Goal: Transaction & Acquisition: Purchase product/service

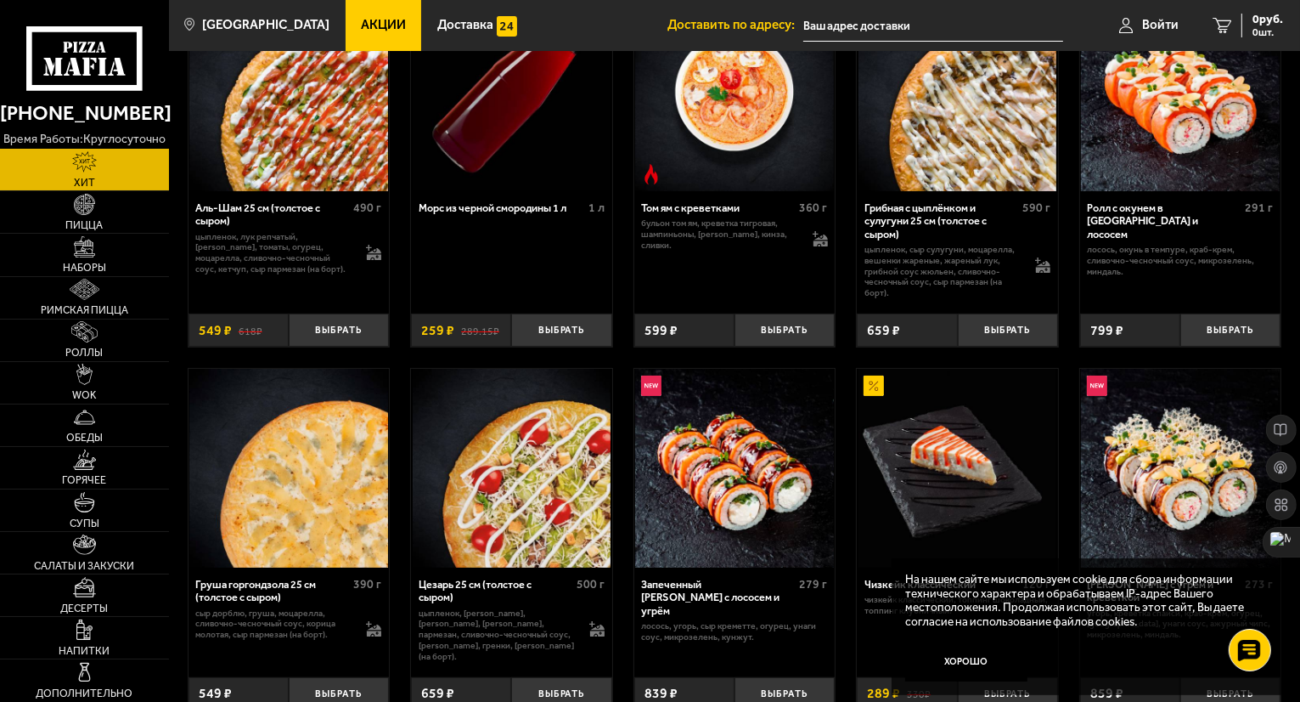
scroll to position [170, 0]
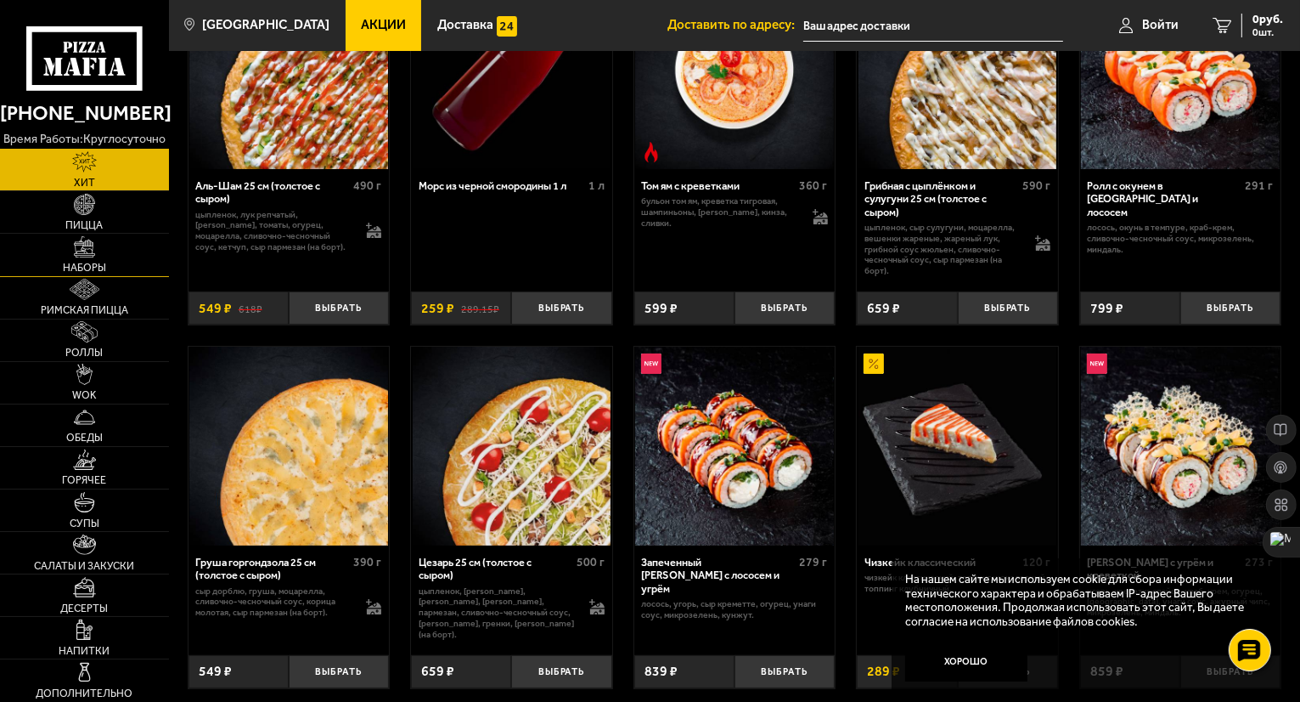
click at [97, 251] on link "Наборы" at bounding box center [84, 255] width 169 height 42
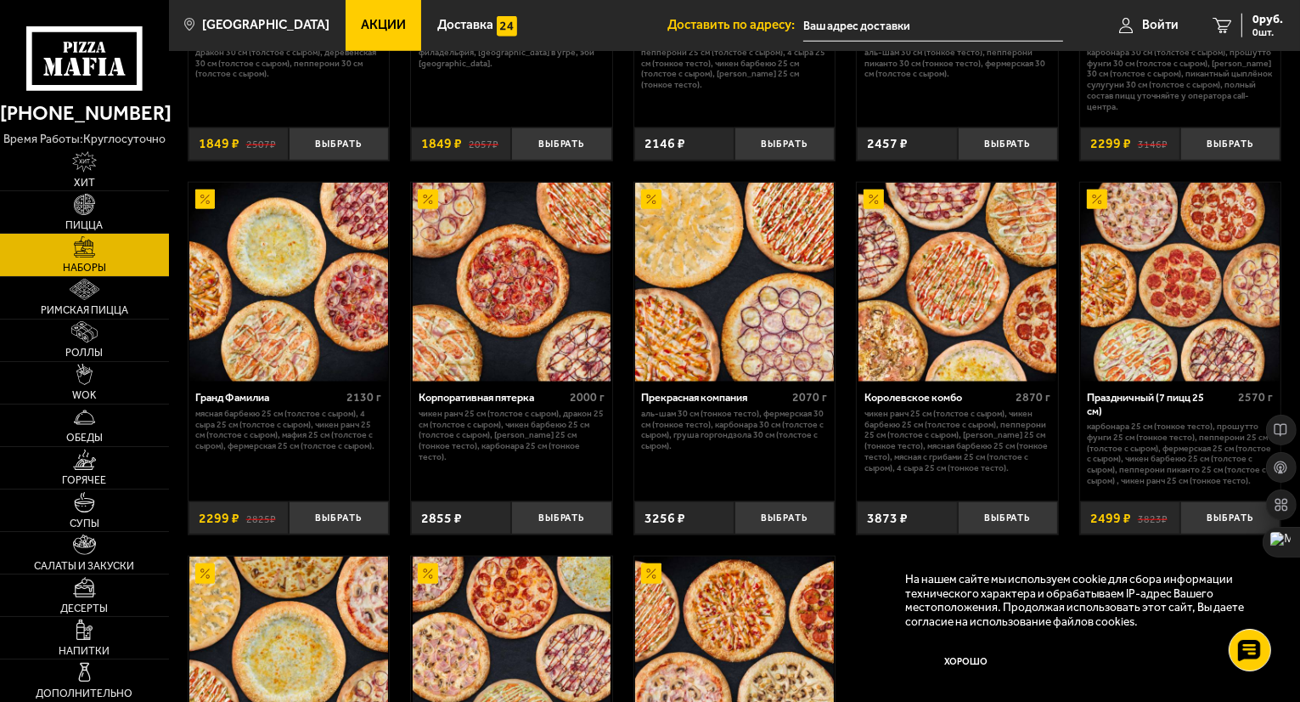
scroll to position [1699, 0]
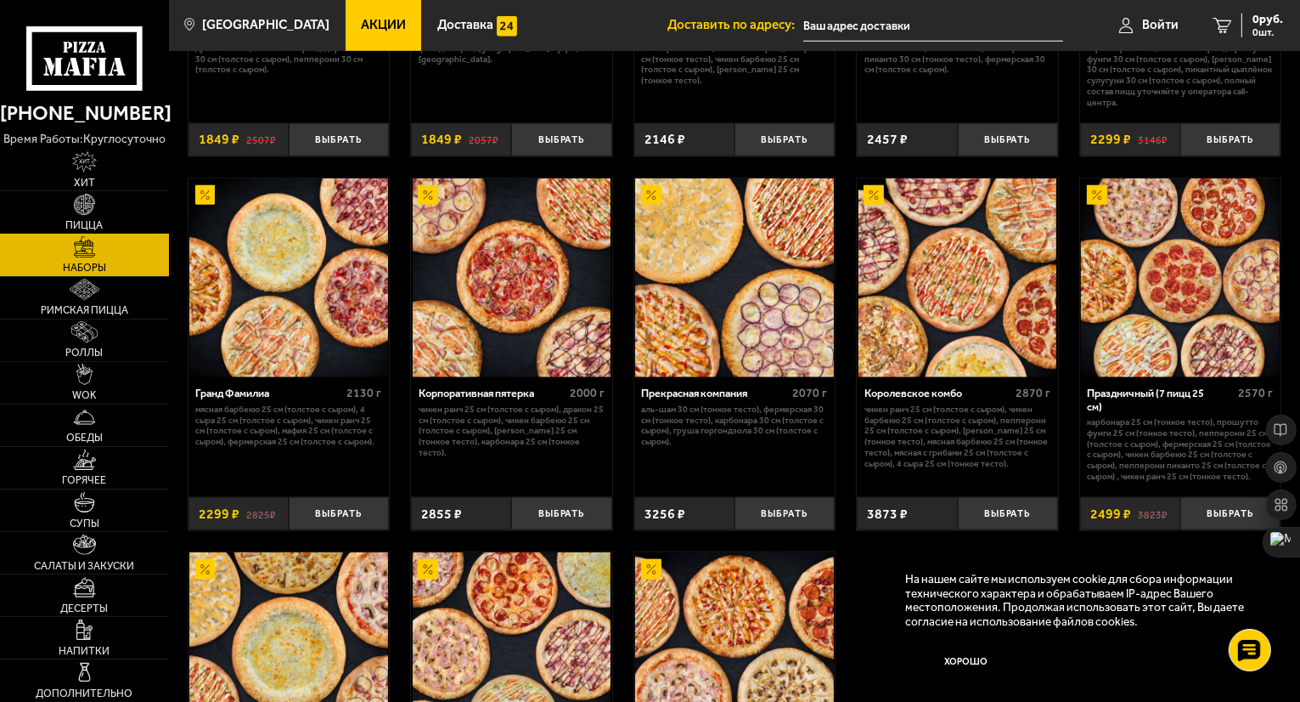
click at [296, 241] on img at bounding box center [288, 277] width 199 height 199
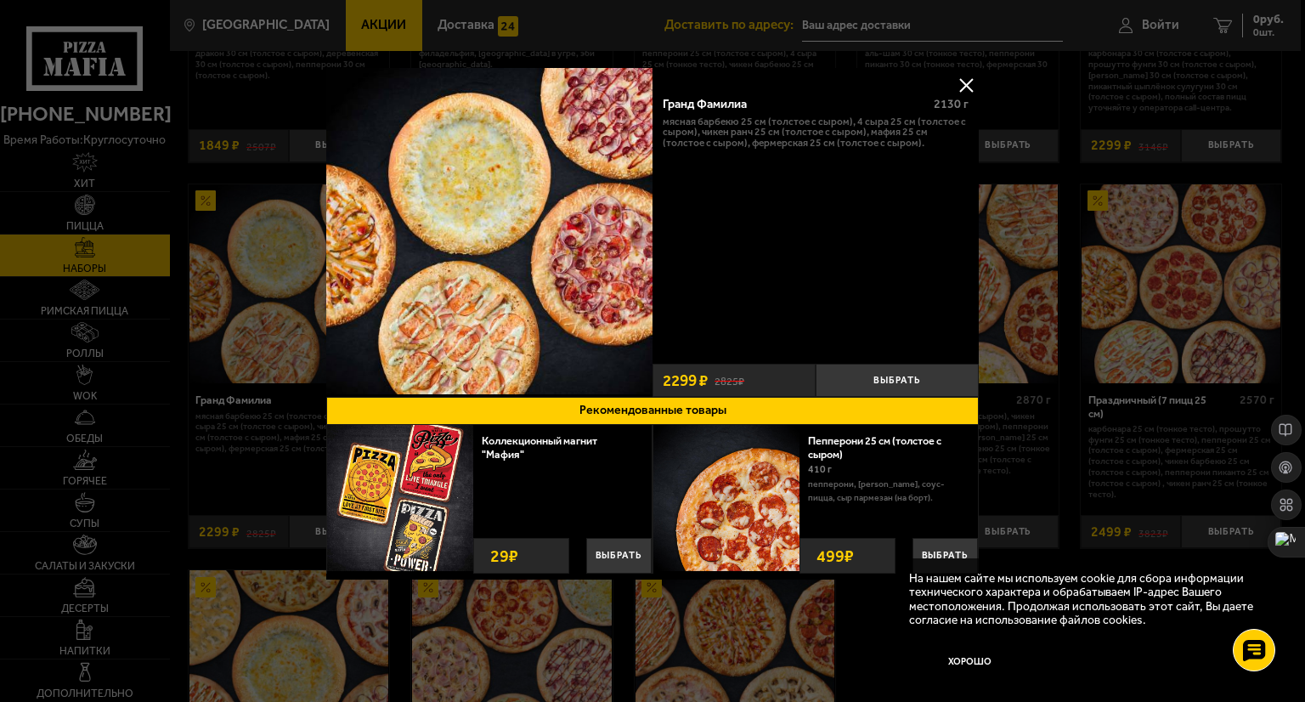
click at [973, 82] on button at bounding box center [965, 84] width 25 height 25
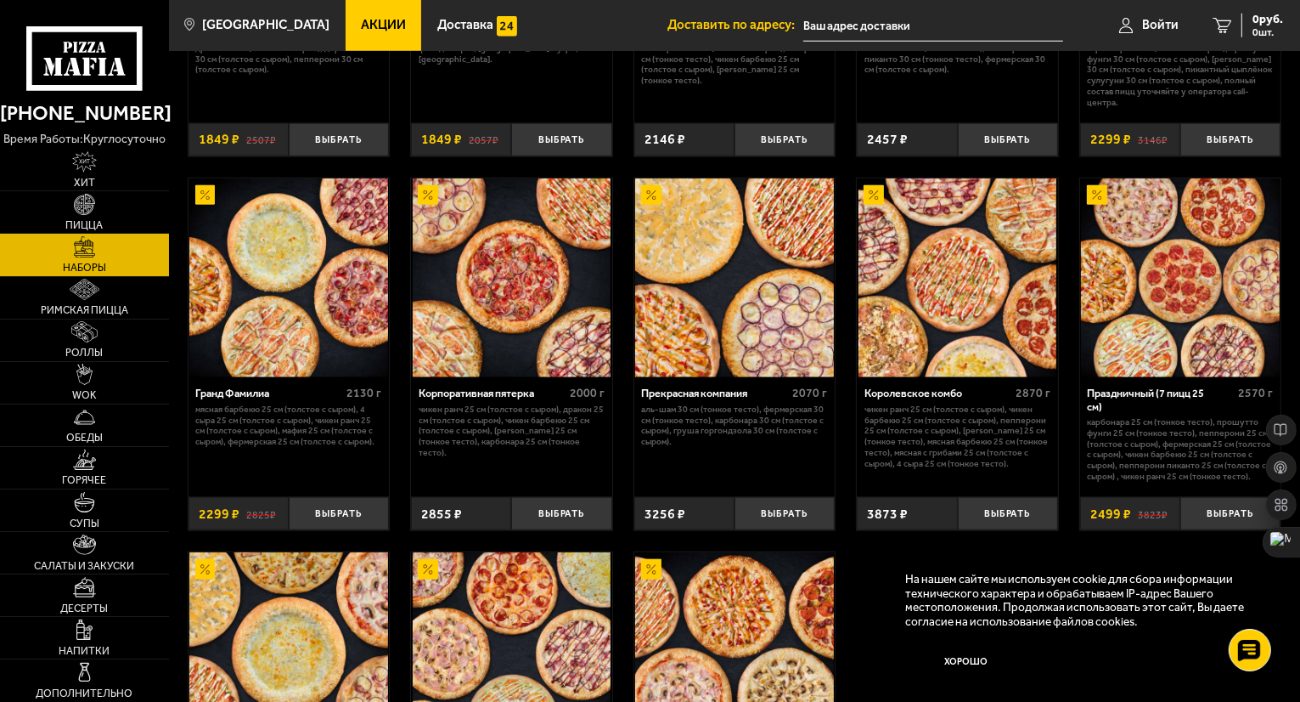
click at [1195, 303] on img at bounding box center [1180, 277] width 199 height 199
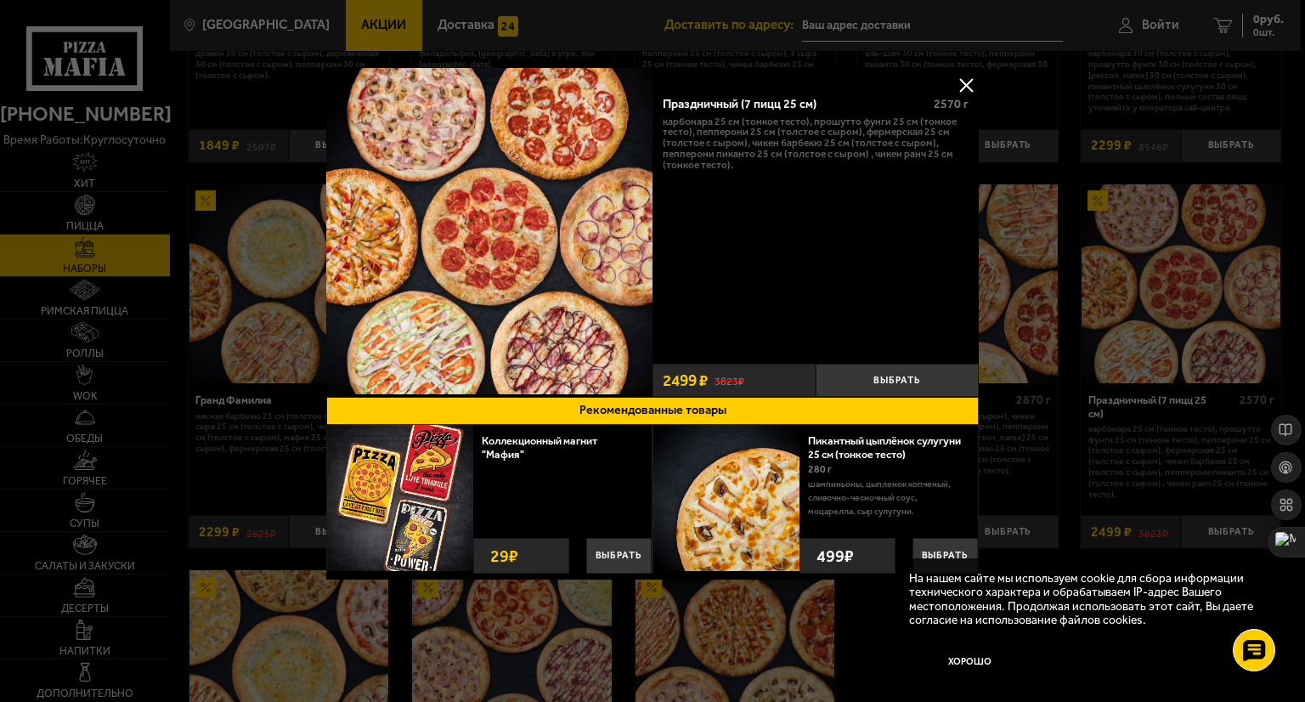
click at [961, 86] on button at bounding box center [965, 84] width 25 height 25
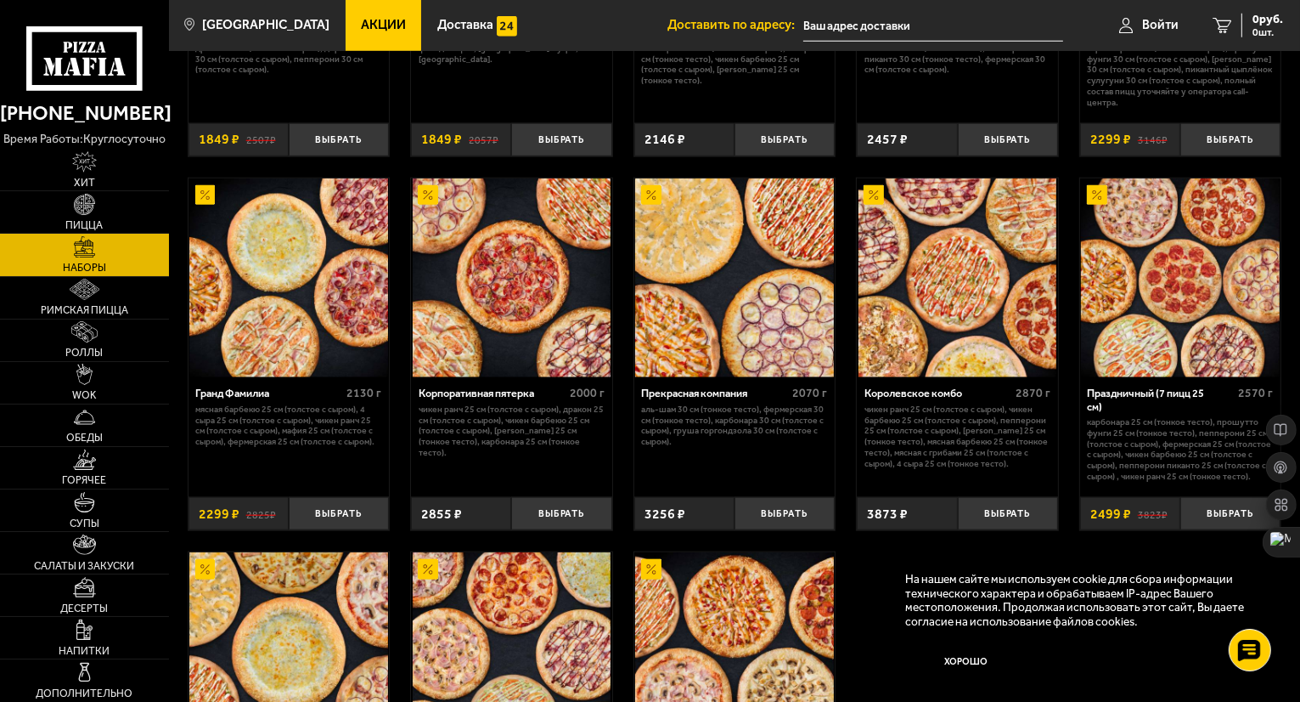
click at [1136, 225] on img at bounding box center [1180, 277] width 199 height 199
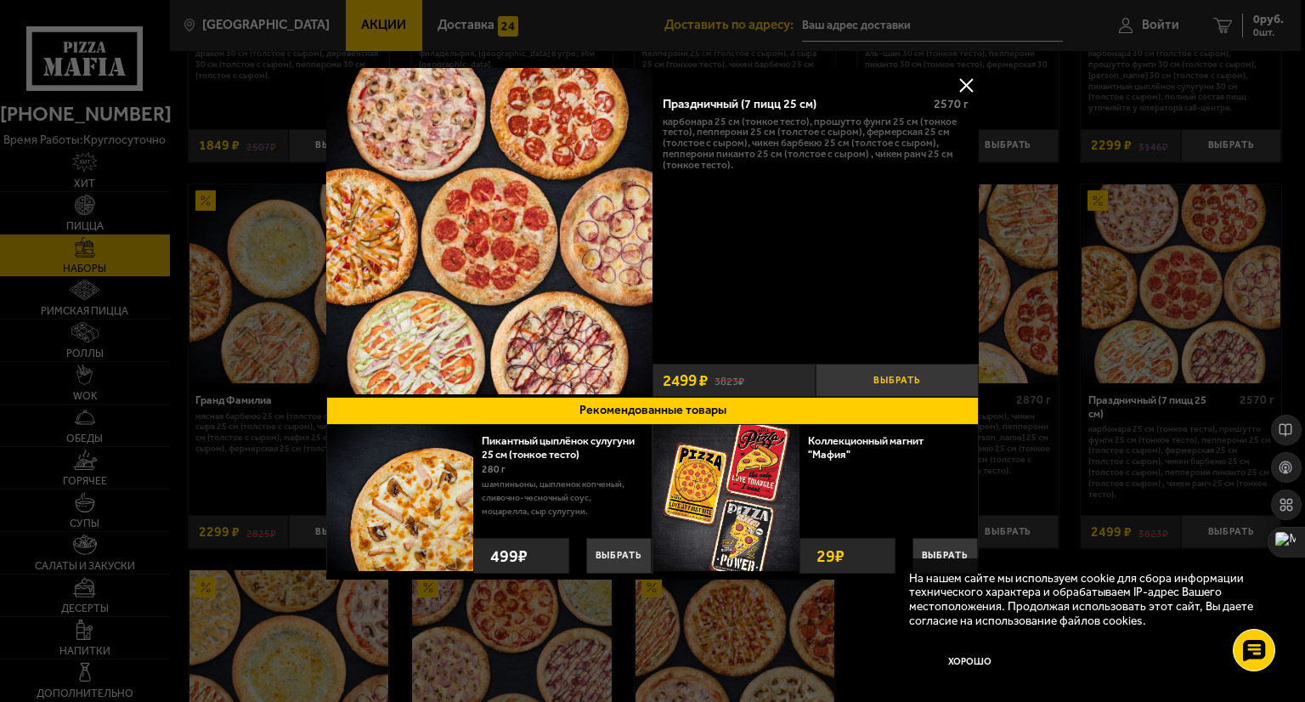
click at [882, 378] on button "Выбрать" at bounding box center [896, 380] width 163 height 33
click at [961, 82] on button at bounding box center [965, 84] width 25 height 25
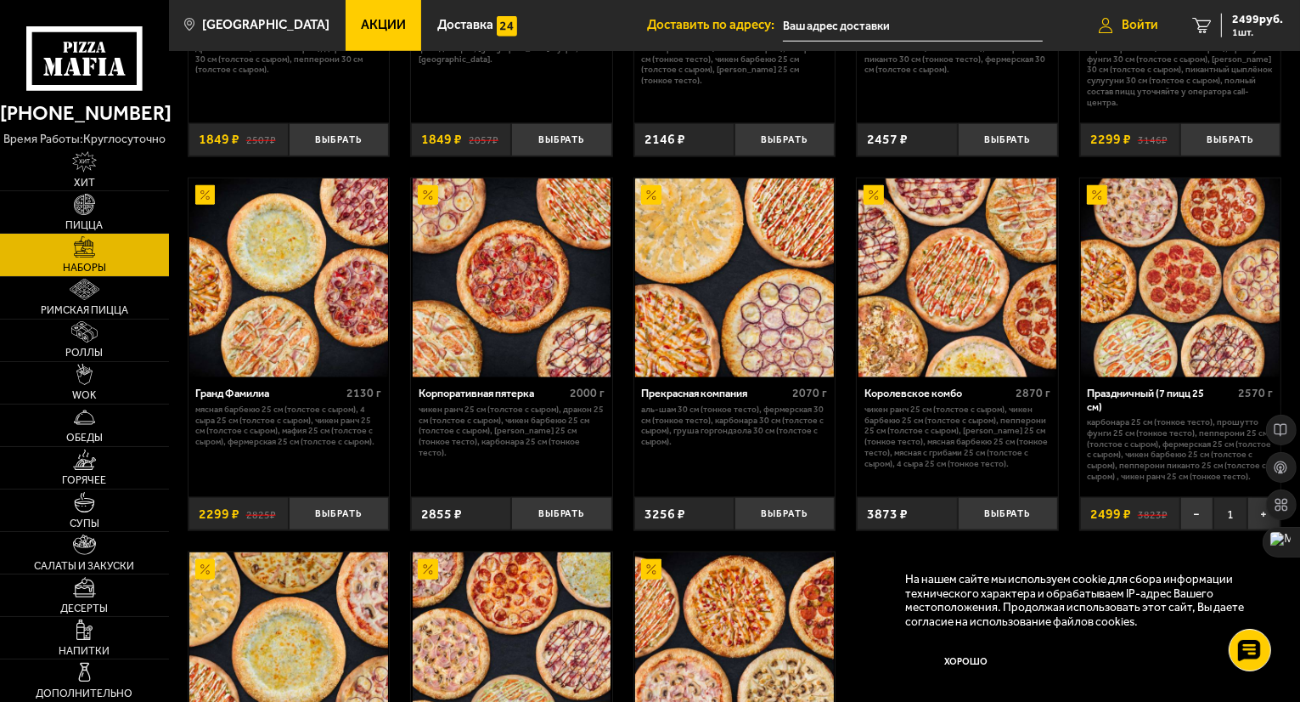
click at [1137, 31] on span "Войти" at bounding box center [1140, 25] width 37 height 13
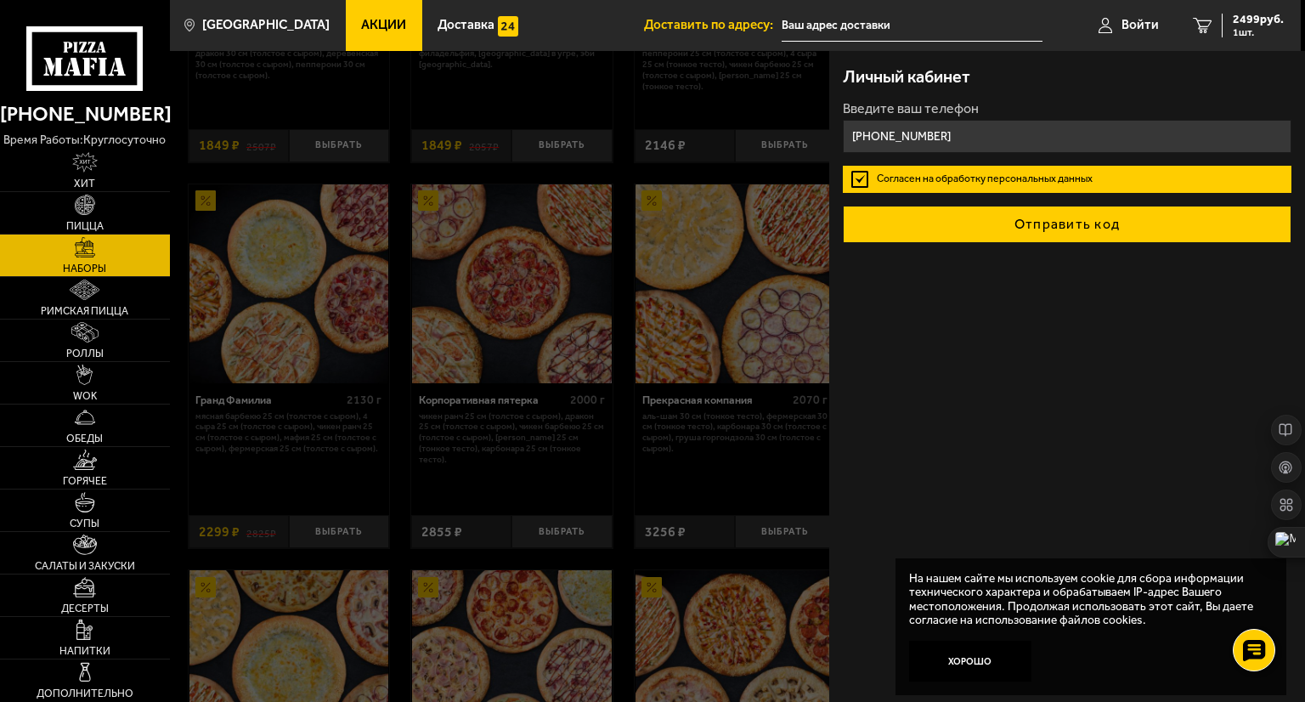
type input "[PHONE_NUMBER]"
click at [1031, 233] on button "Отправить код" at bounding box center [1067, 224] width 448 height 37
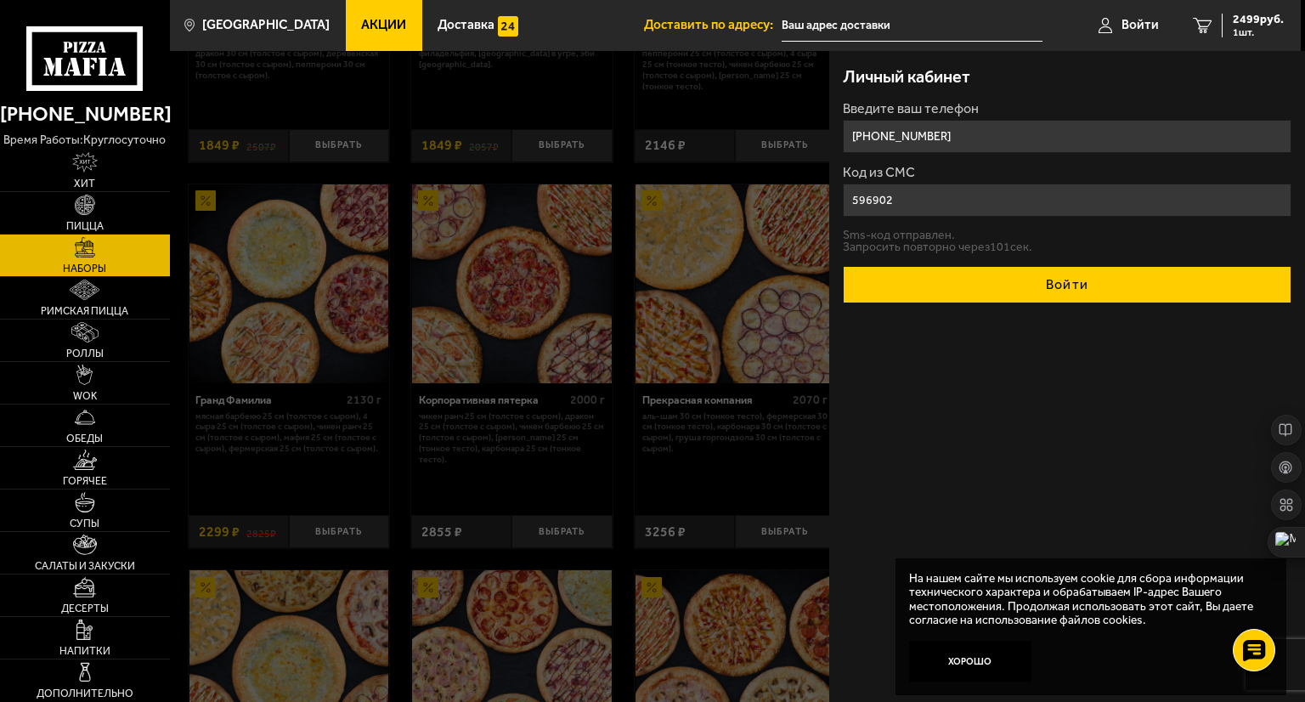
type input "596902"
click at [1068, 279] on button "Войти" at bounding box center [1067, 284] width 448 height 37
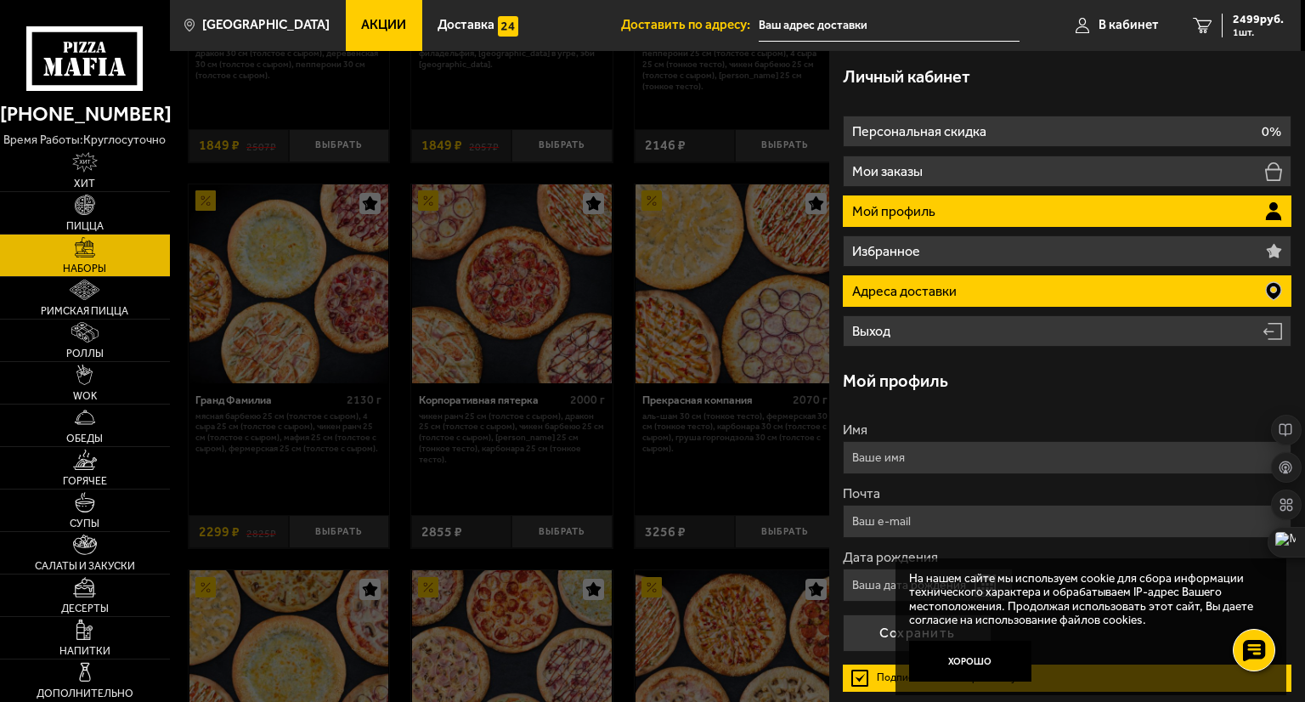
click at [1243, 294] on li "Адреса доставки" at bounding box center [1067, 290] width 448 height 31
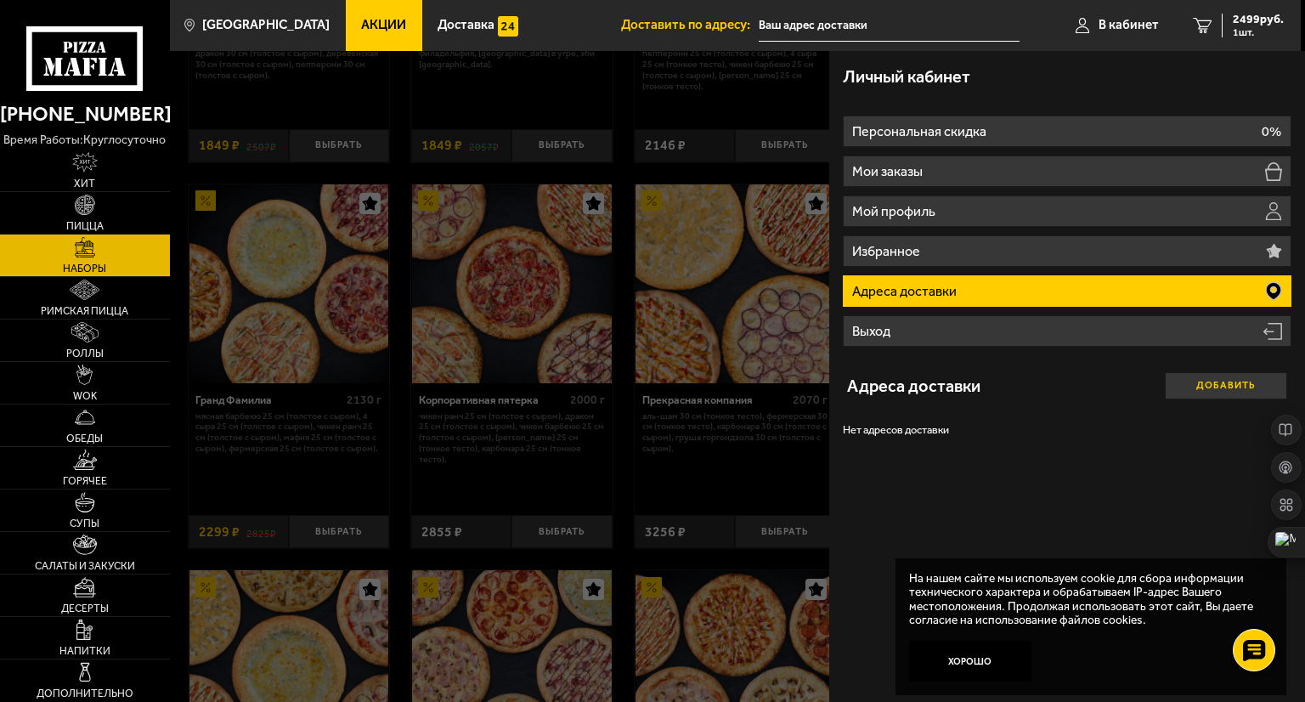
click at [1213, 385] on button "Добавить" at bounding box center [1225, 385] width 122 height 27
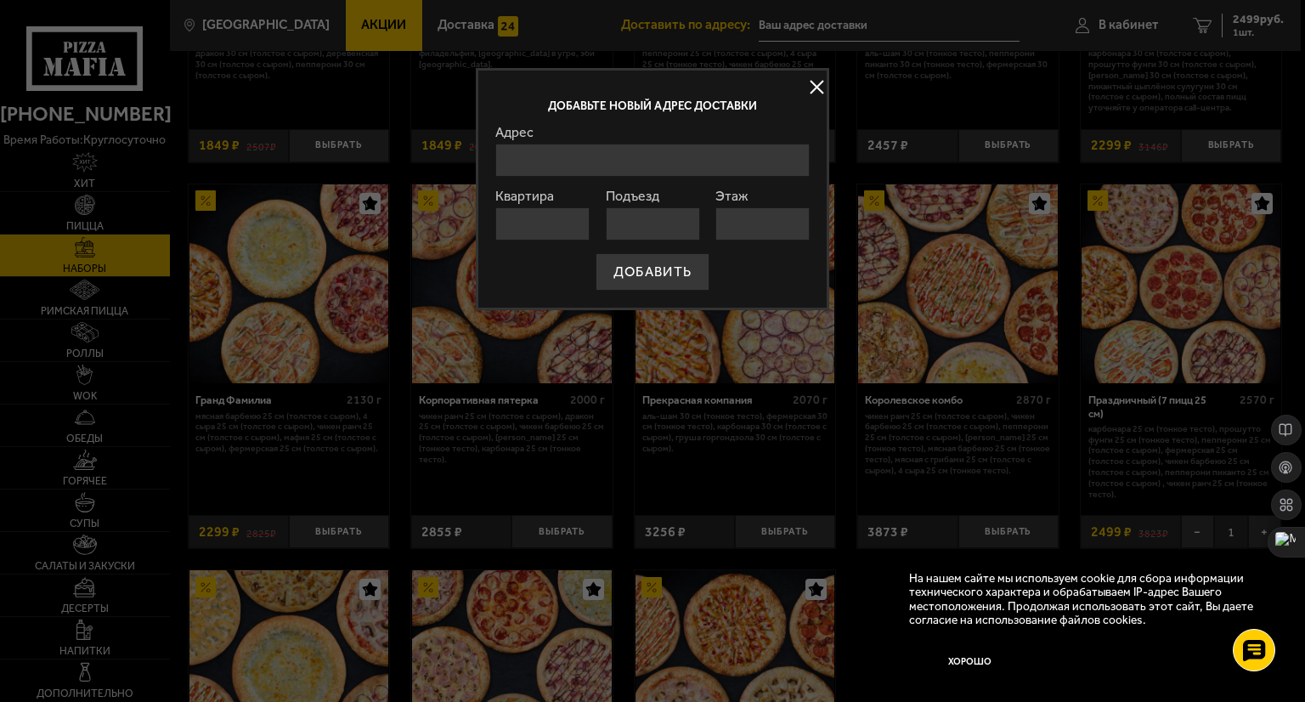
click at [554, 157] on input "Адрес" at bounding box center [652, 160] width 314 height 33
click at [814, 84] on button at bounding box center [815, 87] width 25 height 25
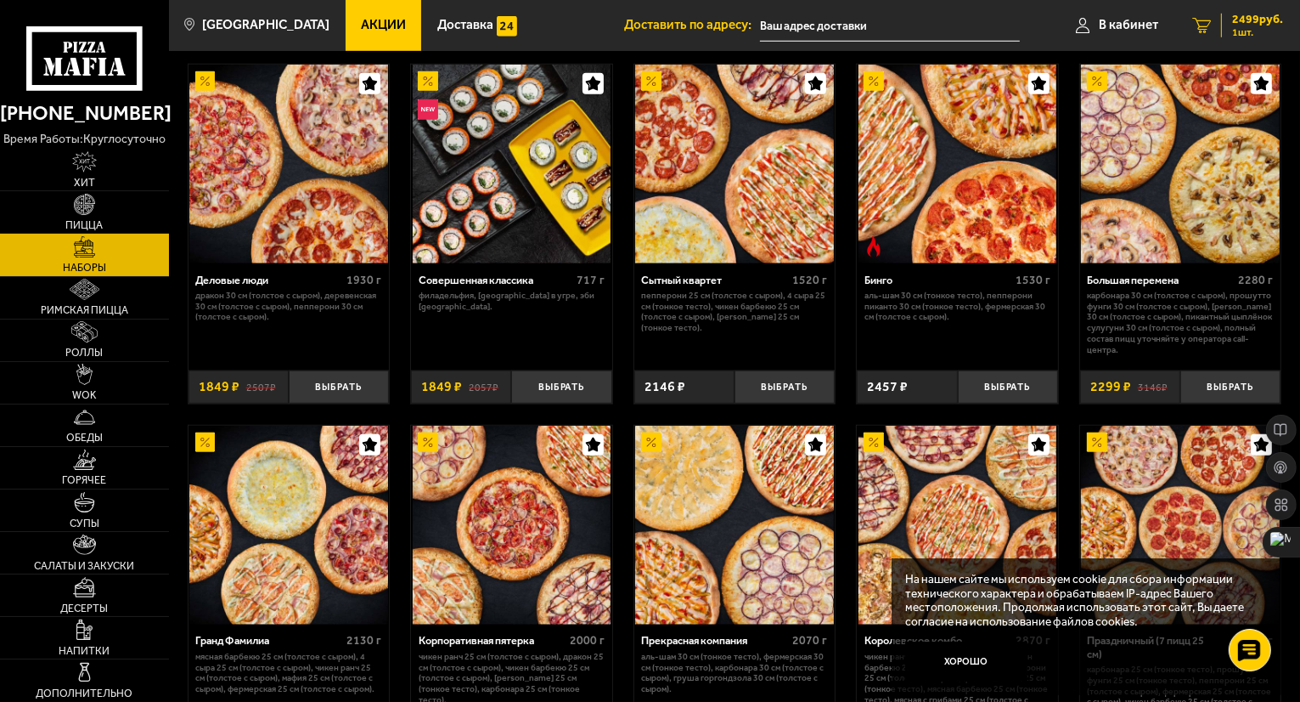
scroll to position [1444, 0]
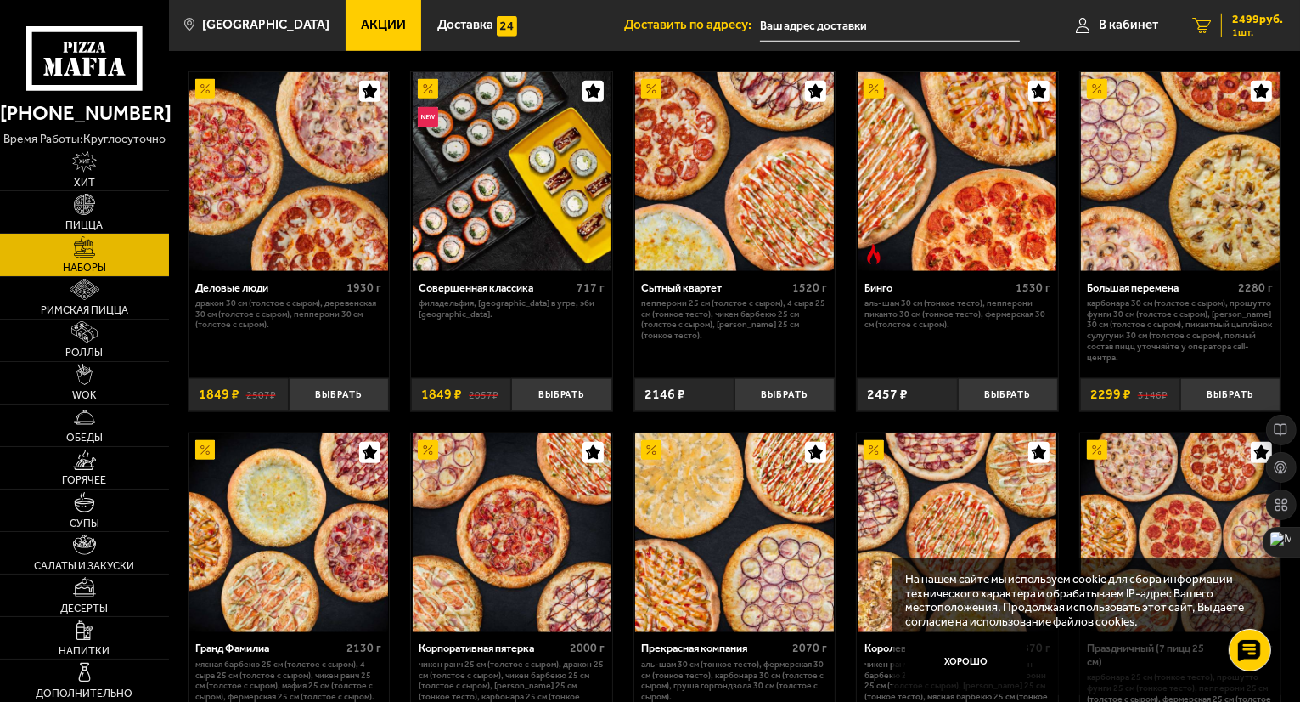
click at [1256, 8] on link "1 2499 руб. 1 шт." at bounding box center [1237, 25] width 125 height 51
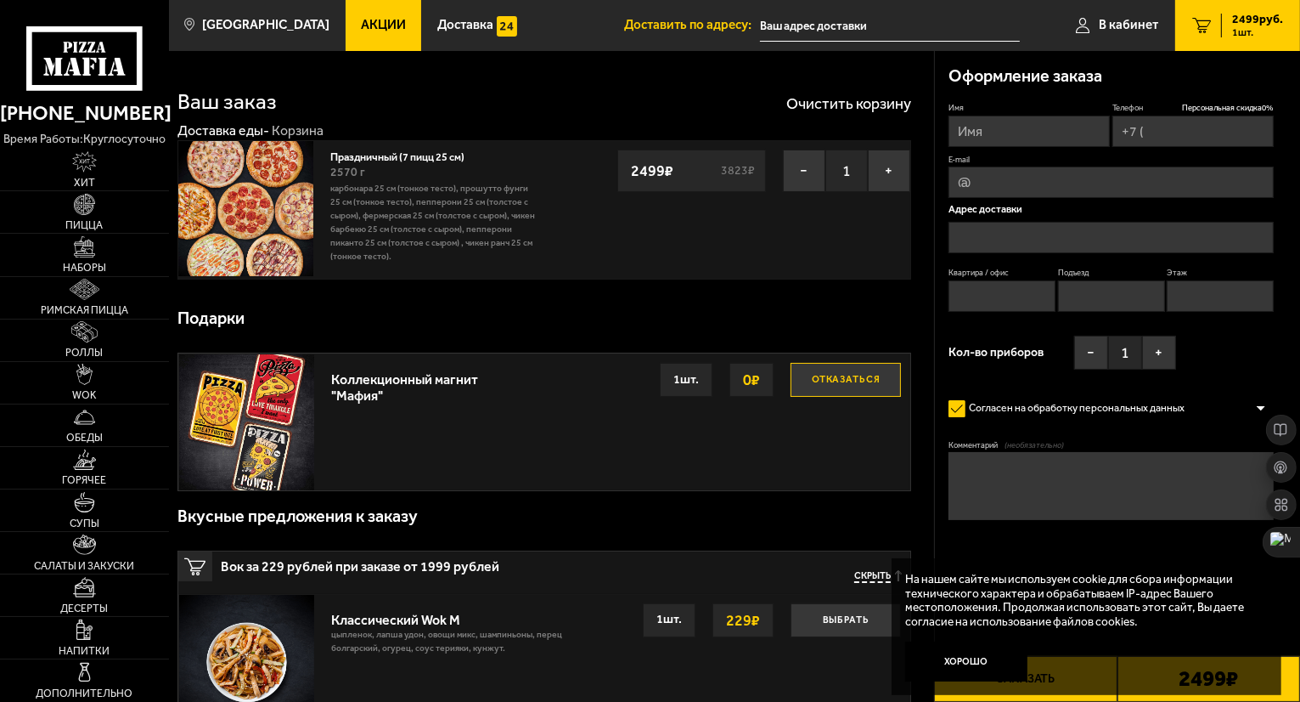
type input "[PHONE_NUMBER]"
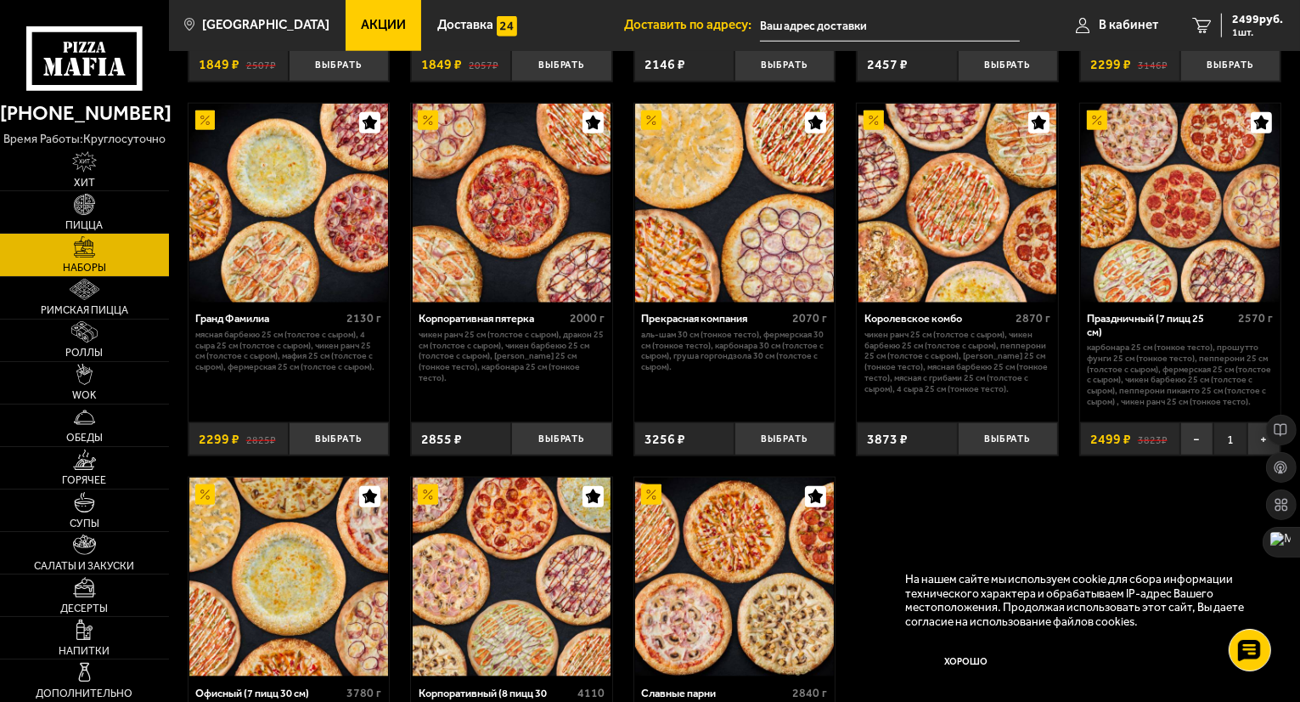
scroll to position [1784, 0]
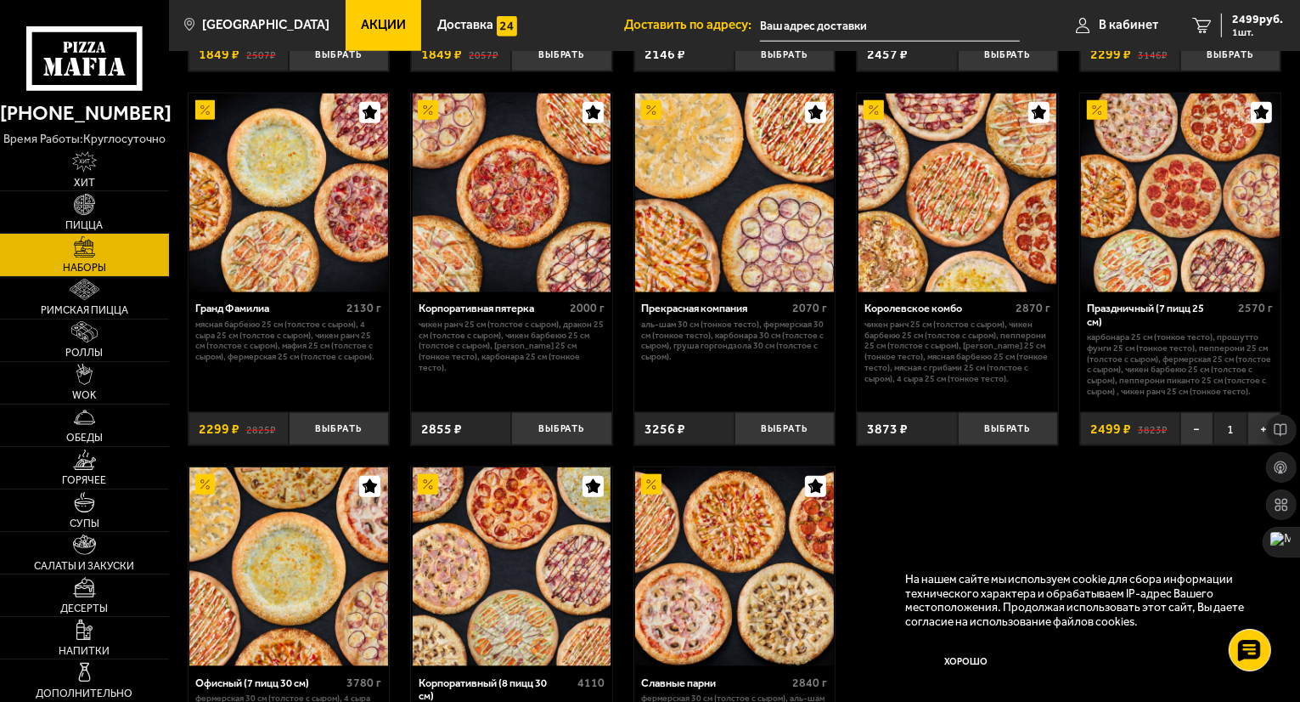
click at [312, 198] on img at bounding box center [288, 192] width 199 height 199
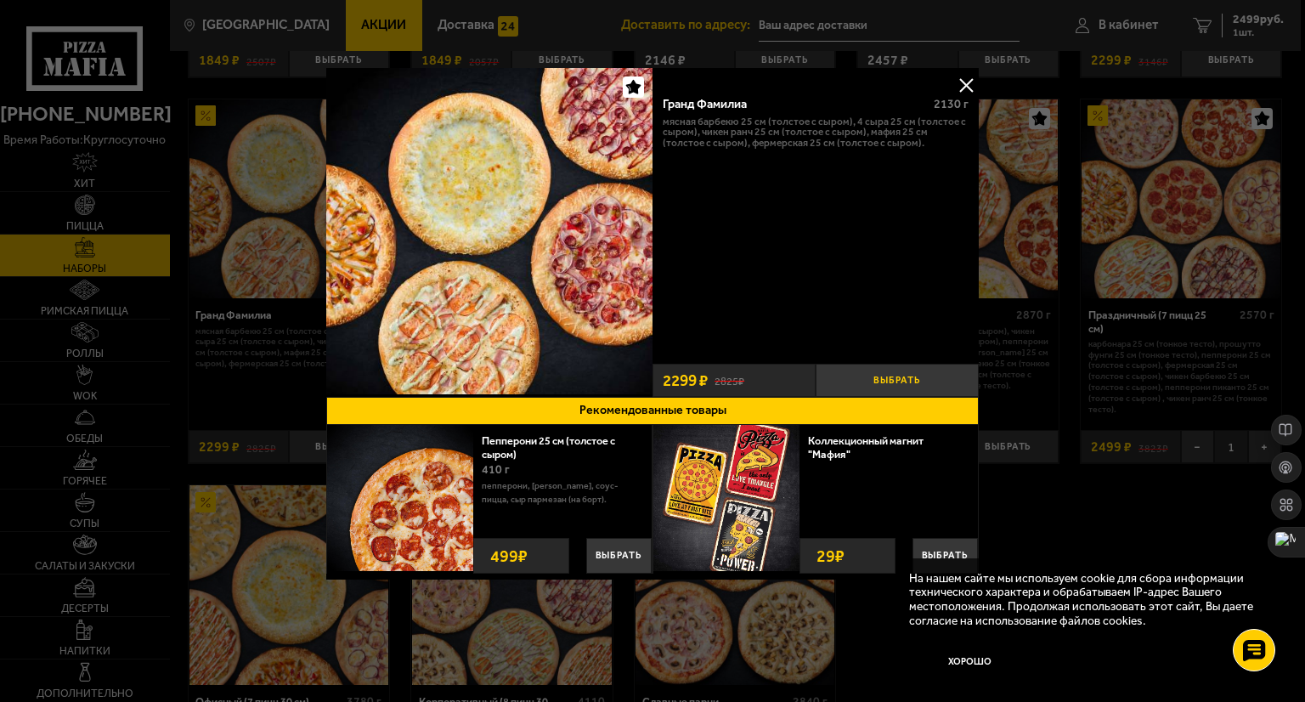
click at [876, 372] on button "Выбрать" at bounding box center [896, 380] width 163 height 33
click at [965, 82] on button at bounding box center [965, 84] width 25 height 25
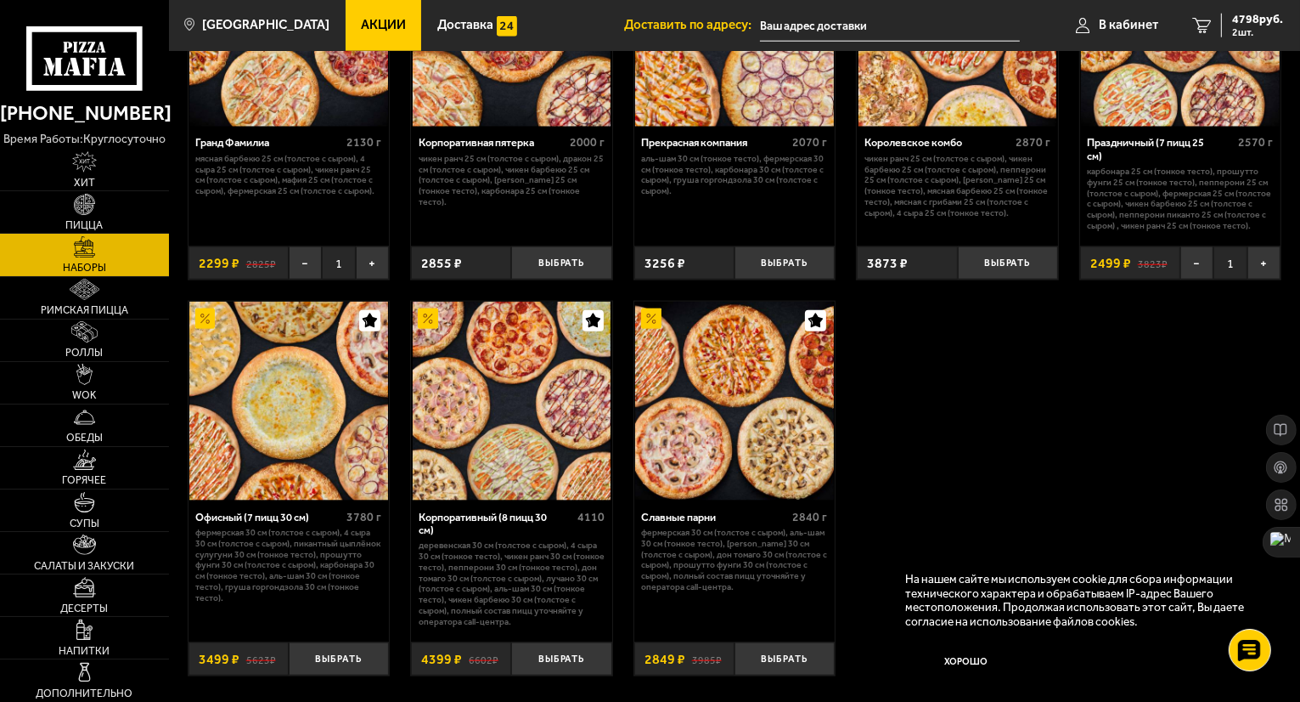
scroll to position [1953, 0]
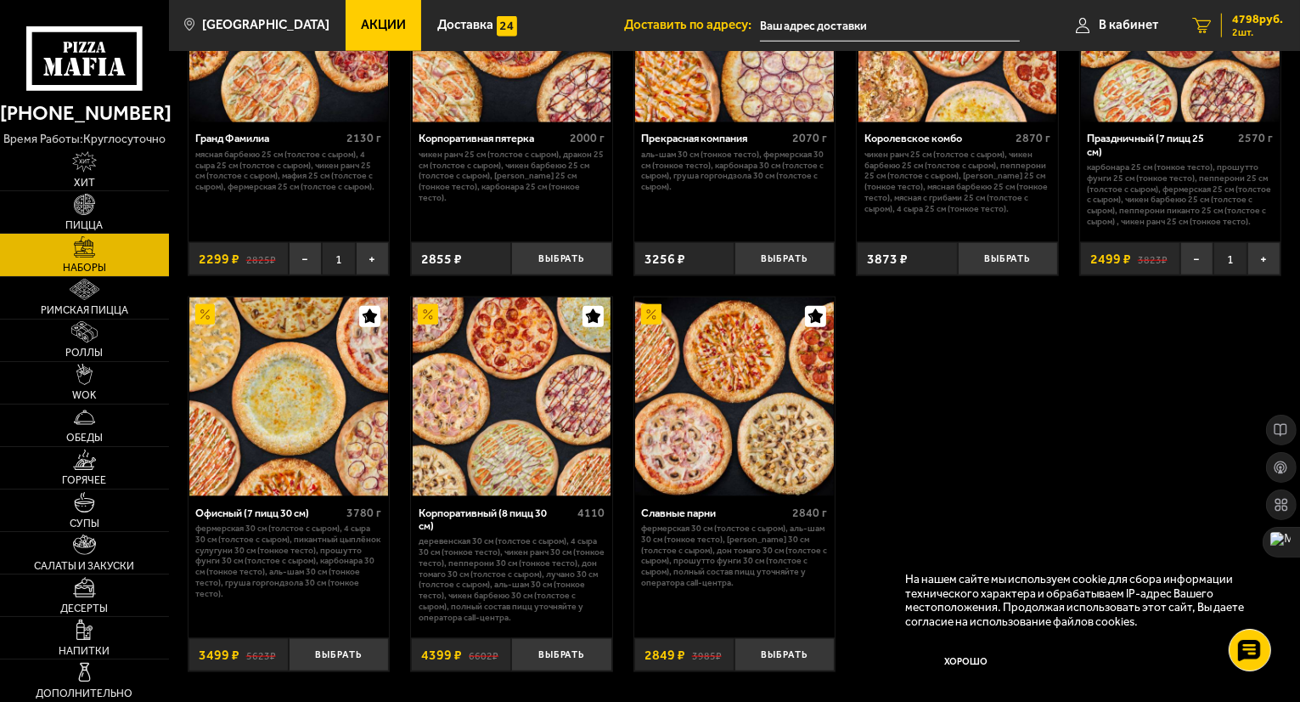
click at [1252, 21] on span "4798 руб." at bounding box center [1257, 20] width 51 height 12
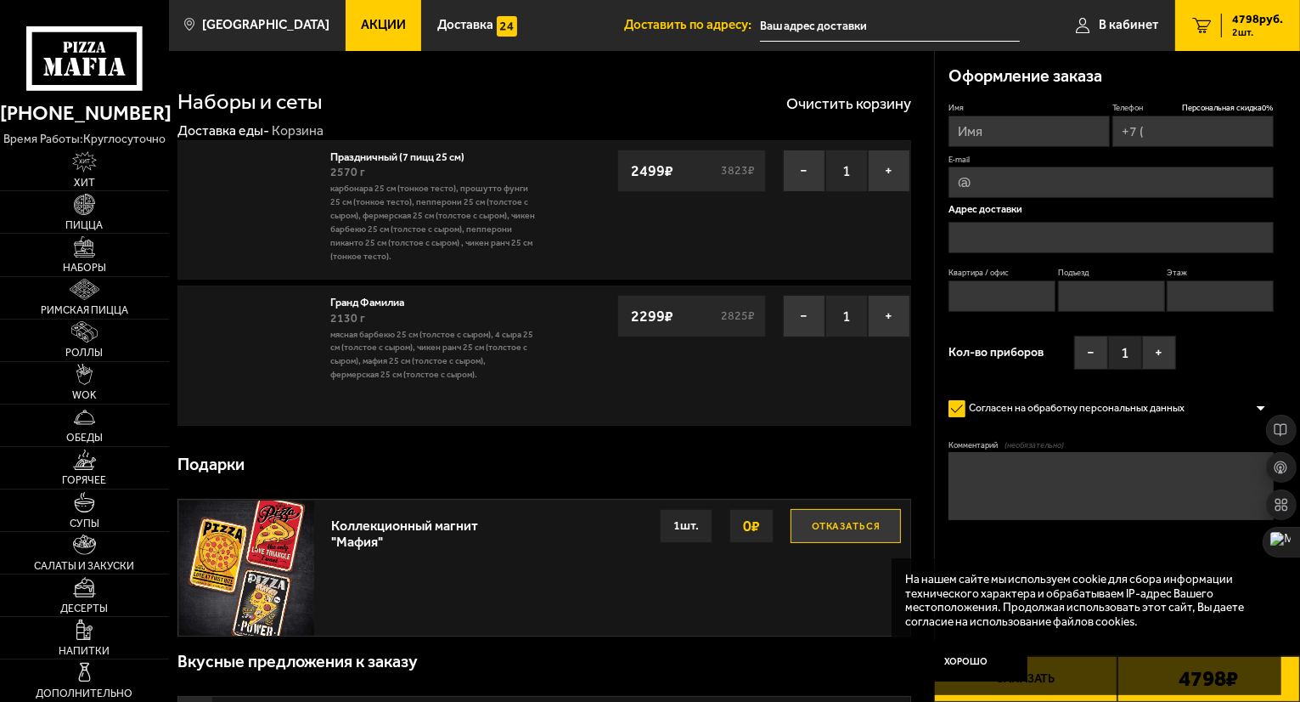
type input "[PHONE_NUMBER]"
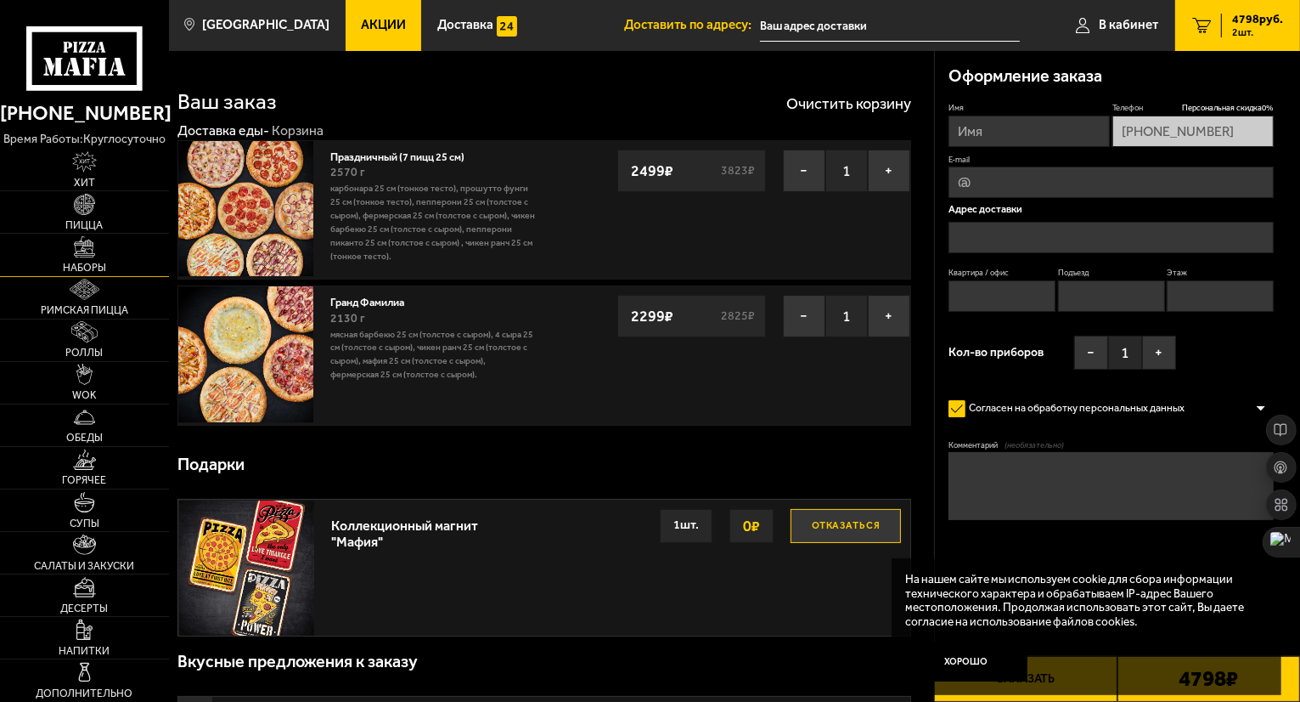
click at [94, 247] on img at bounding box center [84, 246] width 21 height 21
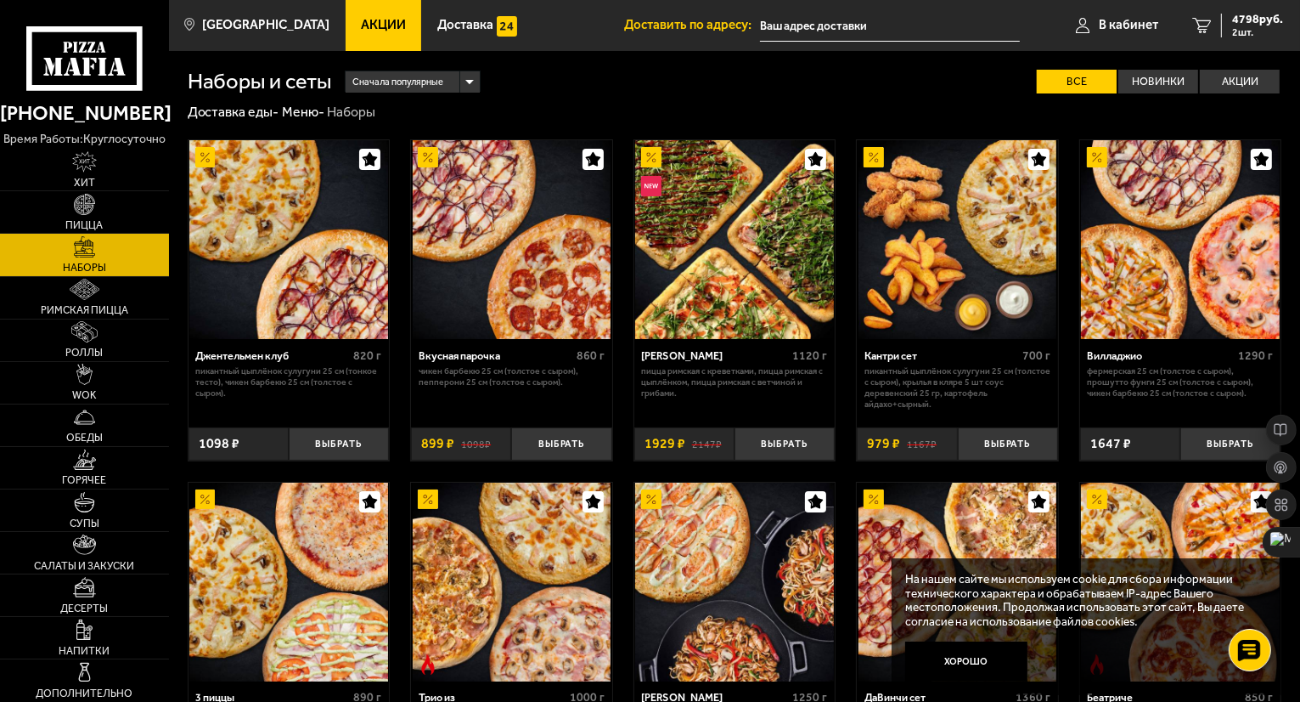
click at [723, 193] on img at bounding box center [734, 239] width 199 height 199
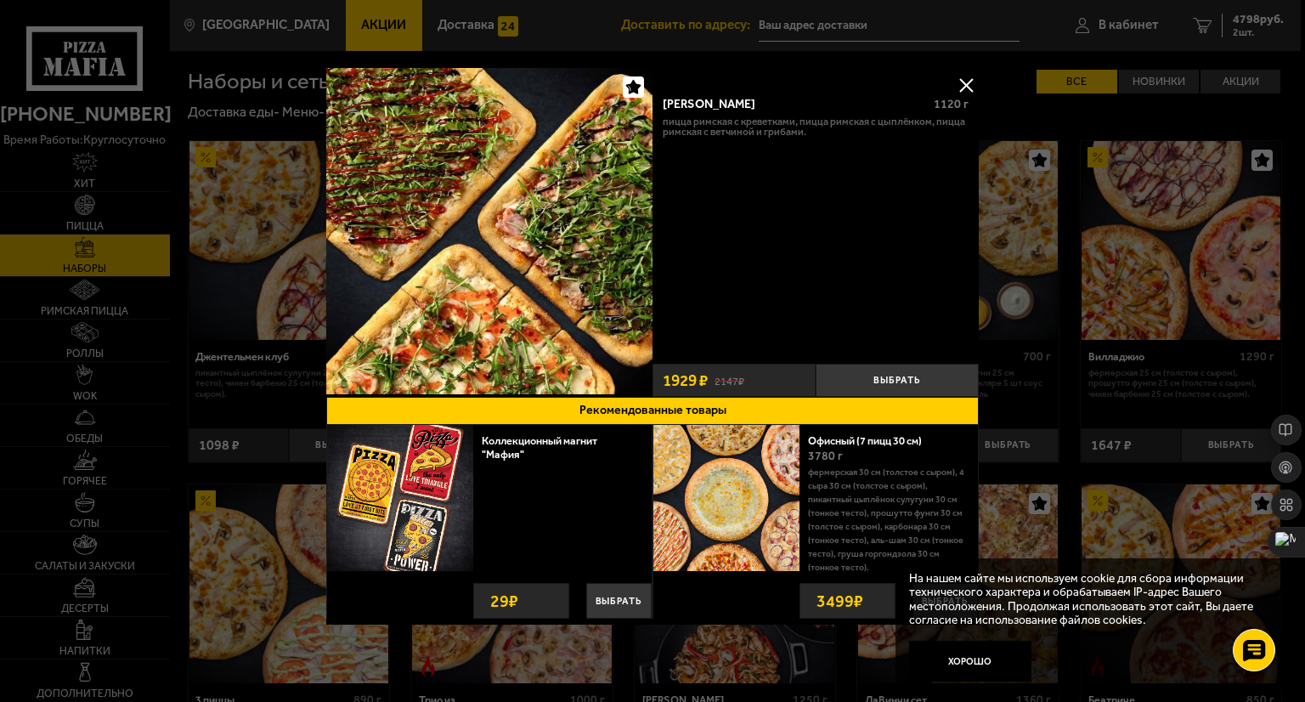
click at [964, 79] on button at bounding box center [965, 84] width 25 height 25
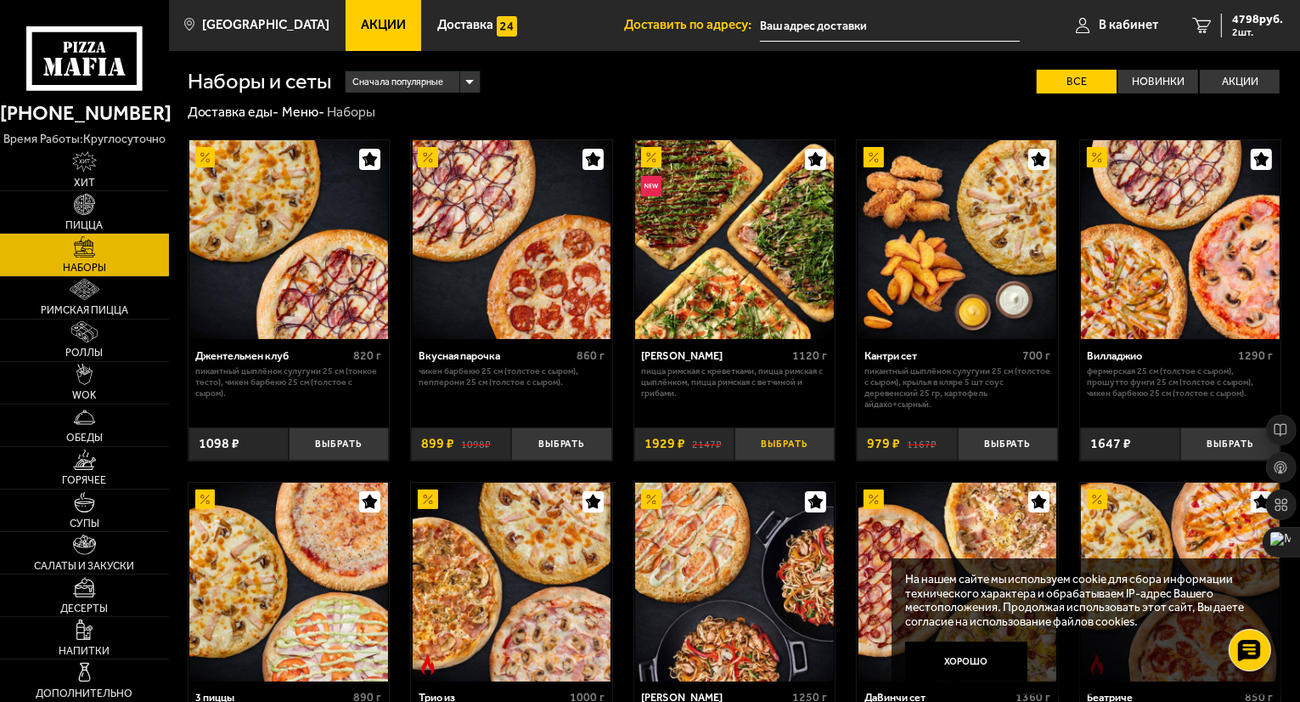
click at [776, 444] on button "Выбрать" at bounding box center [785, 443] width 100 height 33
click at [1250, 27] on span "3 шт." at bounding box center [1257, 32] width 51 height 10
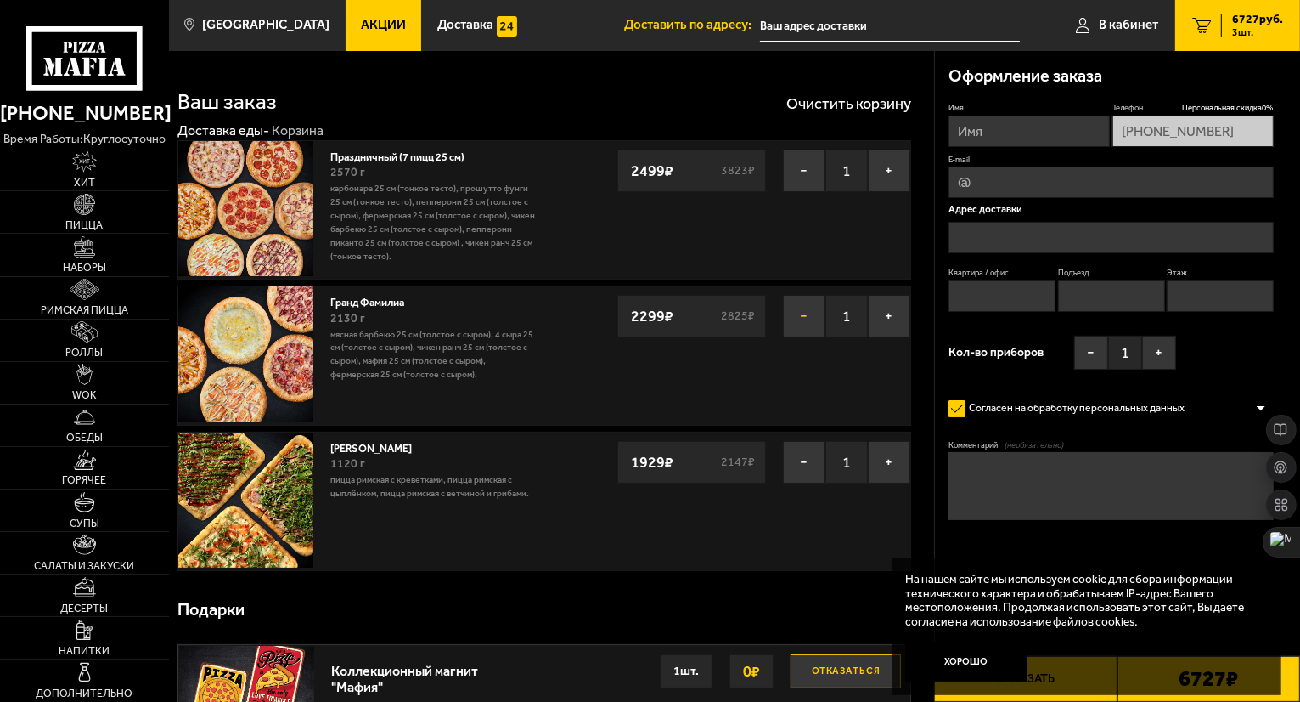
click at [800, 318] on button "−" at bounding box center [804, 316] width 42 height 42
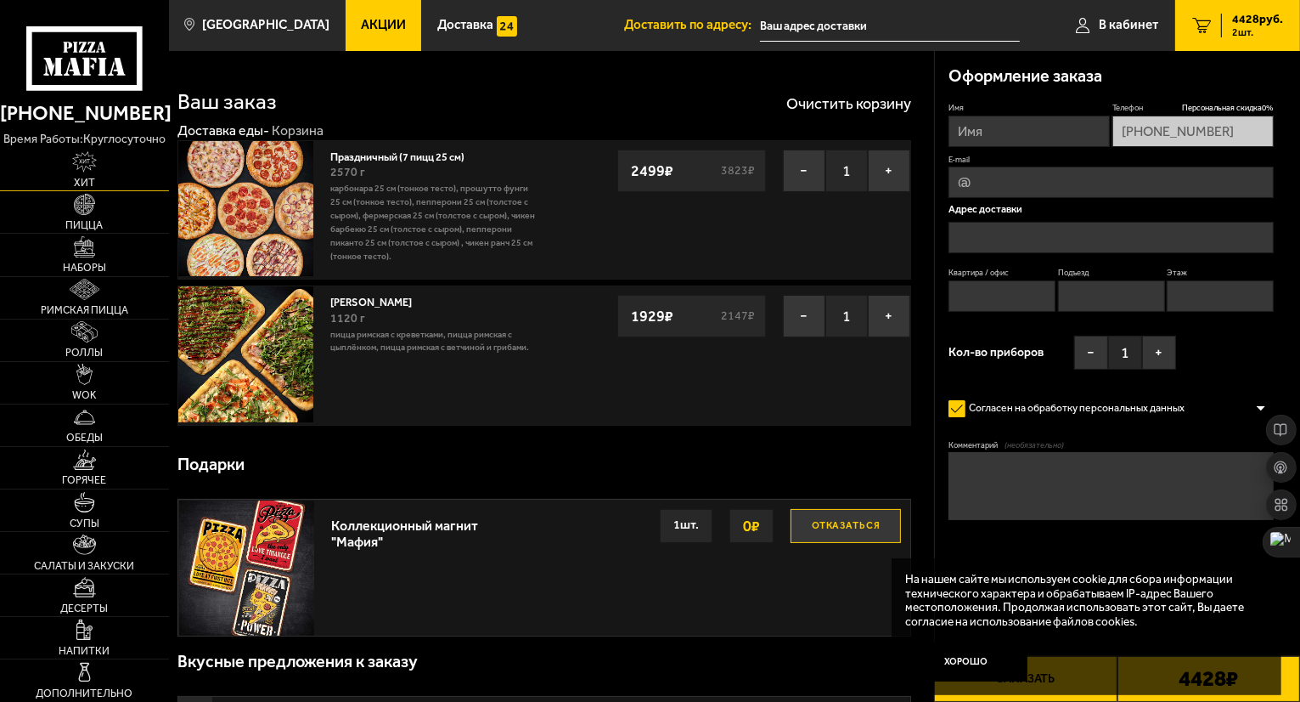
click at [99, 178] on link "Хит" at bounding box center [84, 170] width 169 height 42
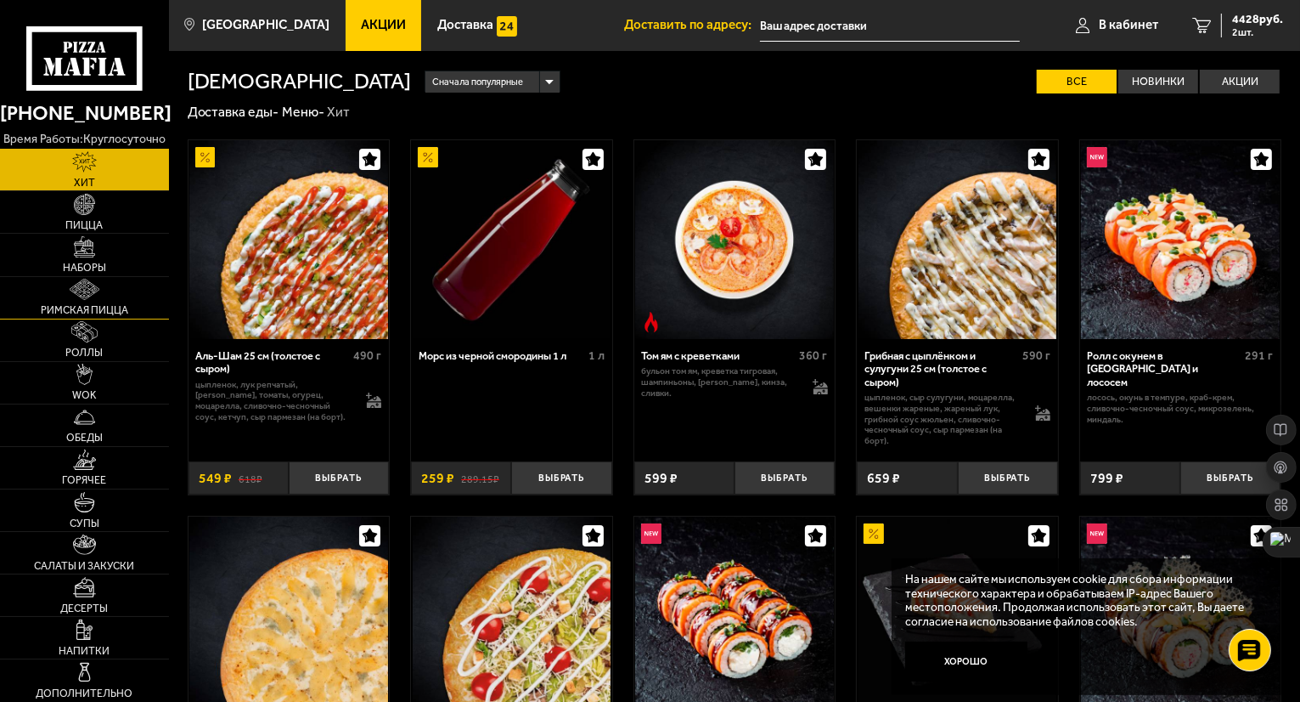
click at [88, 307] on span "Римская пицца" at bounding box center [84, 310] width 87 height 10
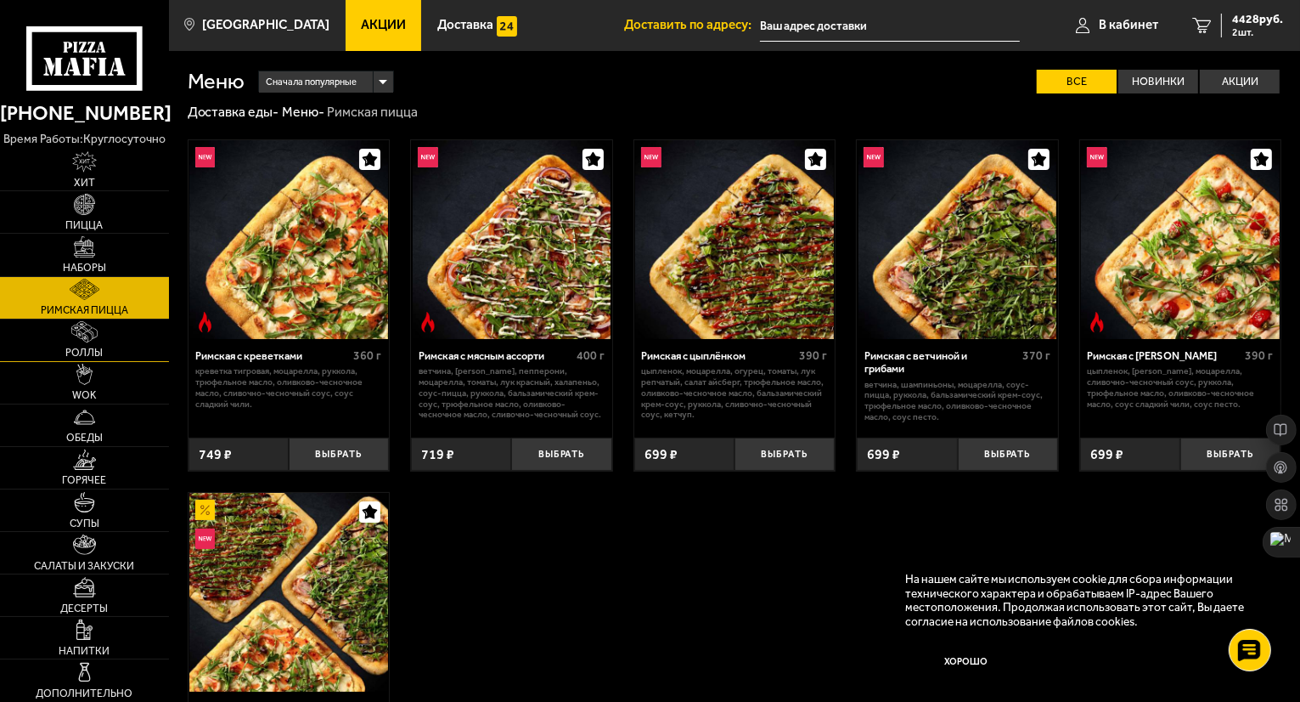
click at [102, 344] on link "Роллы" at bounding box center [84, 340] width 169 height 42
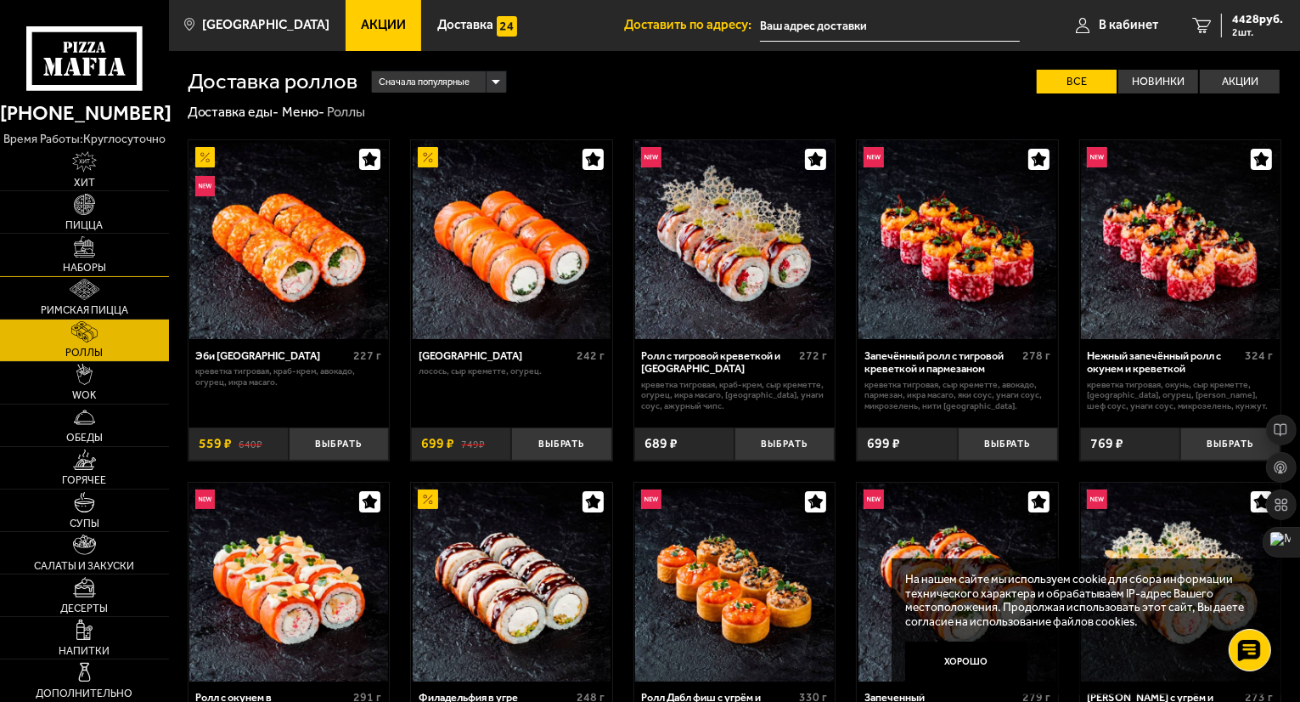
click at [116, 259] on link "Наборы" at bounding box center [84, 255] width 169 height 42
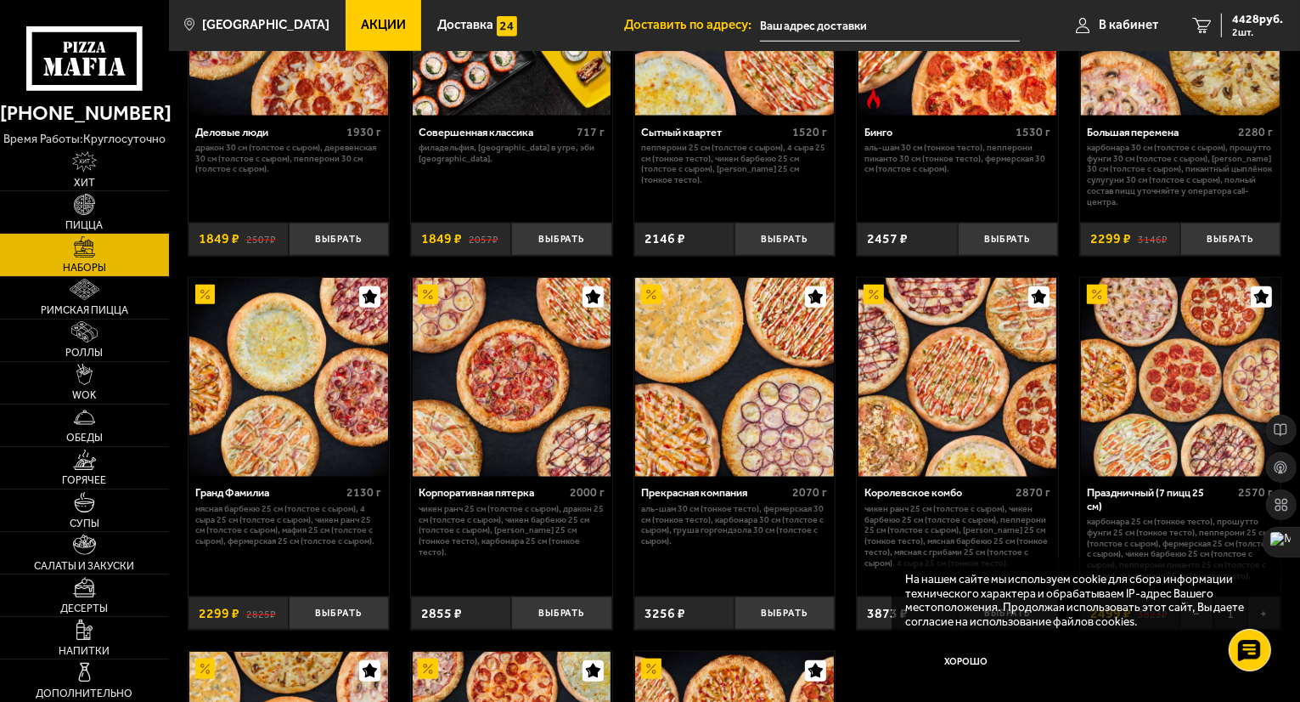
scroll to position [1614, 0]
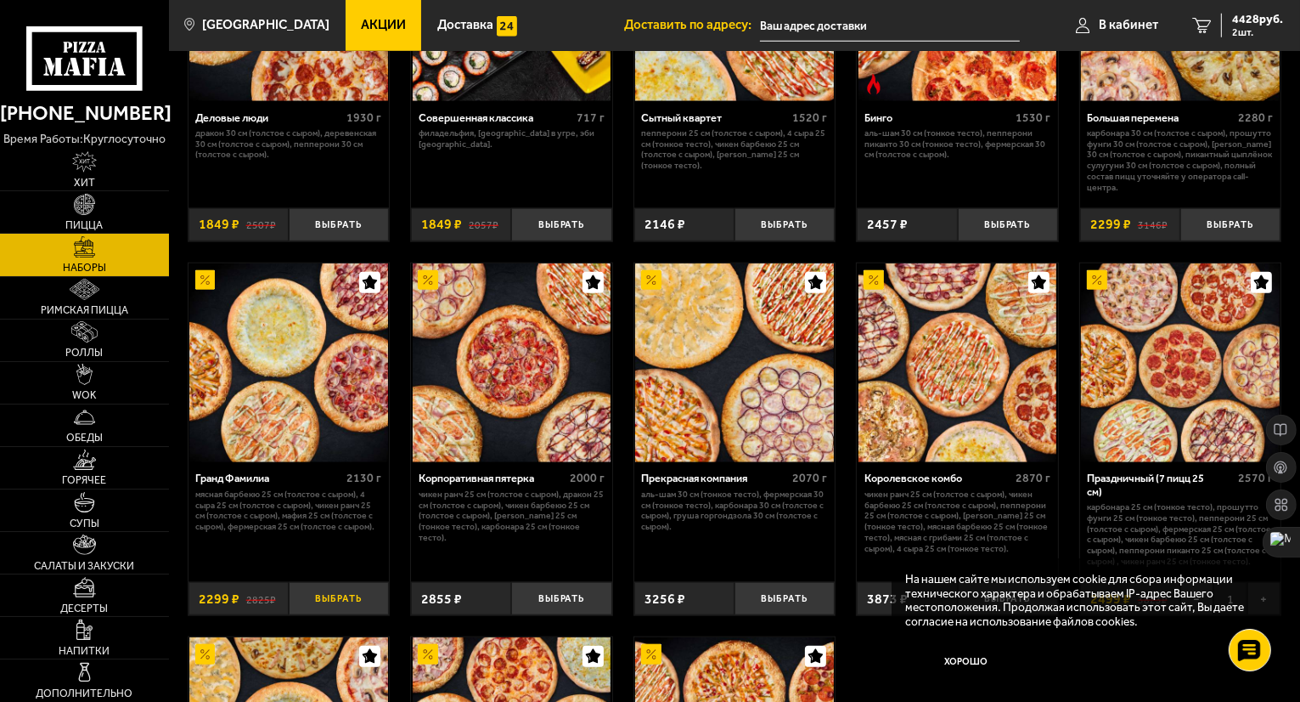
click at [323, 604] on button "Выбрать" at bounding box center [339, 598] width 100 height 33
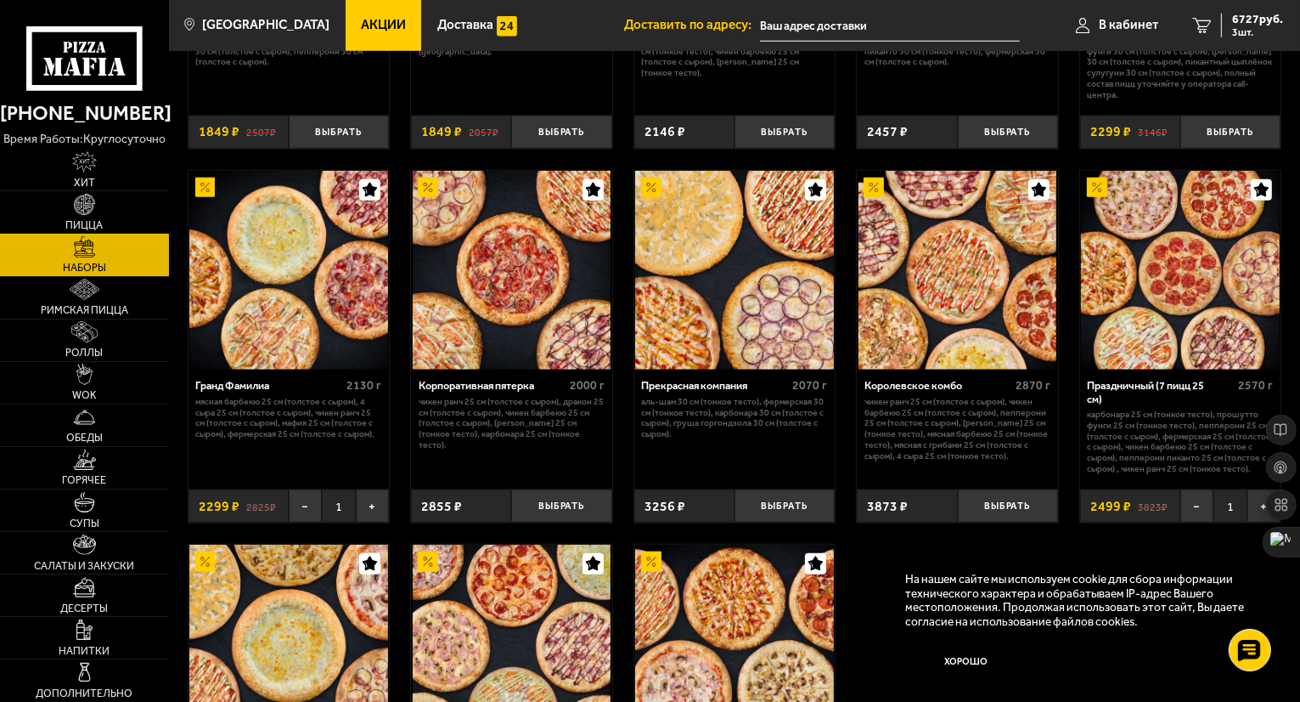
scroll to position [1658, 0]
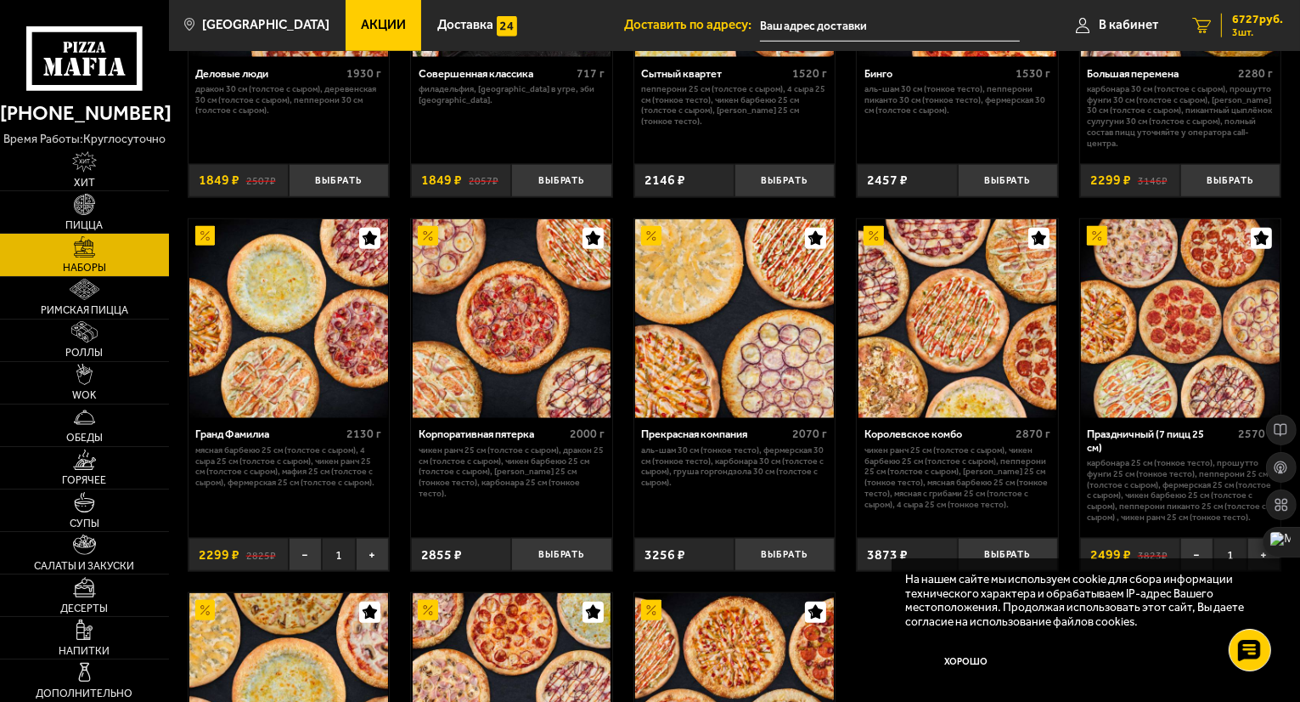
click at [1243, 31] on span "3 шт." at bounding box center [1257, 32] width 51 height 10
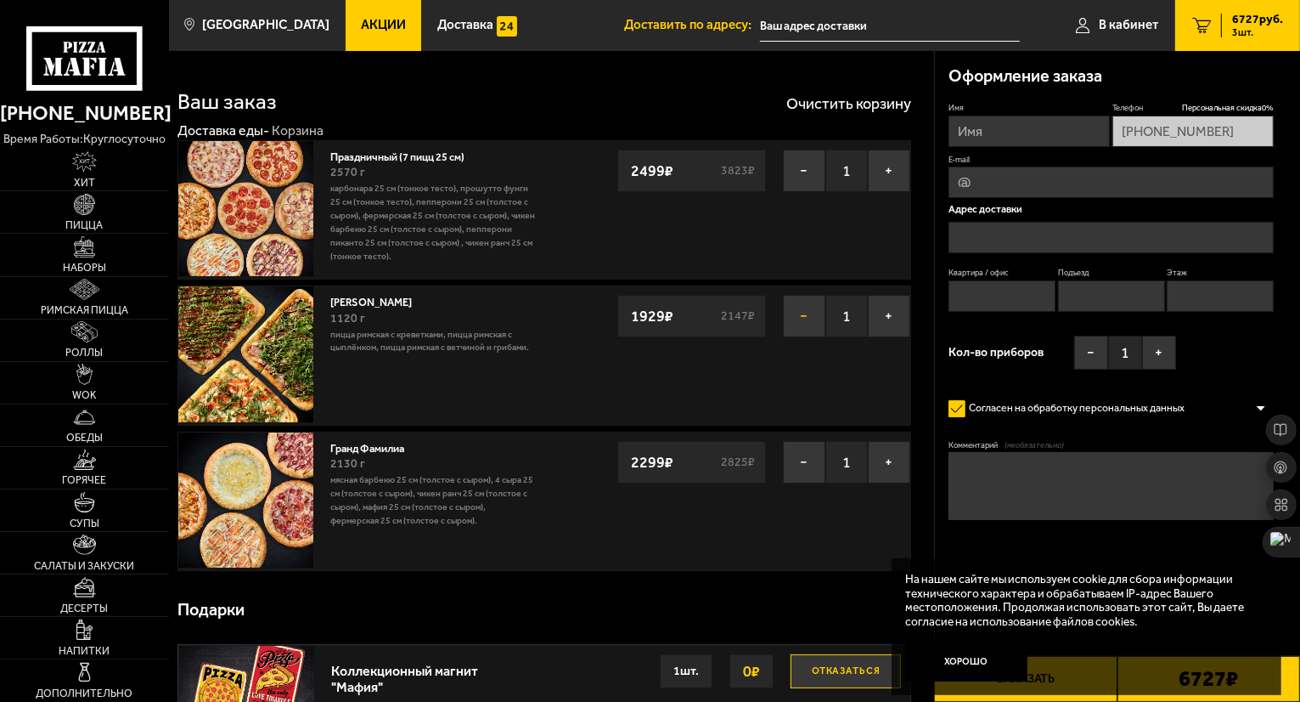
click at [797, 310] on button "−" at bounding box center [804, 316] width 42 height 42
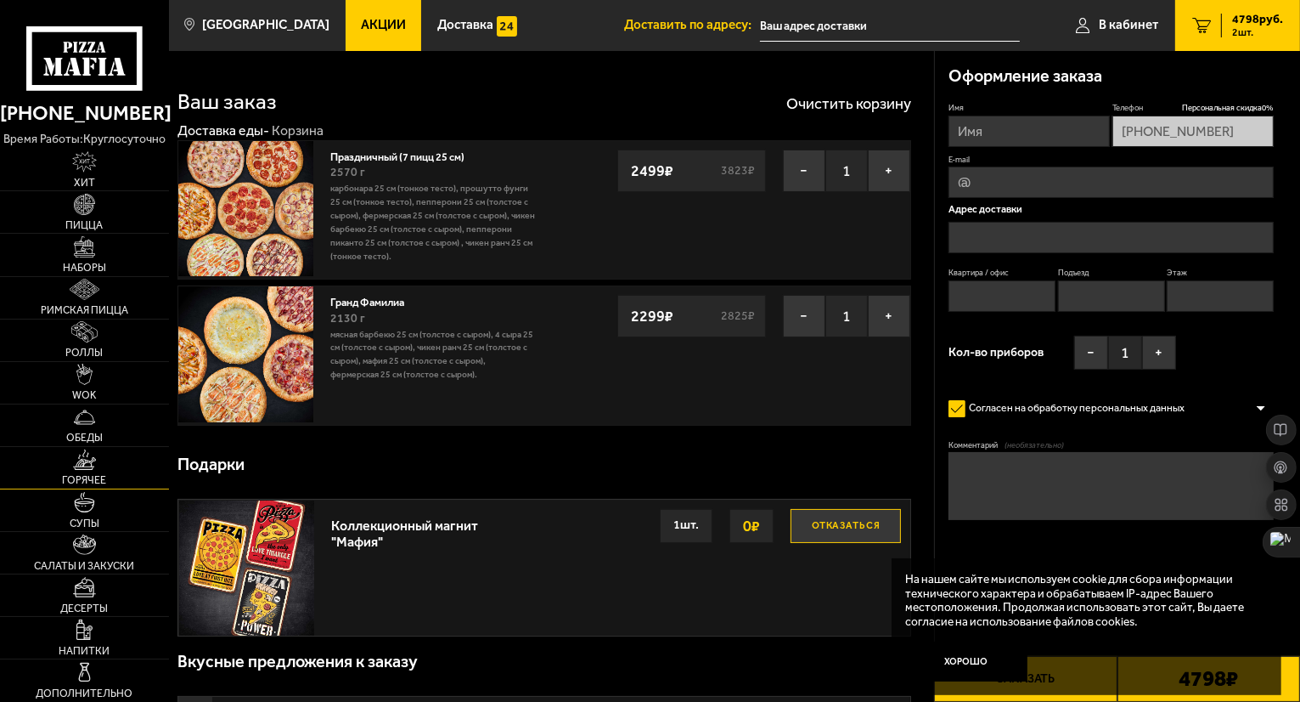
click at [93, 463] on img at bounding box center [85, 459] width 24 height 21
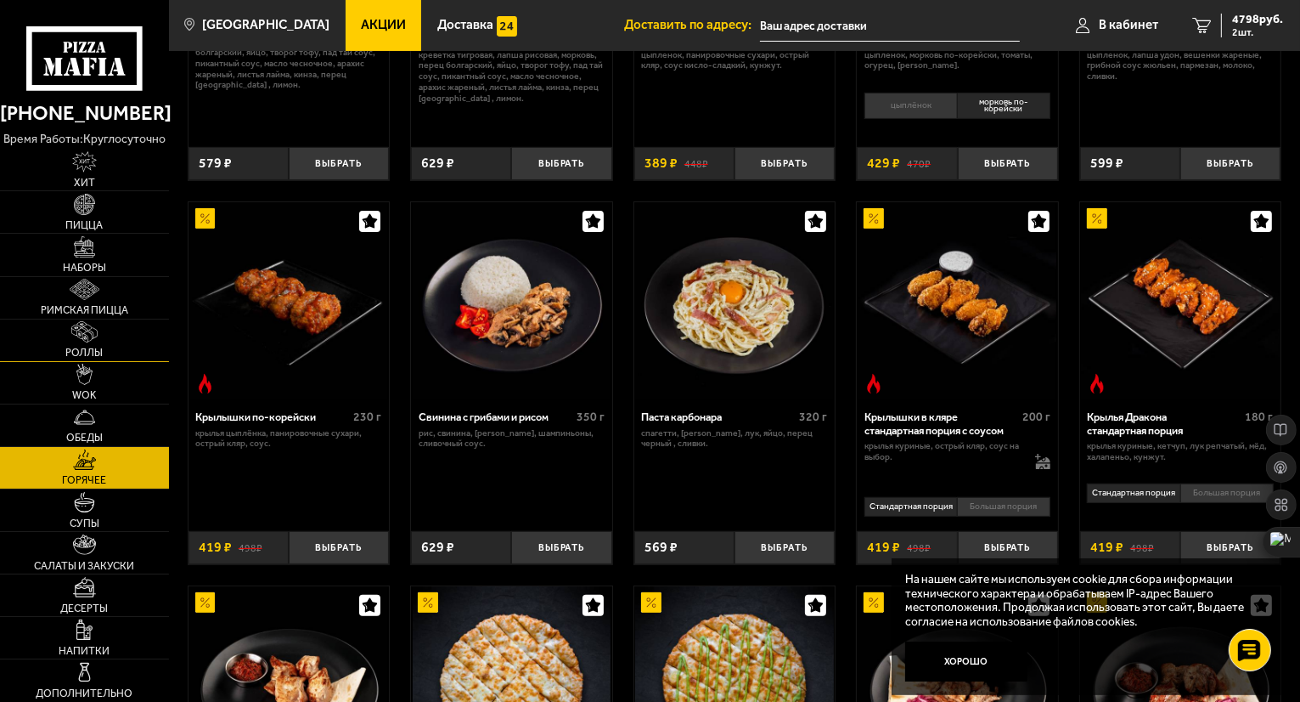
scroll to position [340, 0]
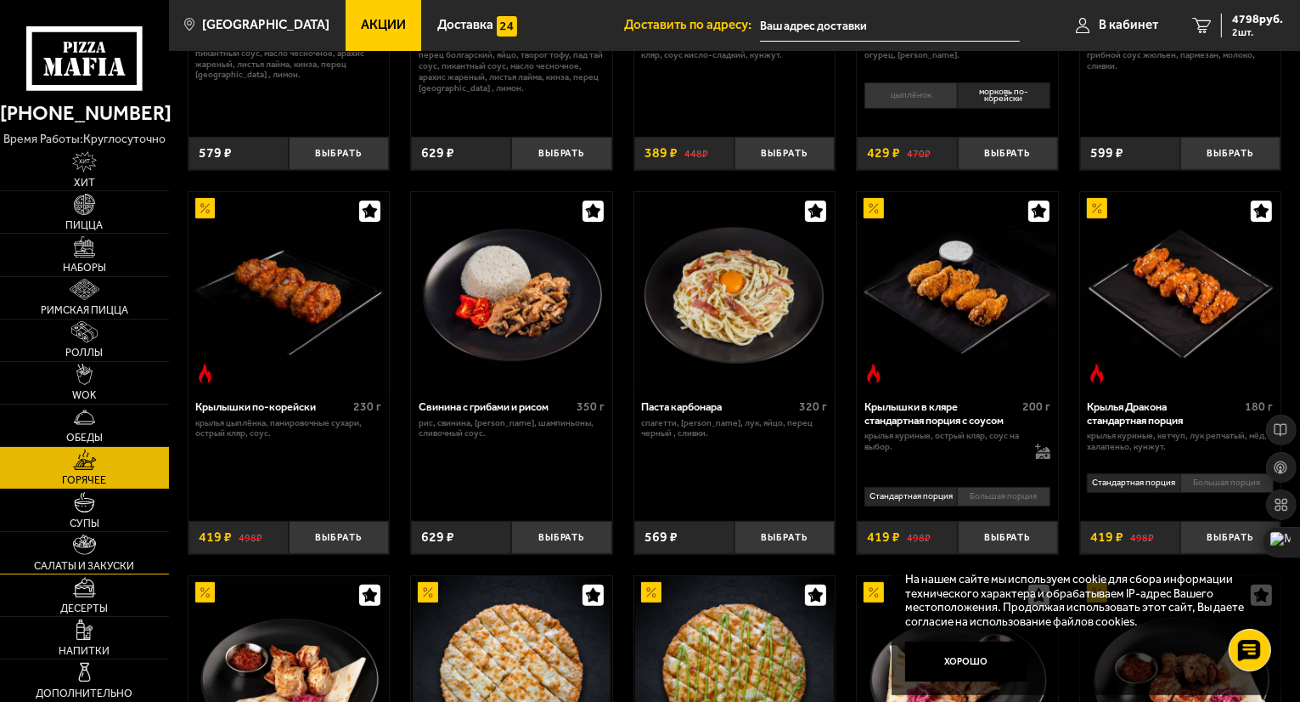
click at [83, 553] on img at bounding box center [85, 544] width 24 height 21
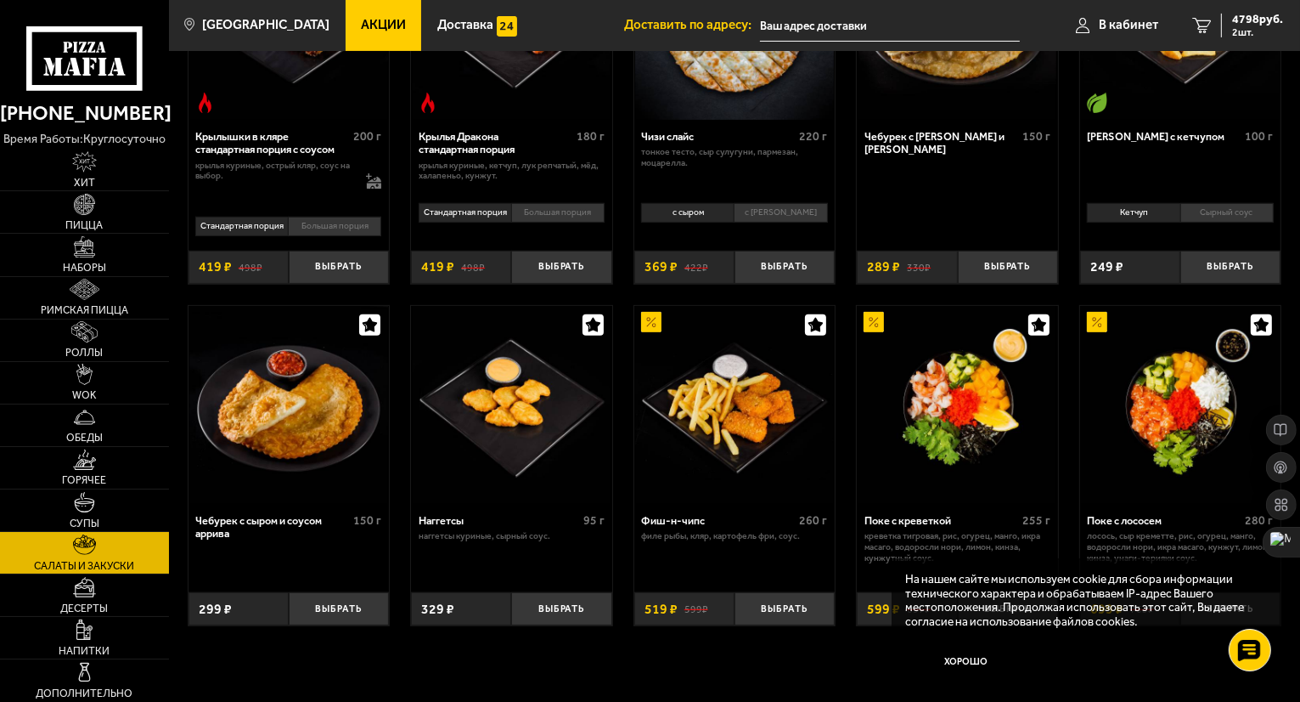
scroll to position [425, 0]
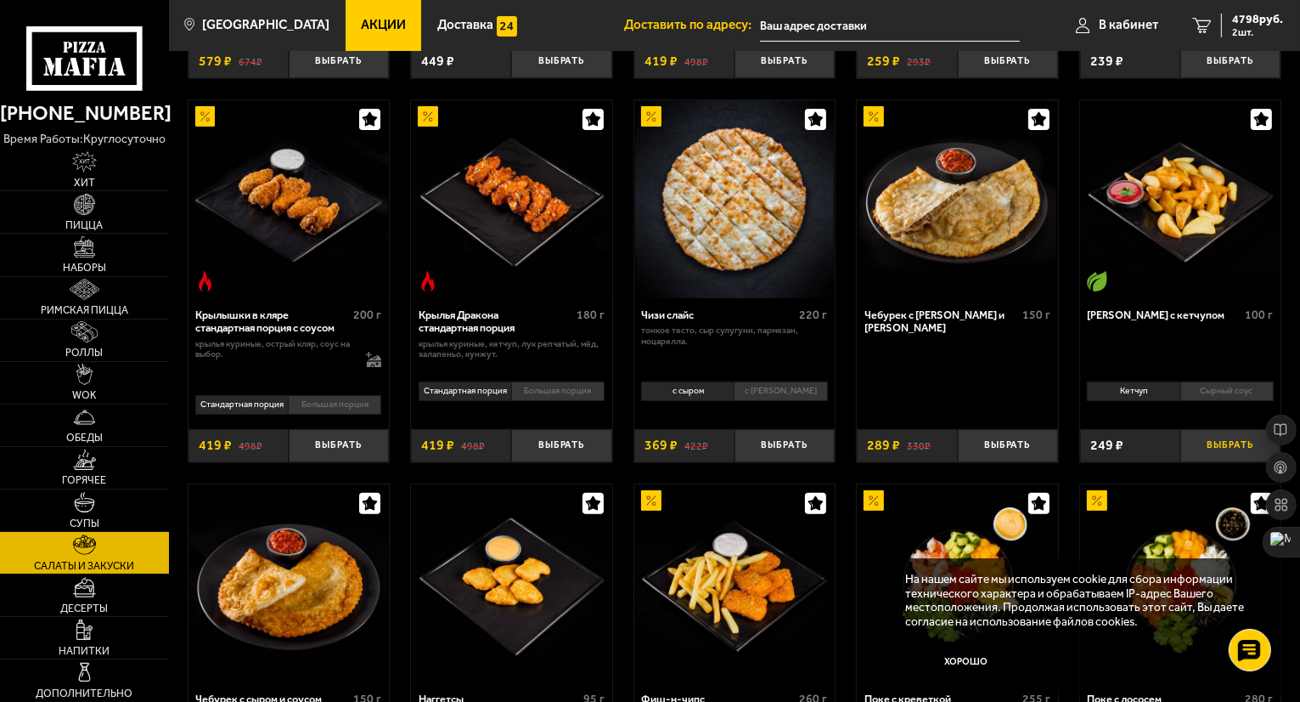
click at [1216, 437] on button "Выбрать" at bounding box center [1231, 445] width 100 height 33
click at [1254, 442] on button "+" at bounding box center [1264, 445] width 33 height 33
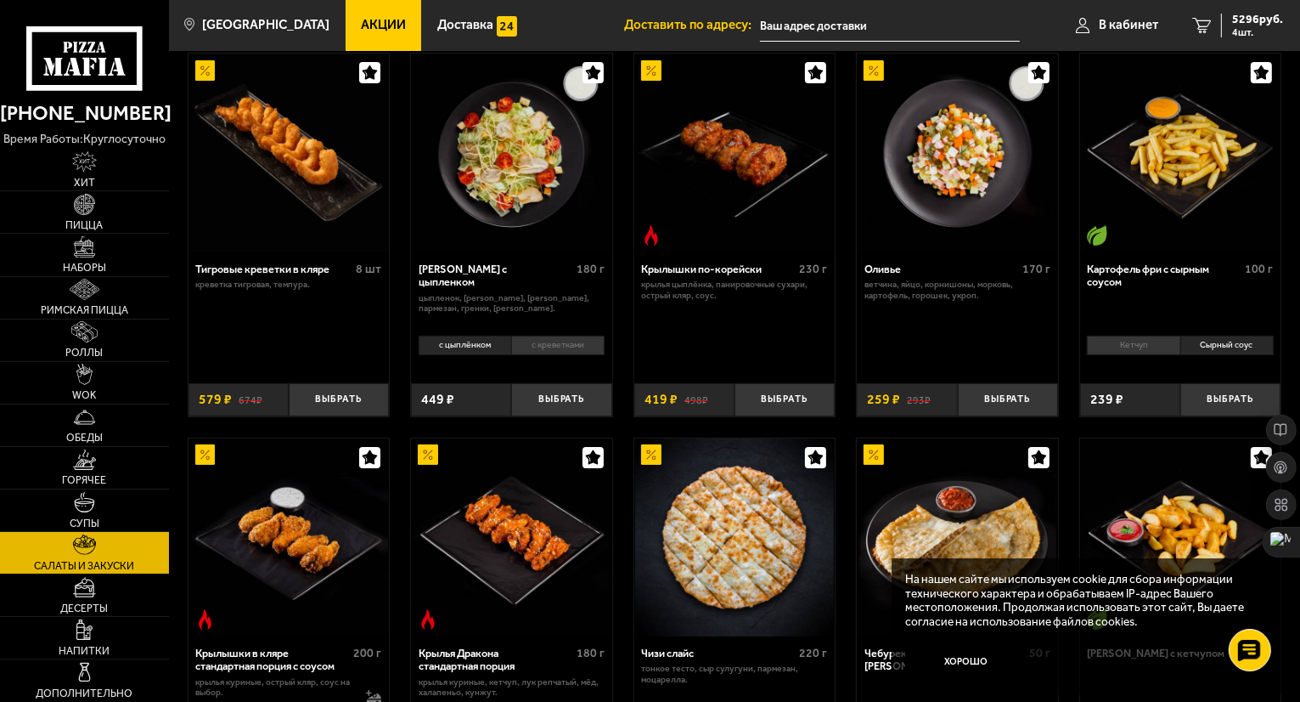
scroll to position [85, 0]
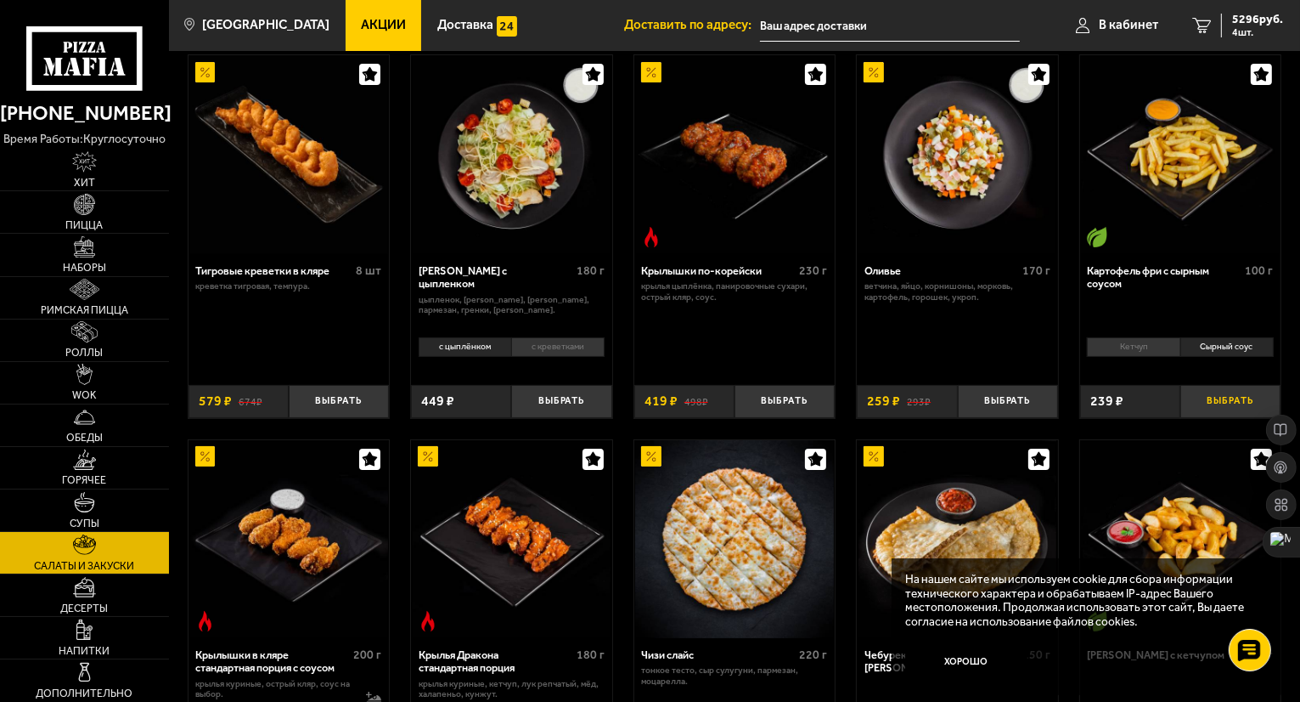
click at [1218, 403] on button "Выбрать" at bounding box center [1231, 401] width 100 height 33
click at [1226, 347] on li "Сырный соус" at bounding box center [1227, 347] width 93 height 20
click at [1263, 396] on button "+" at bounding box center [1264, 401] width 33 height 33
click at [1258, 403] on button "+" at bounding box center [1264, 401] width 33 height 33
click at [1198, 403] on button "−" at bounding box center [1197, 401] width 33 height 33
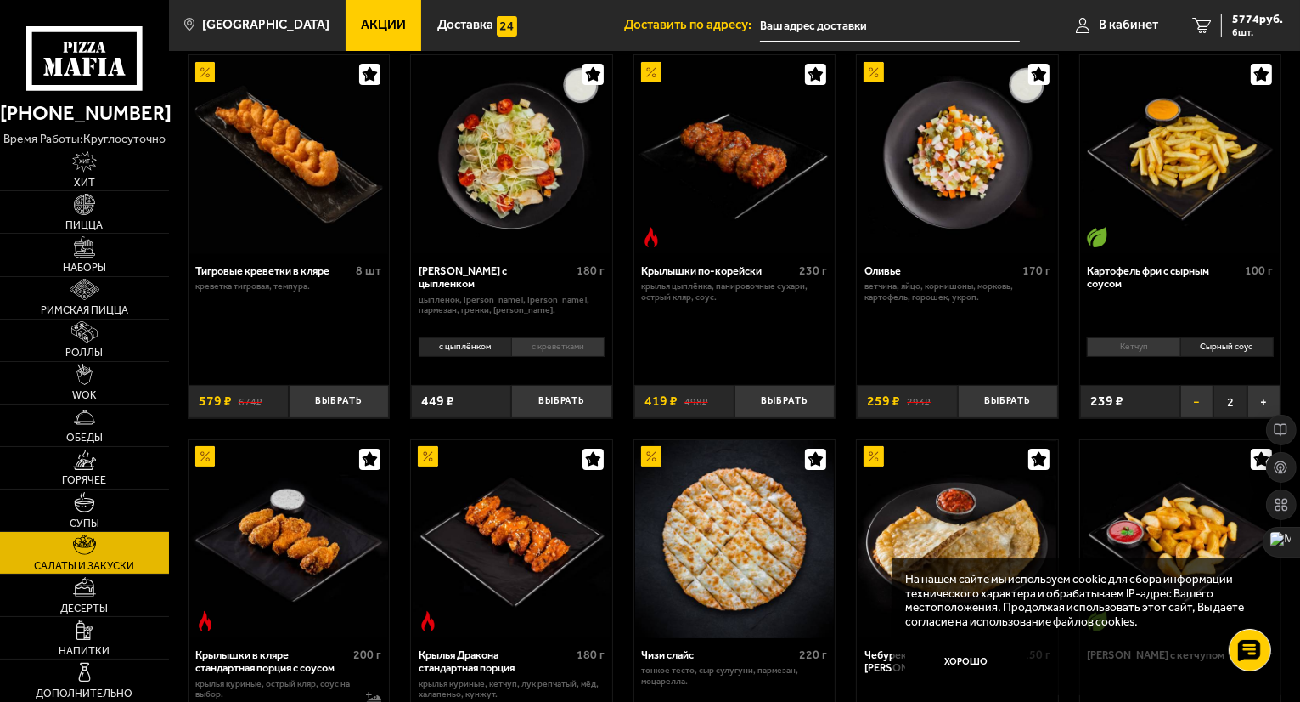
click at [1198, 403] on button "−" at bounding box center [1197, 401] width 33 height 33
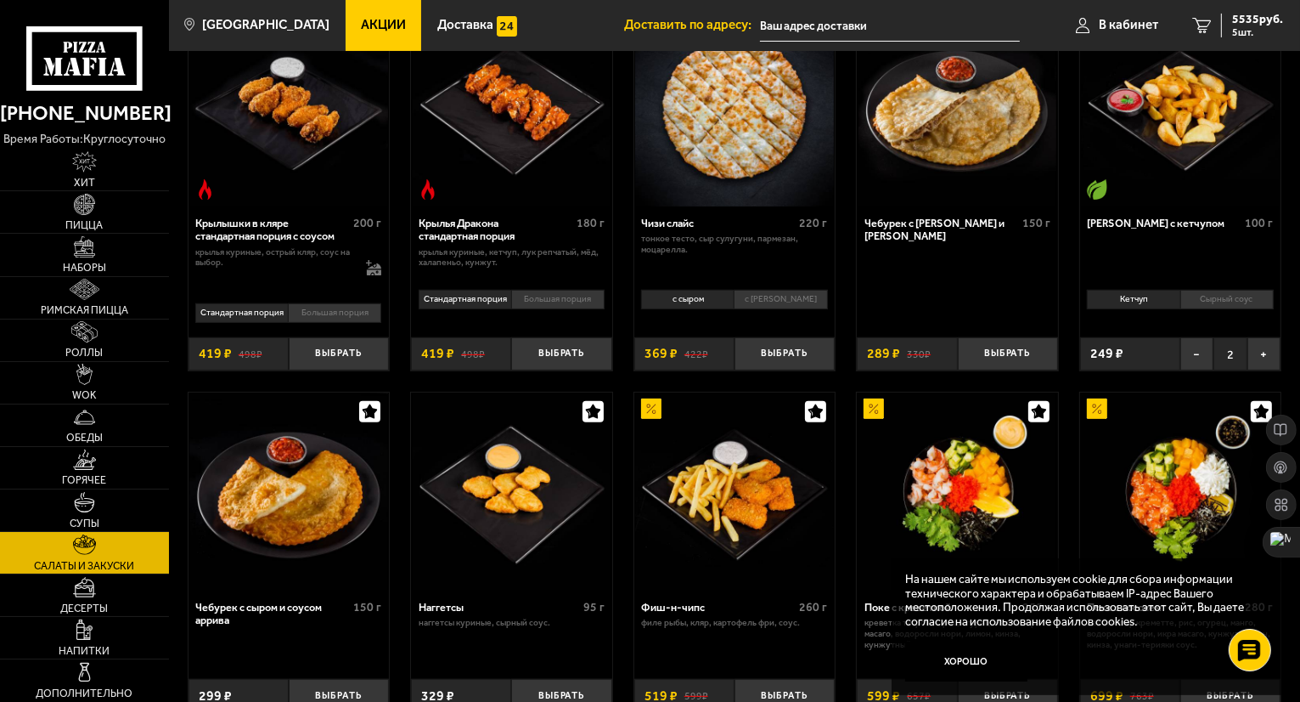
scroll to position [510, 0]
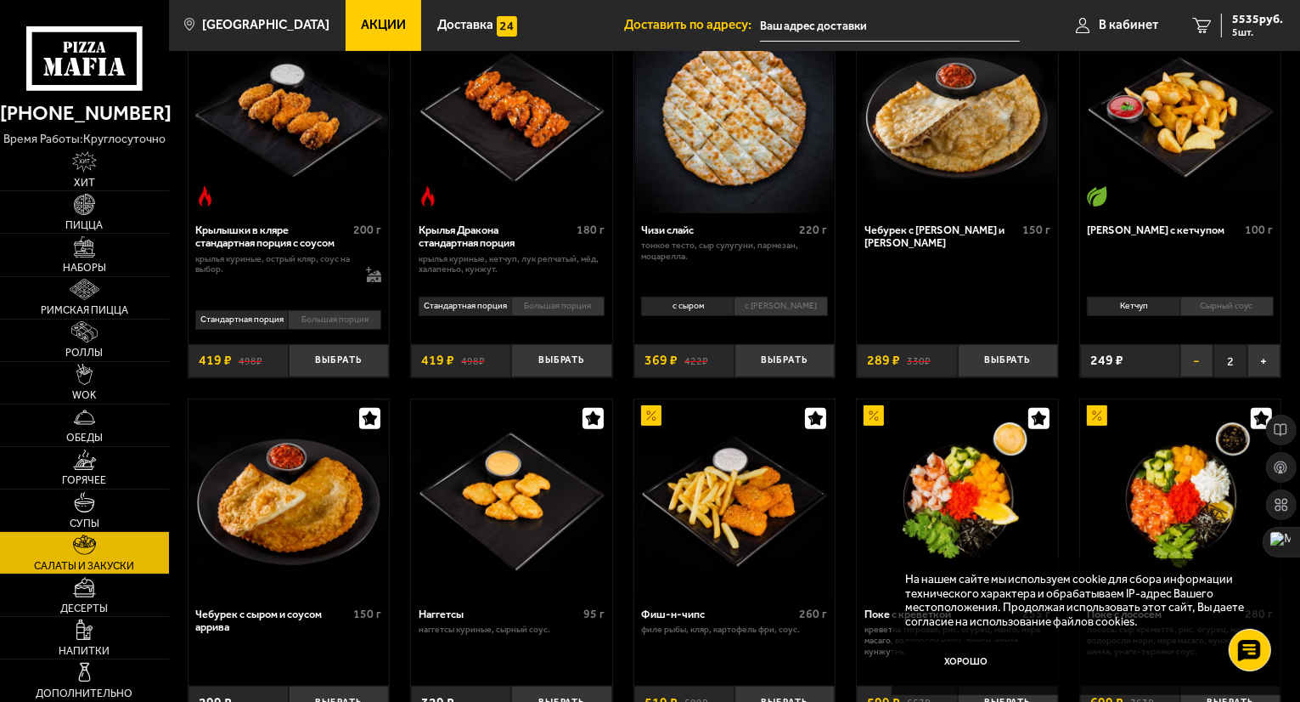
click at [1189, 364] on button "−" at bounding box center [1197, 360] width 33 height 33
click at [1191, 361] on button "−" at bounding box center [1197, 360] width 33 height 33
click at [1196, 358] on button "−" at bounding box center [1197, 360] width 33 height 33
click at [1193, 358] on button "−" at bounding box center [1197, 360] width 33 height 33
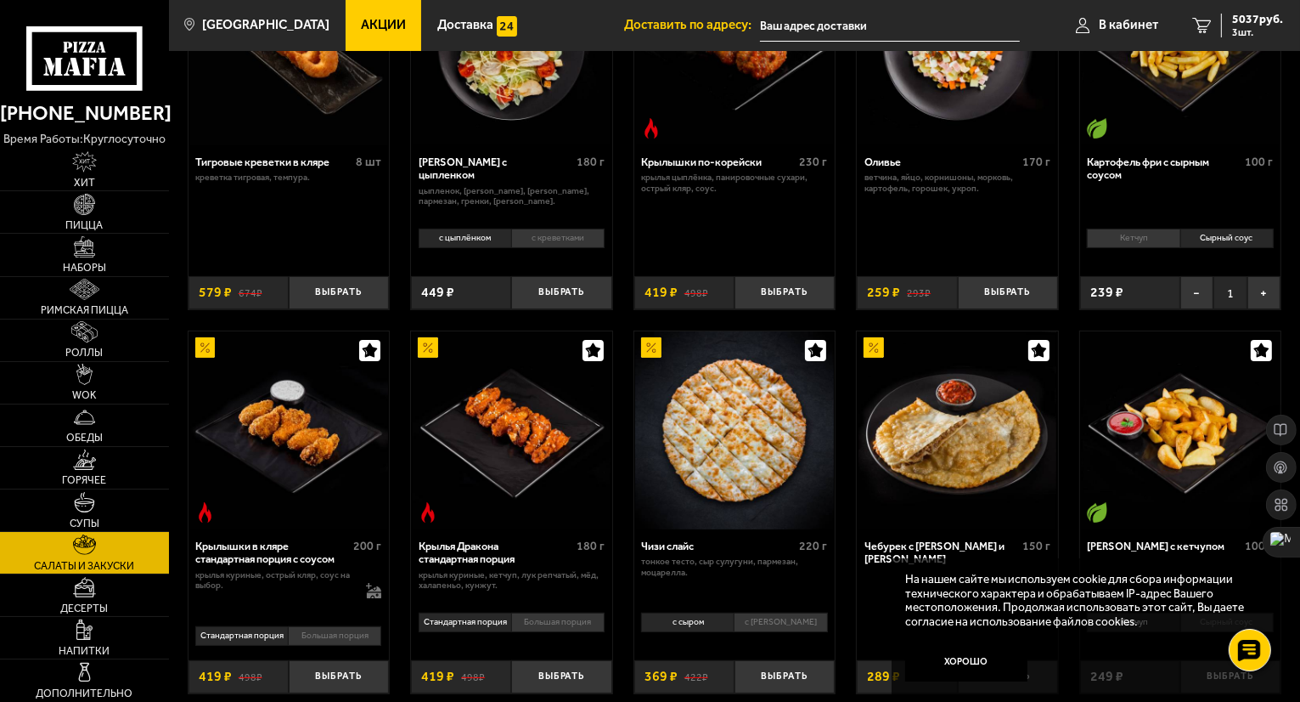
scroll to position [170, 0]
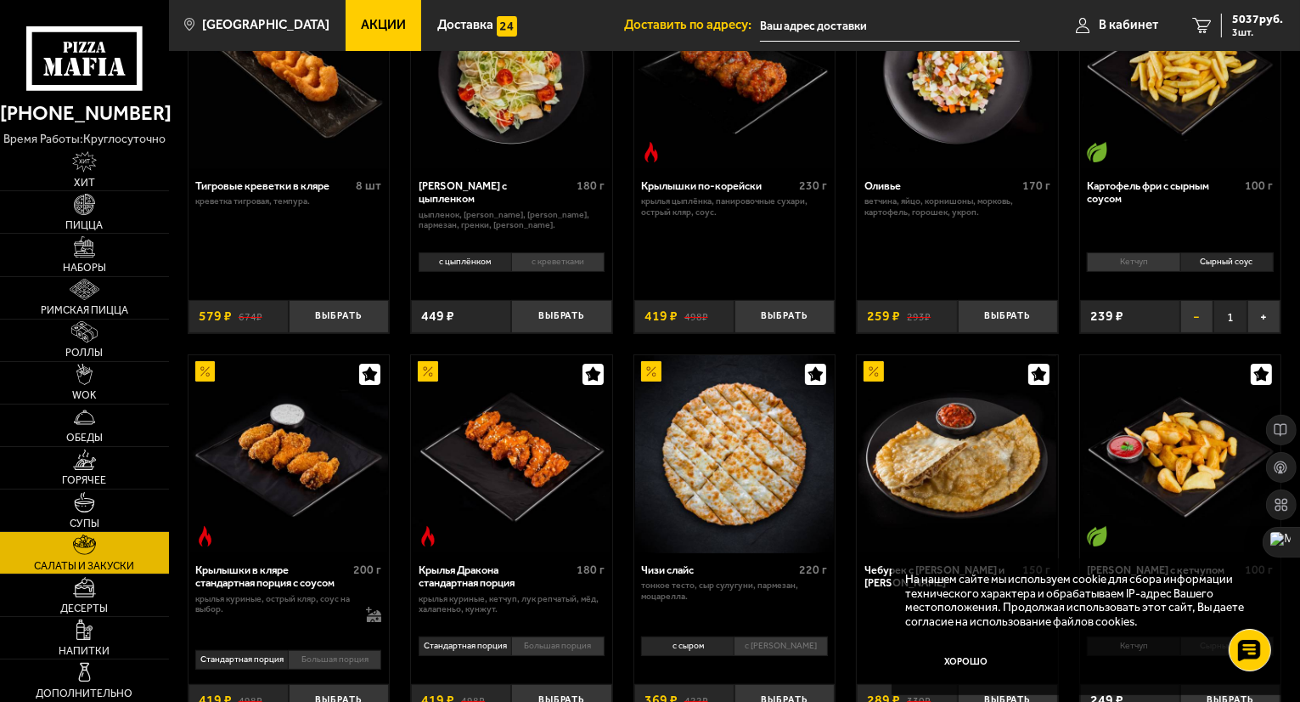
click at [1196, 311] on button "−" at bounding box center [1197, 316] width 33 height 33
click at [1241, 17] on span "4798 руб." at bounding box center [1257, 20] width 51 height 12
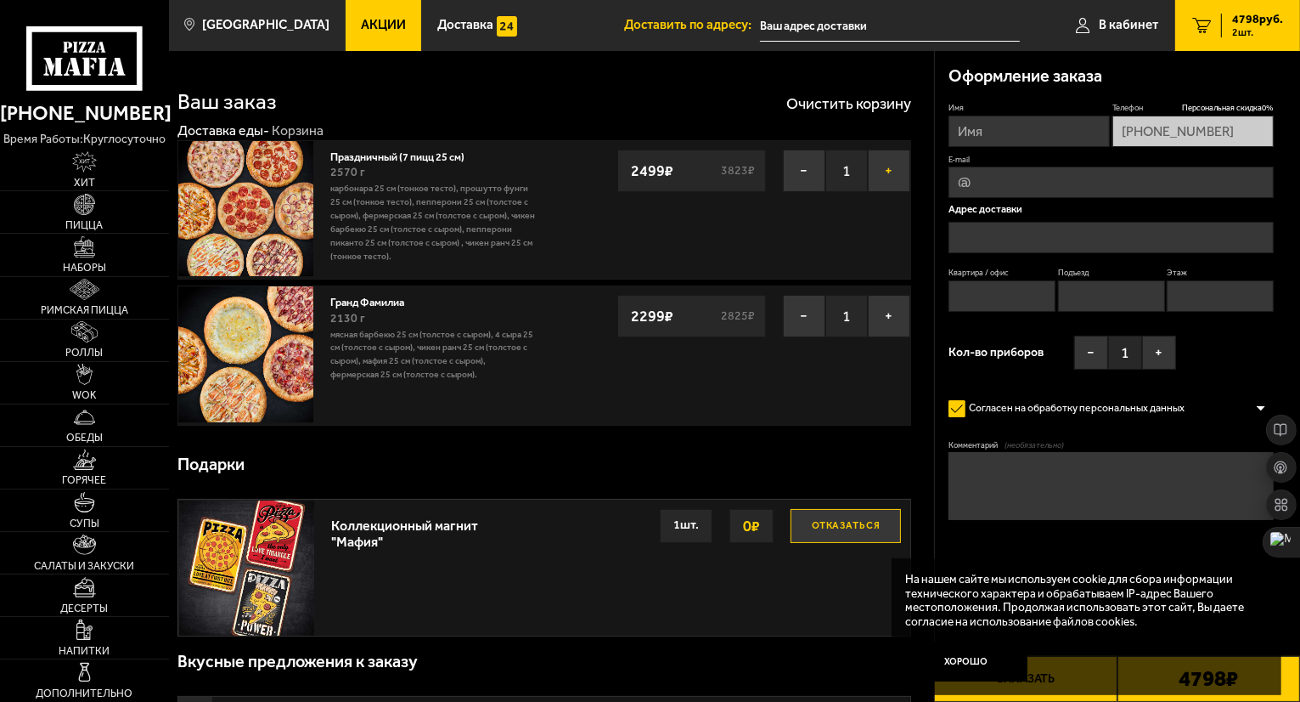
click at [898, 167] on button "+" at bounding box center [889, 170] width 42 height 42
click at [799, 317] on button "−" at bounding box center [804, 316] width 42 height 42
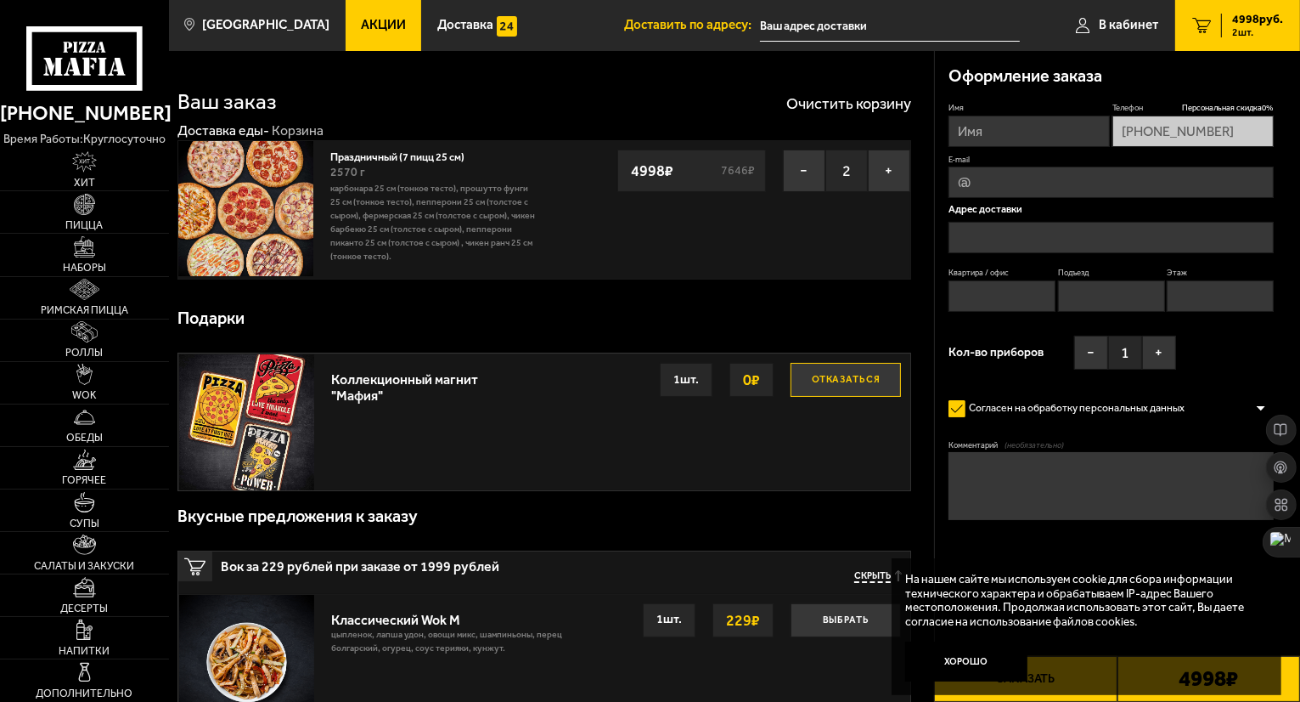
scroll to position [170, 0]
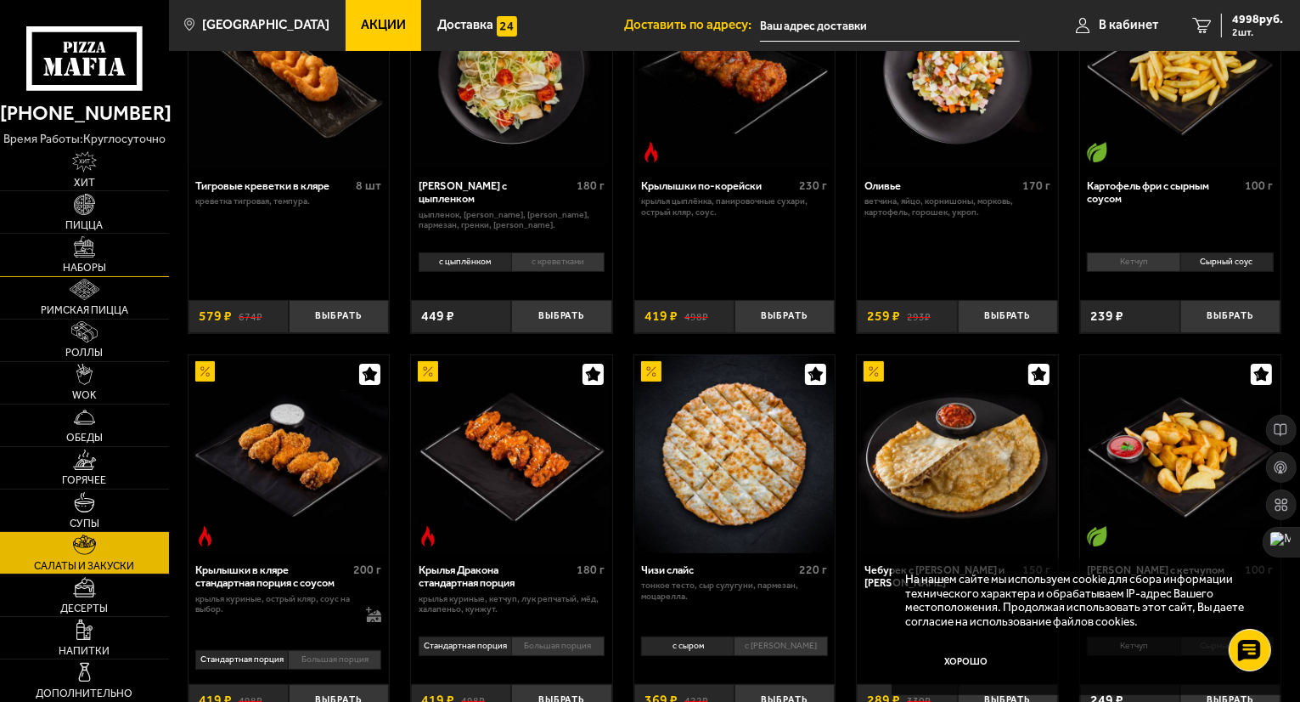
drag, startPoint x: 79, startPoint y: 262, endPoint x: 158, endPoint y: 266, distance: 79.1
click at [80, 262] on span "Наборы" at bounding box center [84, 267] width 43 height 10
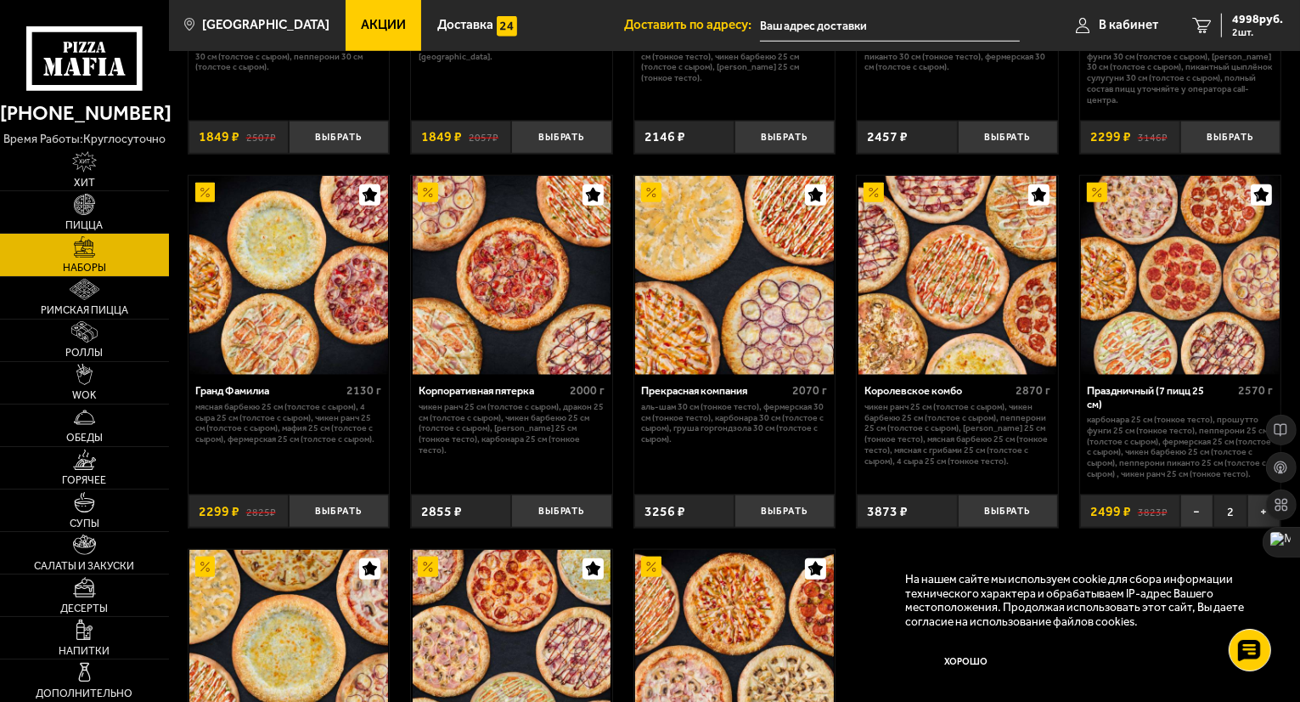
scroll to position [1699, 0]
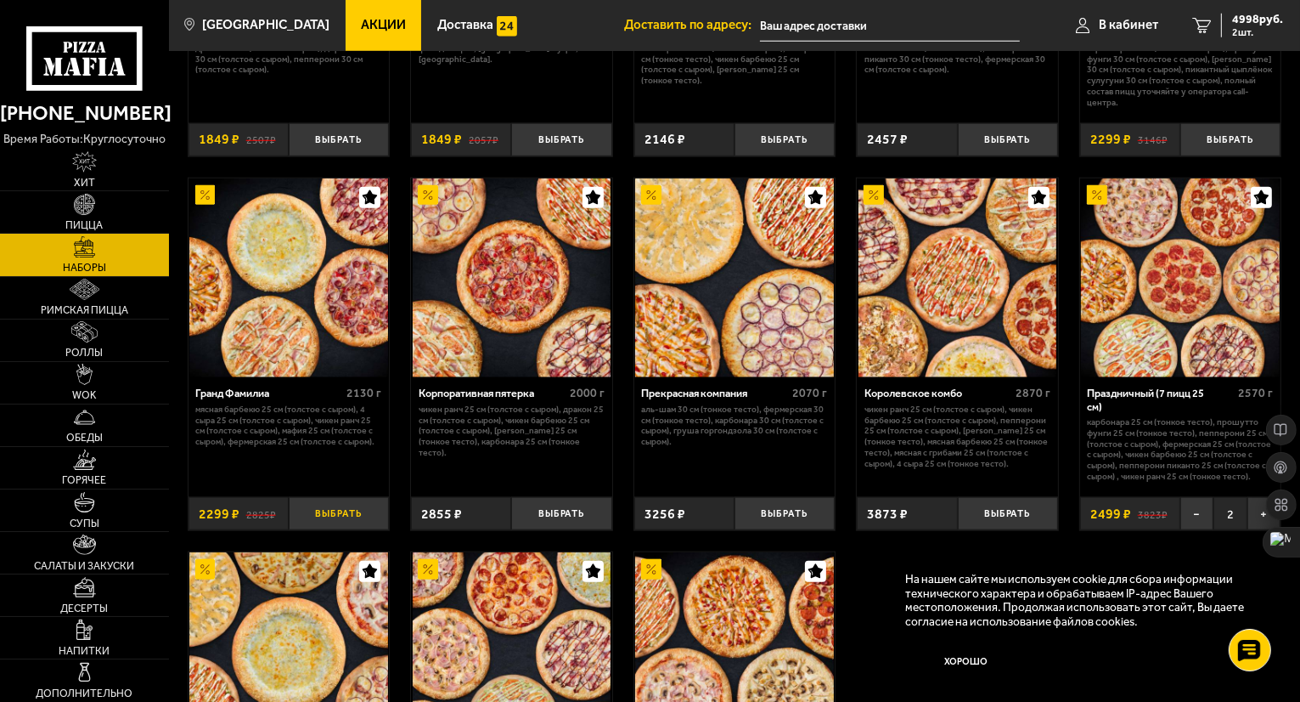
click at [347, 518] on button "Выбрать" at bounding box center [339, 513] width 100 height 33
click at [1256, 28] on span "3 шт." at bounding box center [1257, 32] width 51 height 10
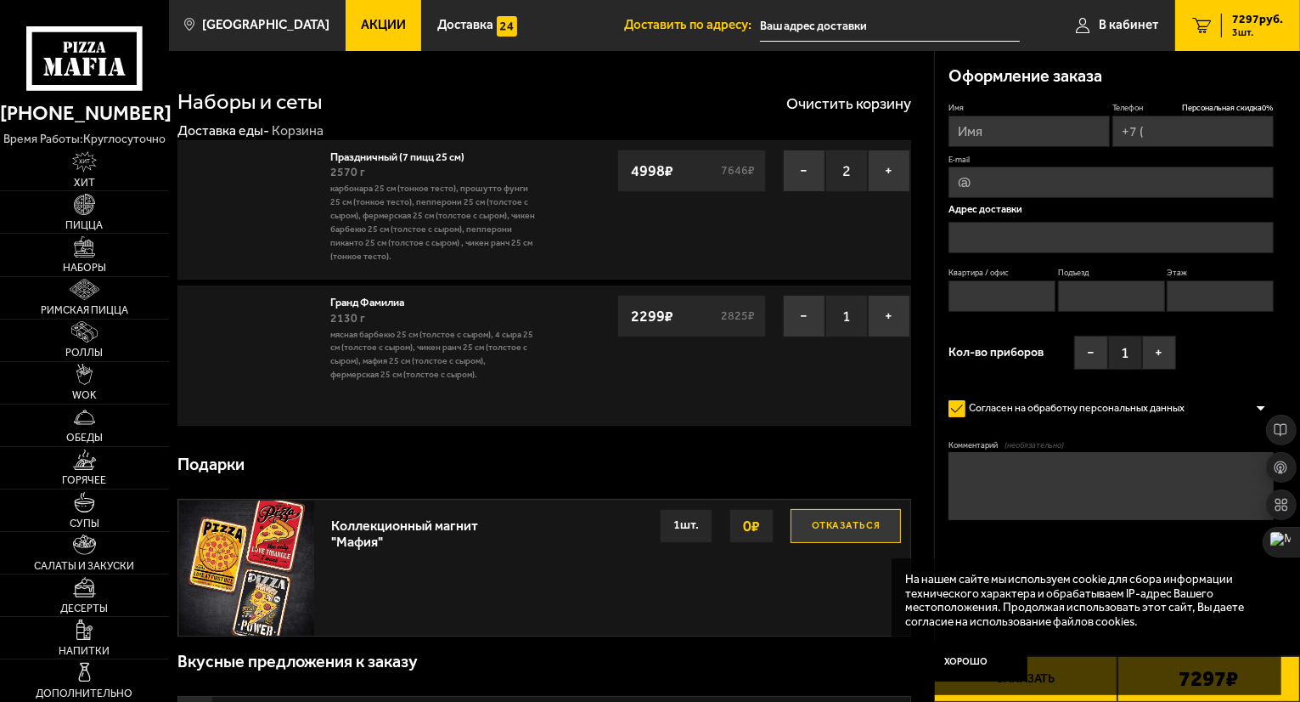
type input "[PHONE_NUMBER]"
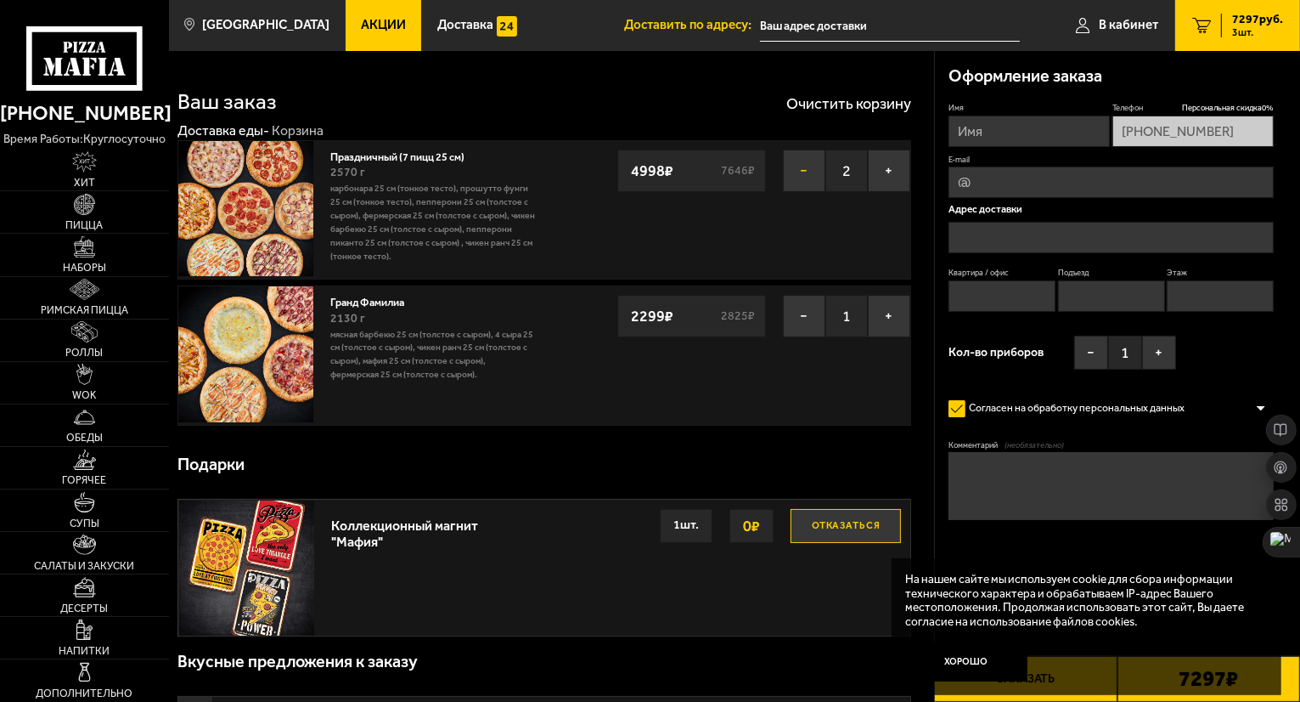
click at [798, 167] on button "−" at bounding box center [804, 170] width 42 height 42
click at [101, 259] on link "Наборы" at bounding box center [84, 255] width 169 height 42
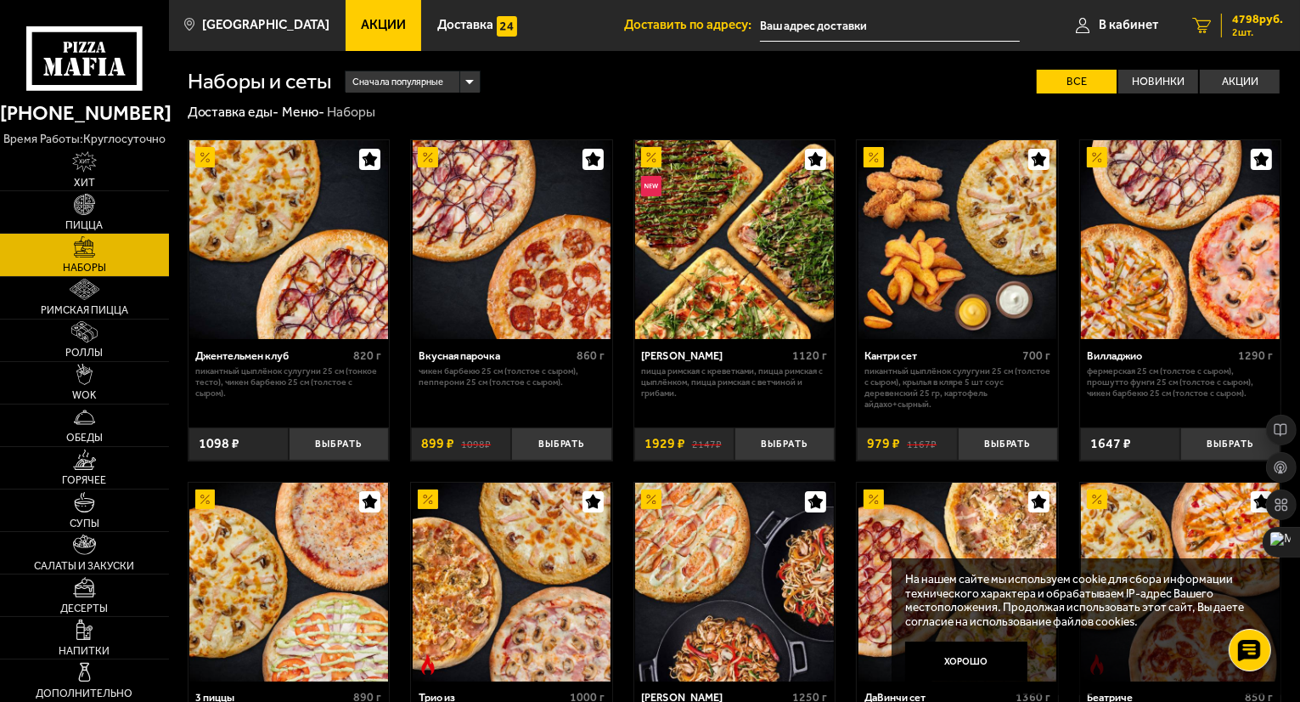
click at [1254, 28] on span "2 шт." at bounding box center [1257, 32] width 51 height 10
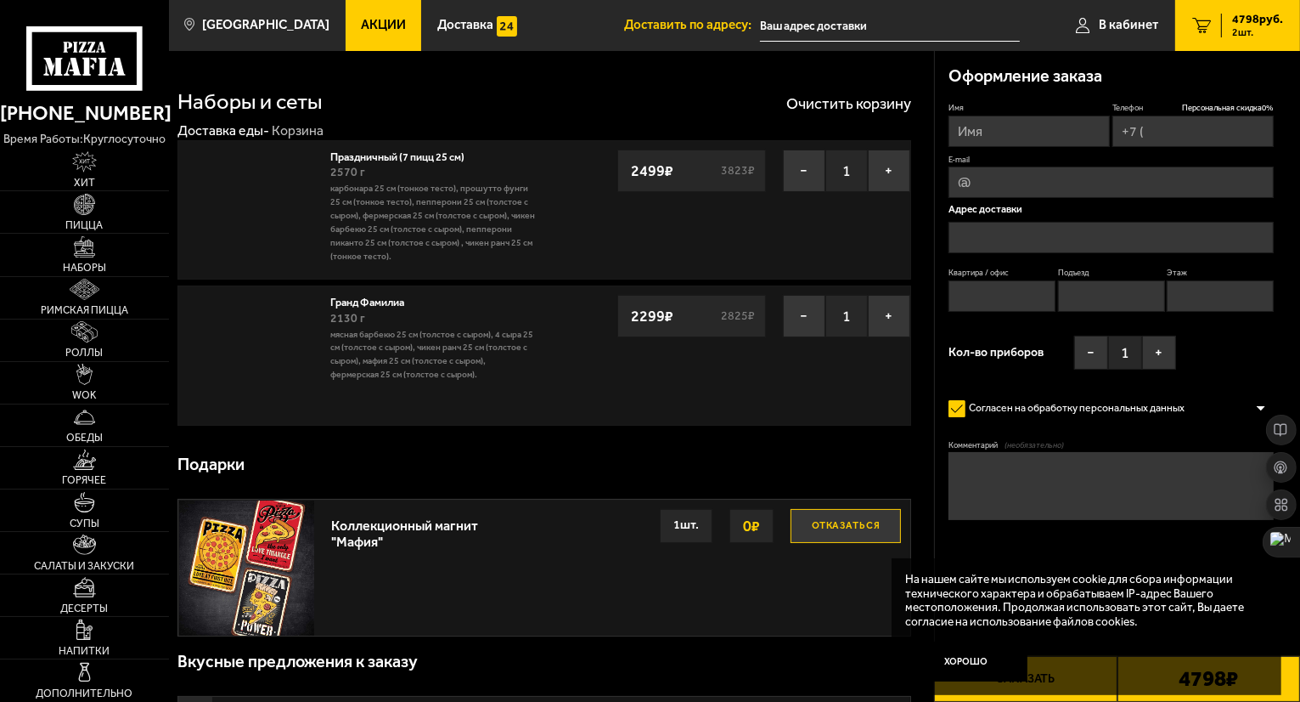
type input "[PHONE_NUMBER]"
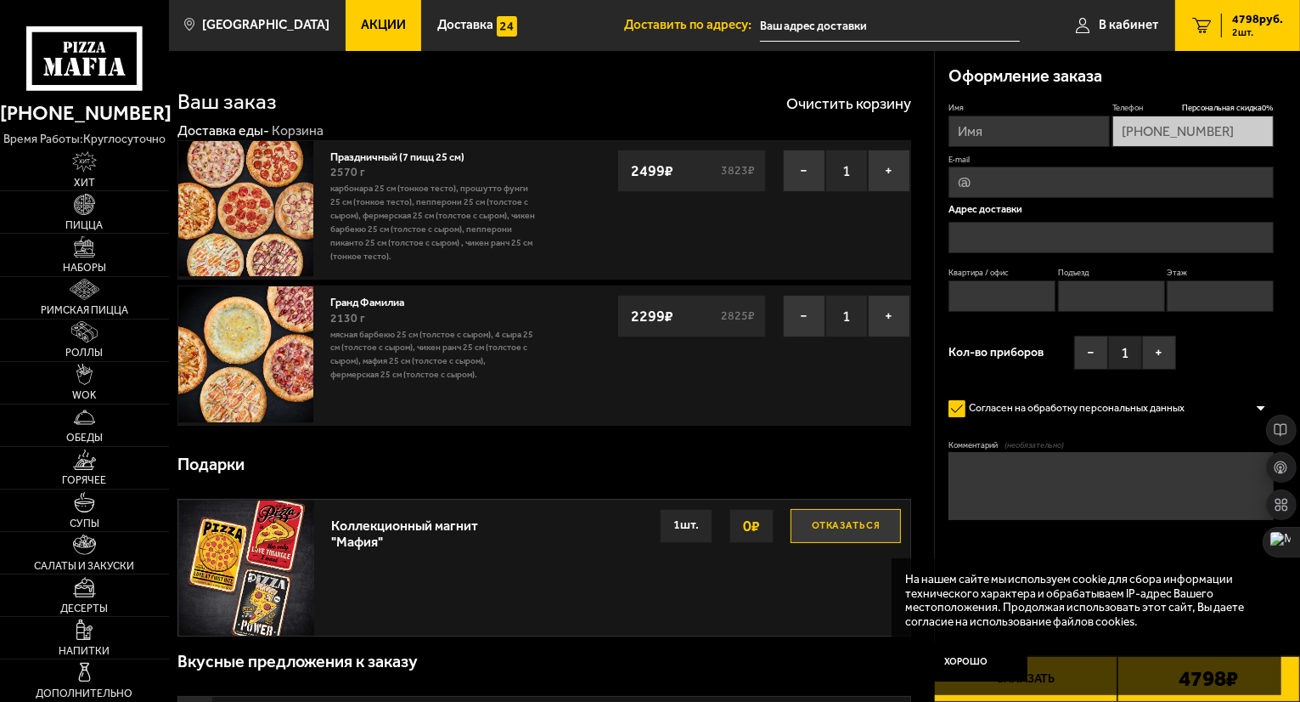
click at [260, 350] on img at bounding box center [245, 353] width 135 height 135
click at [259, 211] on img at bounding box center [245, 208] width 135 height 135
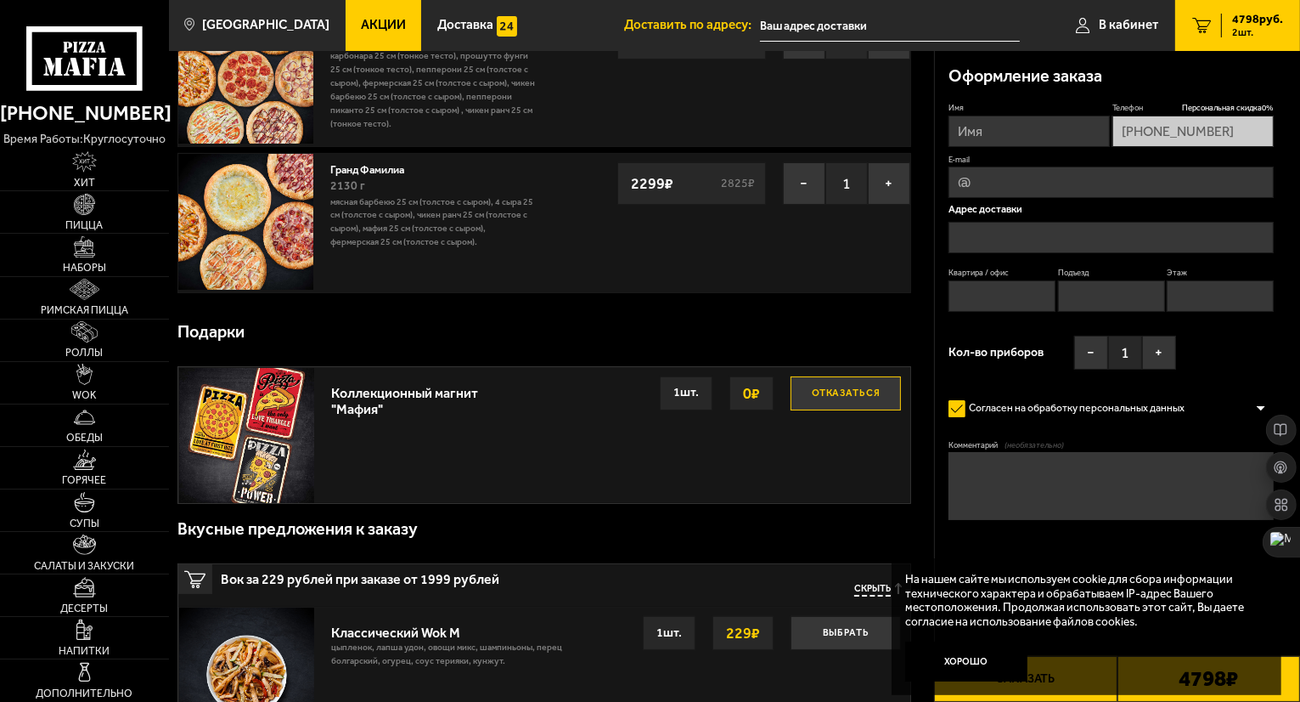
scroll to position [85, 0]
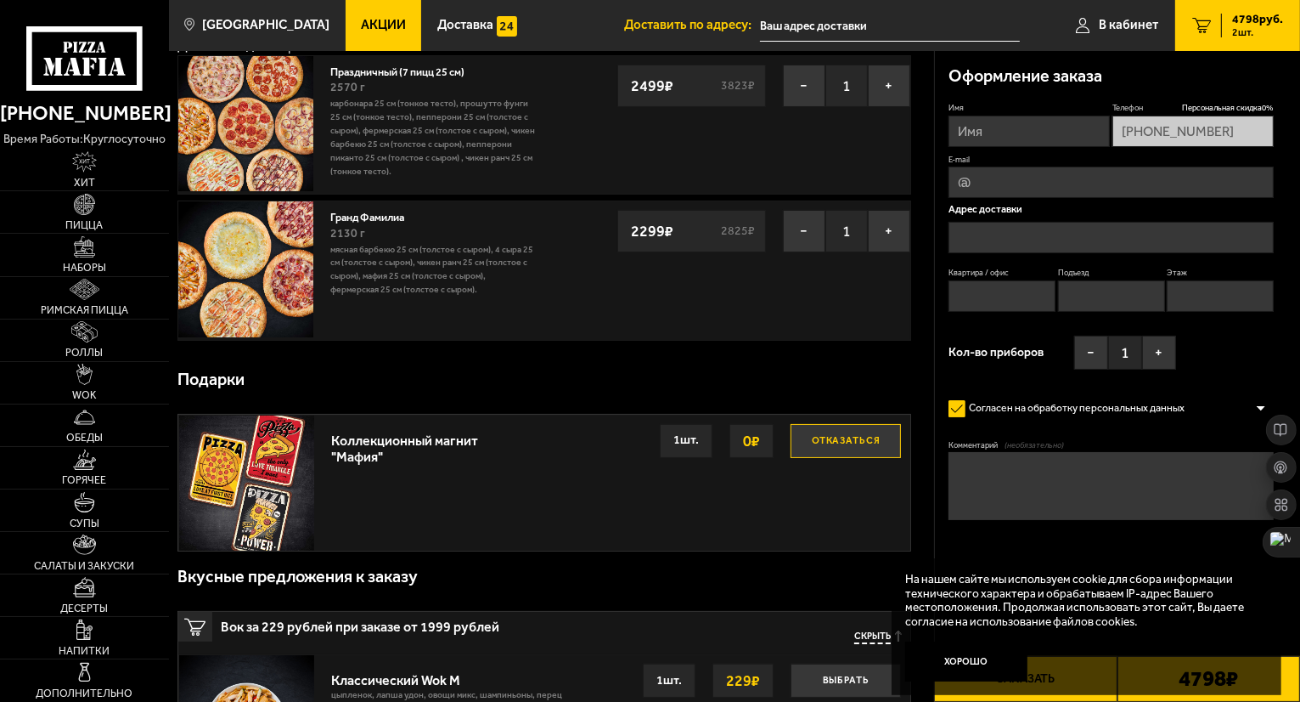
click at [248, 147] on img at bounding box center [245, 123] width 135 height 135
click at [352, 66] on link "Праздничный (7 пицц 25 см)" at bounding box center [404, 69] width 148 height 17
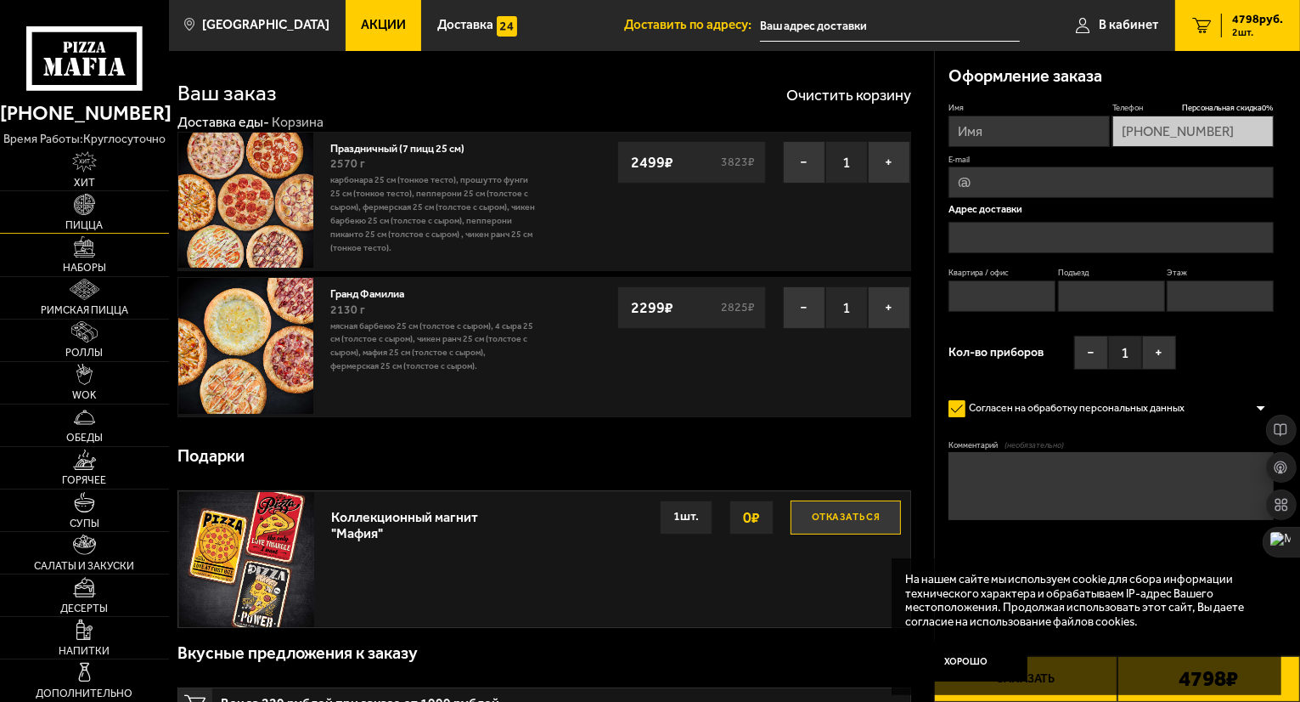
scroll to position [0, 0]
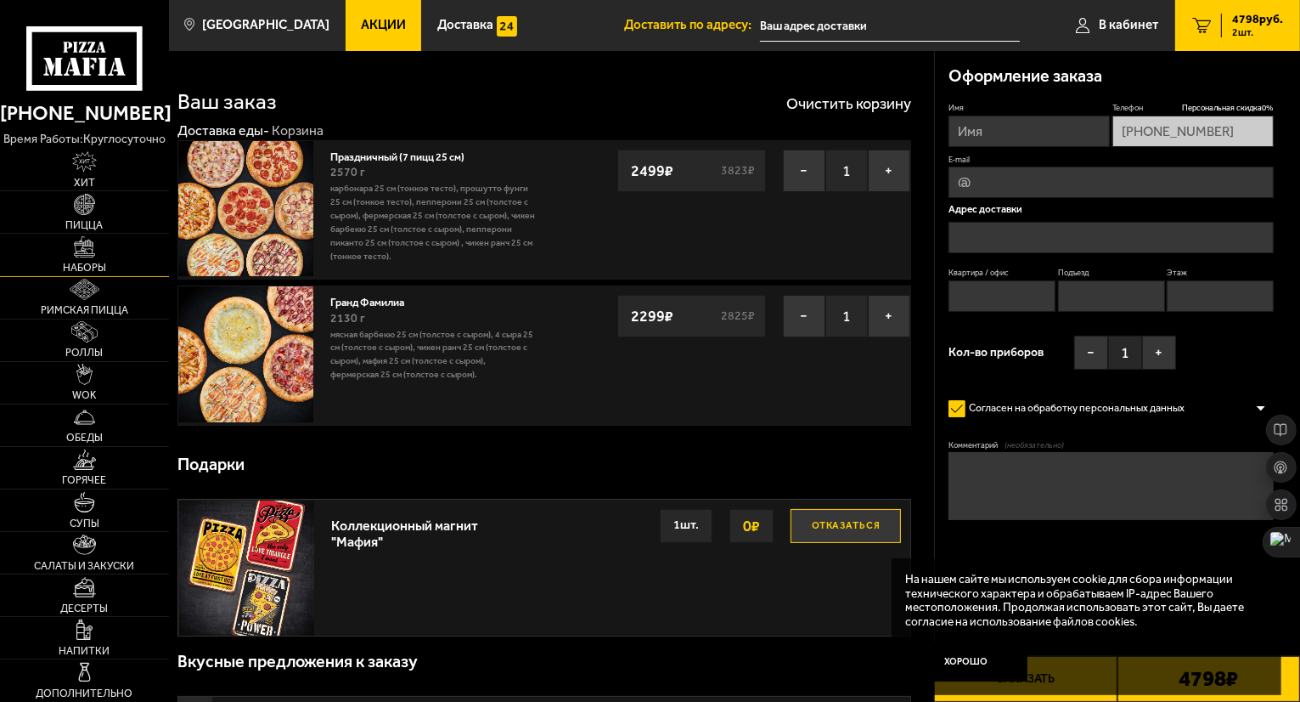
click at [90, 259] on link "Наборы" at bounding box center [84, 255] width 169 height 42
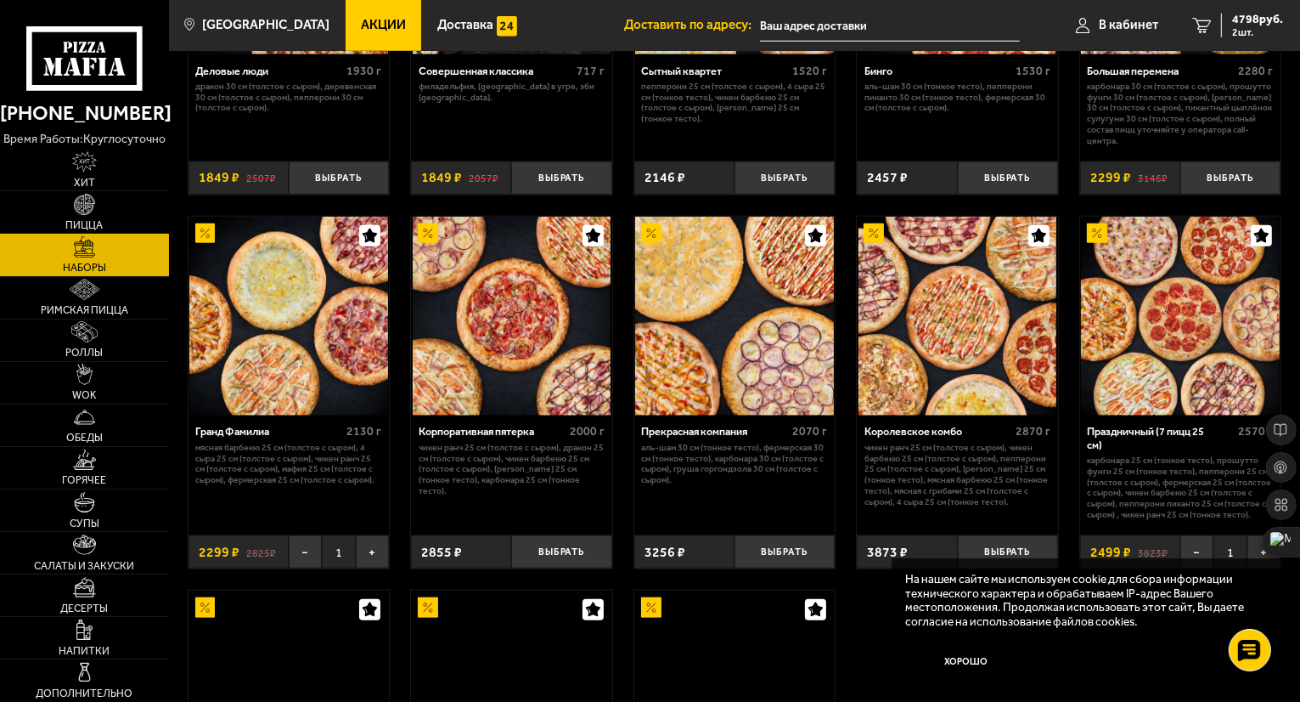
scroll to position [1784, 0]
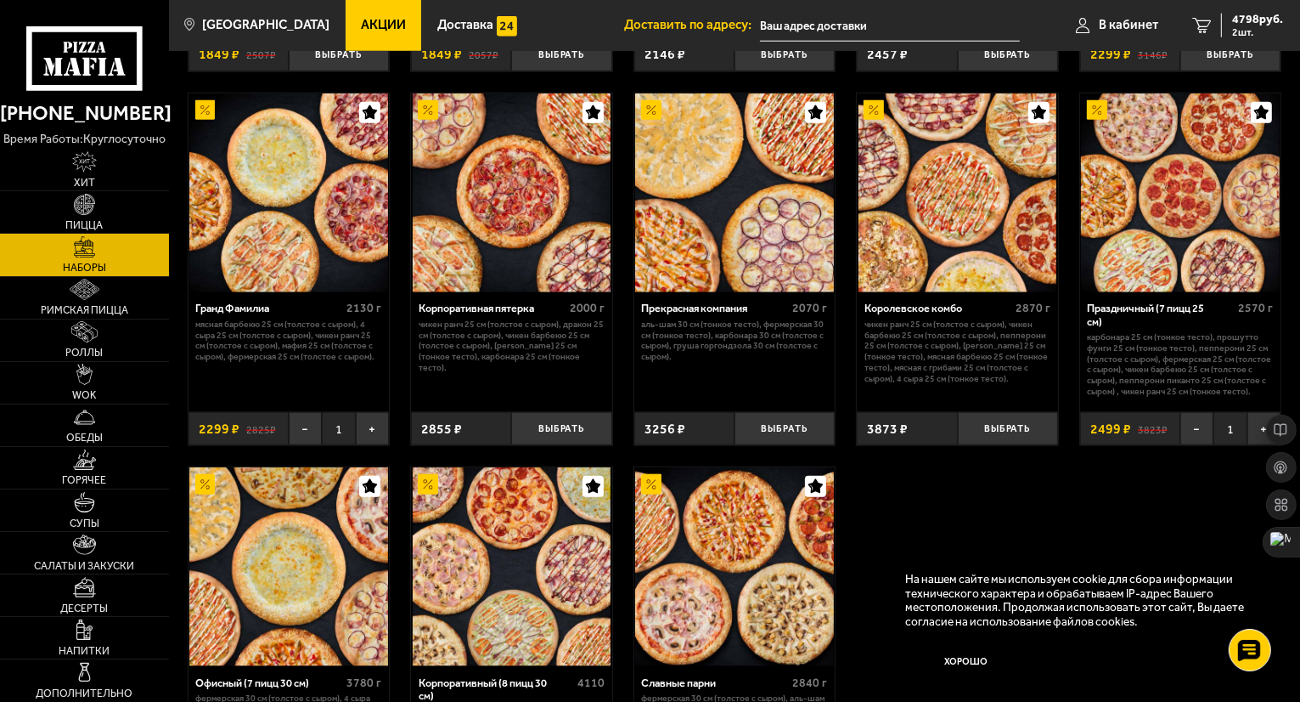
click at [1162, 178] on img at bounding box center [1180, 192] width 199 height 199
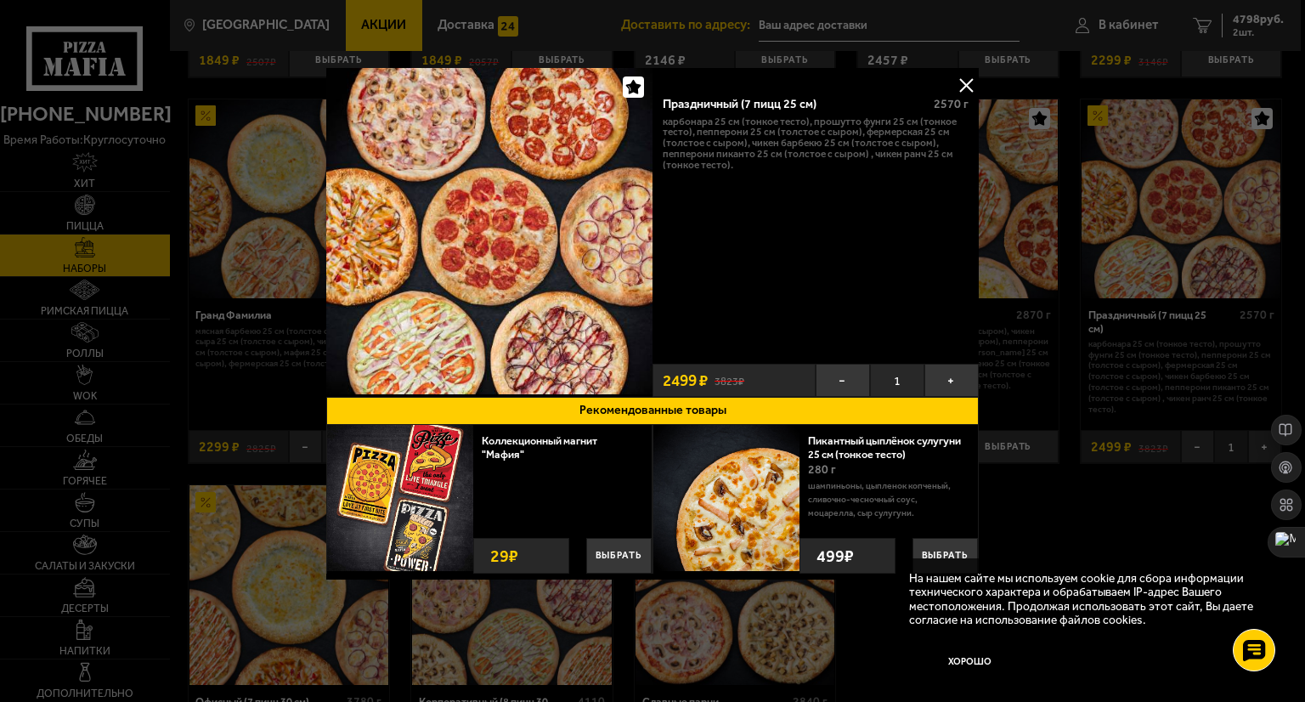
click at [969, 85] on button at bounding box center [965, 84] width 25 height 25
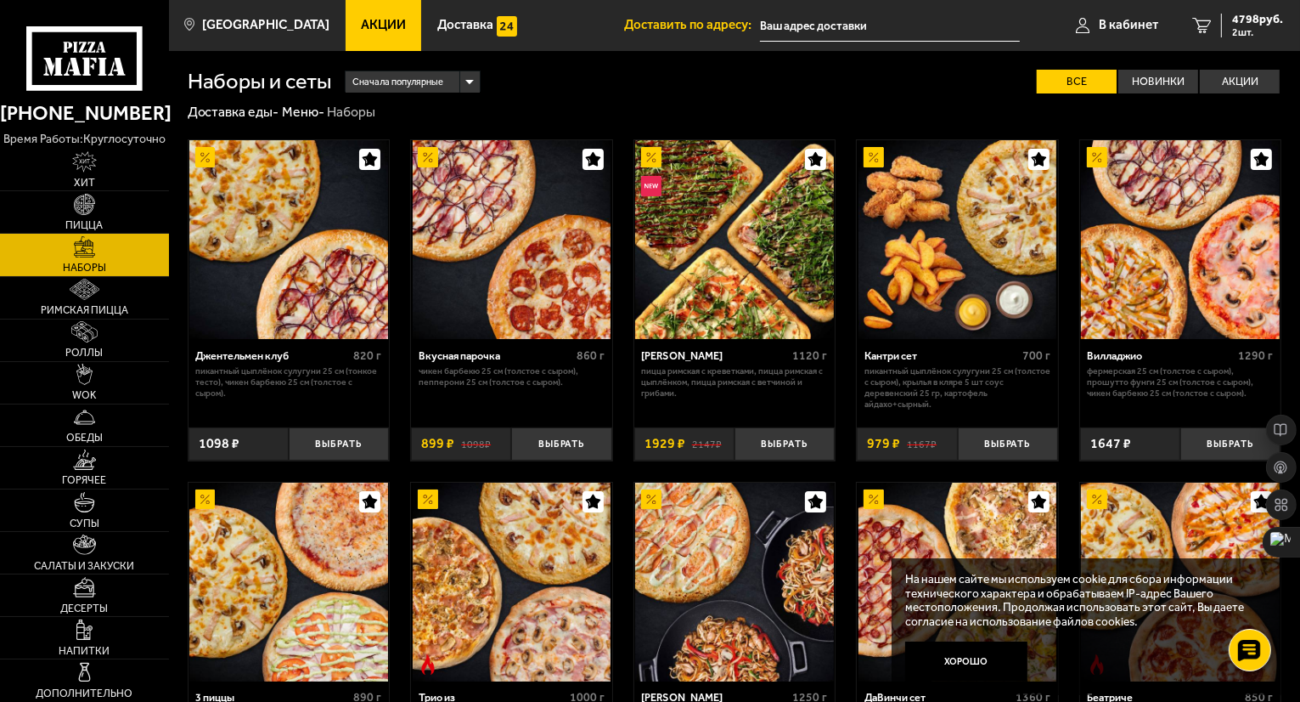
click at [107, 48] on icon at bounding box center [84, 58] width 117 height 65
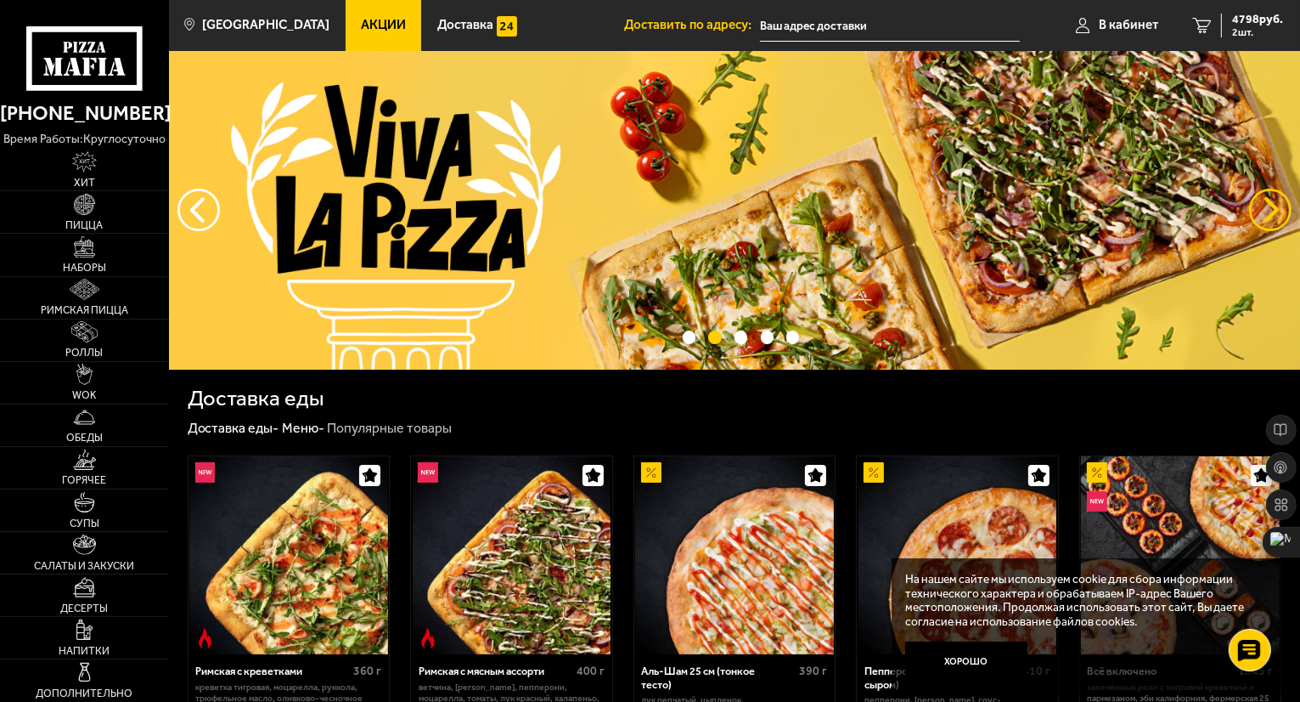
click at [1267, 204] on button "предыдущий" at bounding box center [1270, 210] width 42 height 42
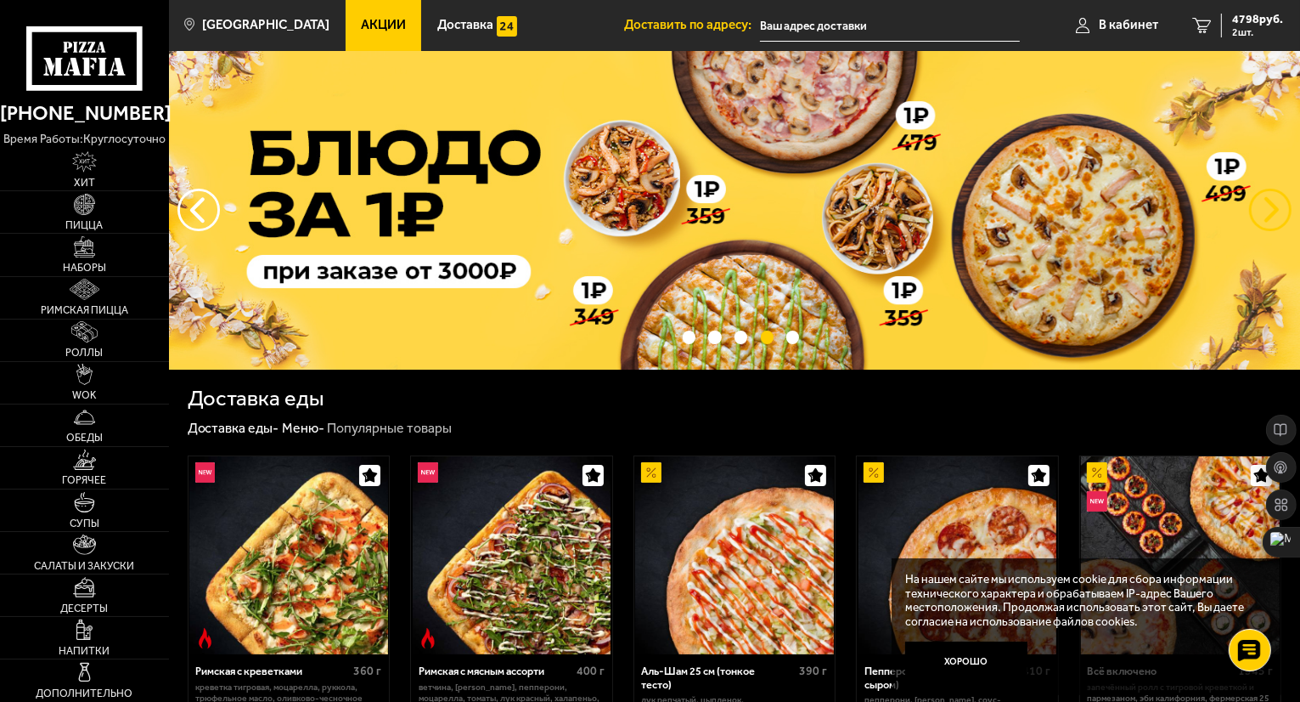
click at [1259, 211] on button "предыдущий" at bounding box center [1270, 210] width 42 height 42
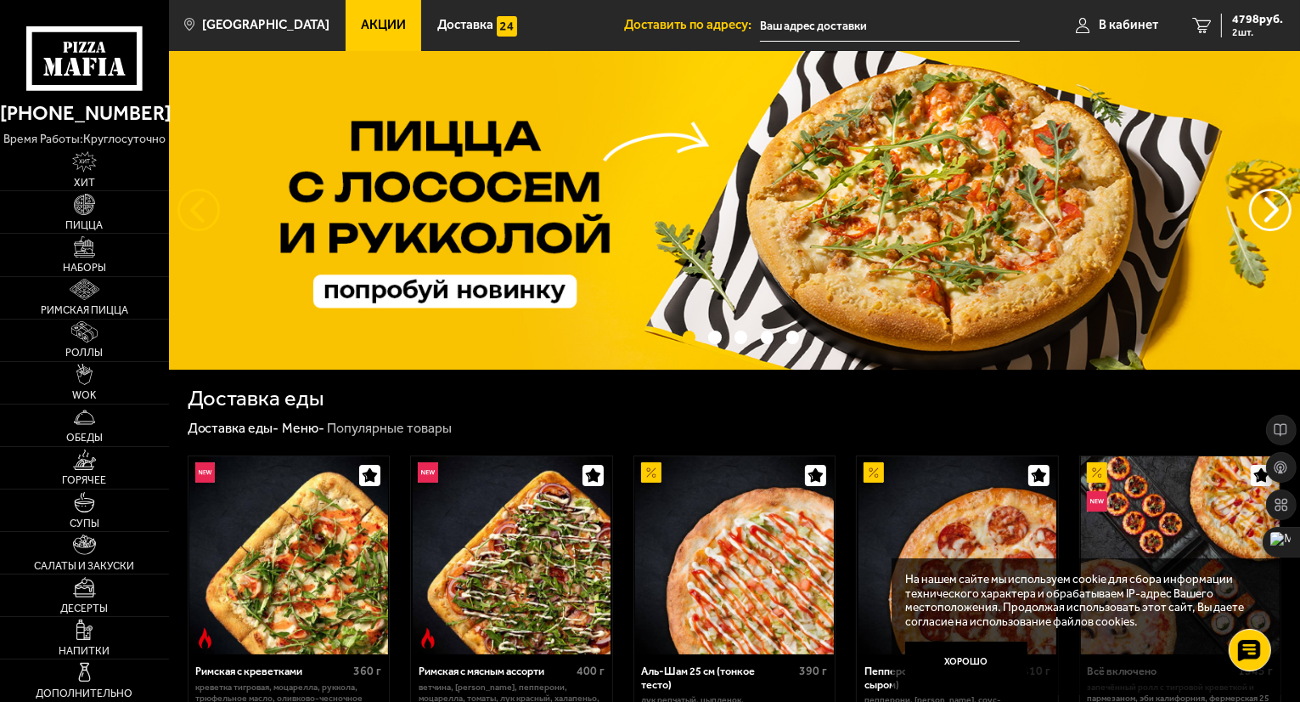
click at [200, 204] on button "следующий" at bounding box center [199, 210] width 42 height 42
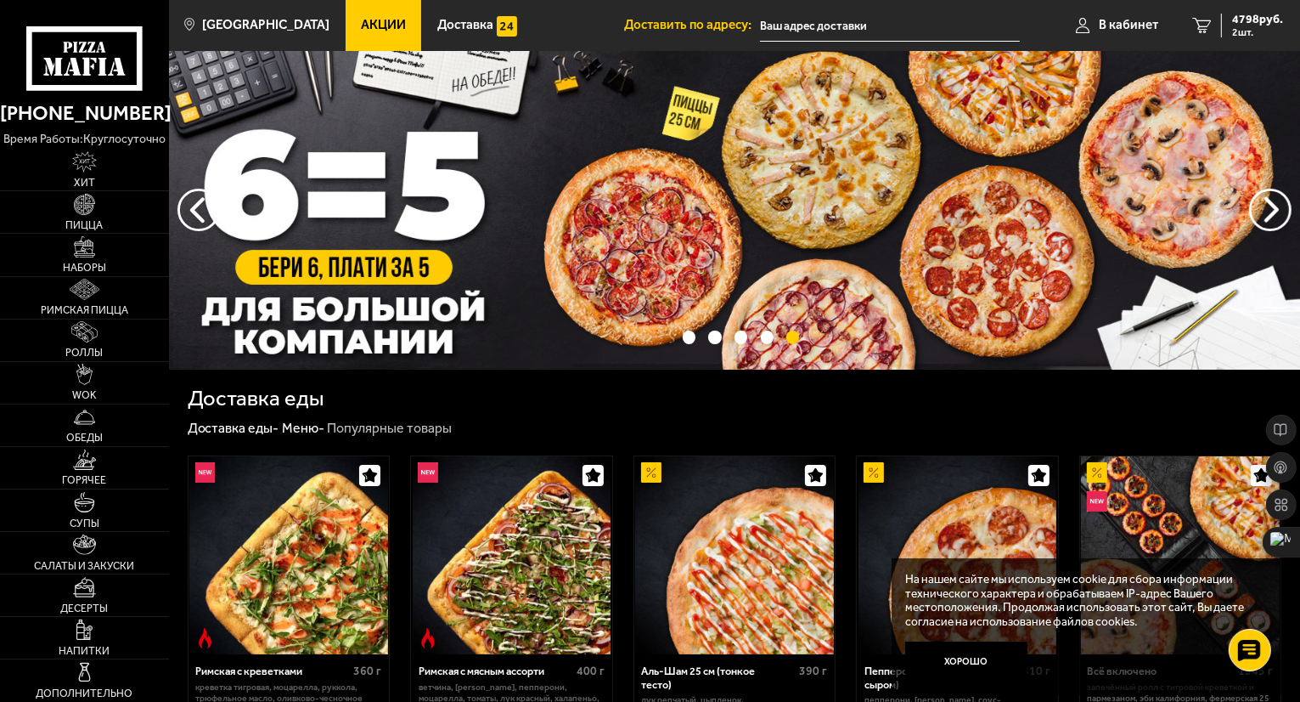
click at [491, 235] on img at bounding box center [734, 210] width 1131 height 318
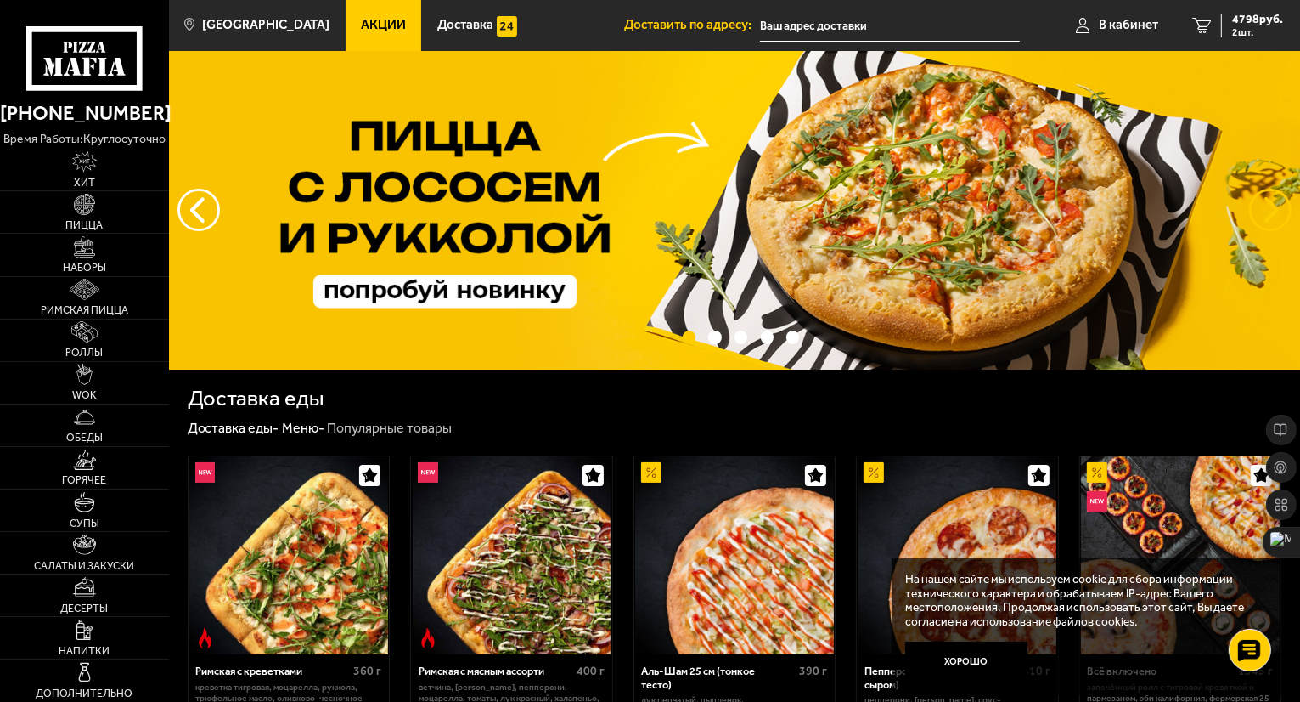
click at [1269, 208] on button "предыдущий" at bounding box center [1270, 210] width 42 height 42
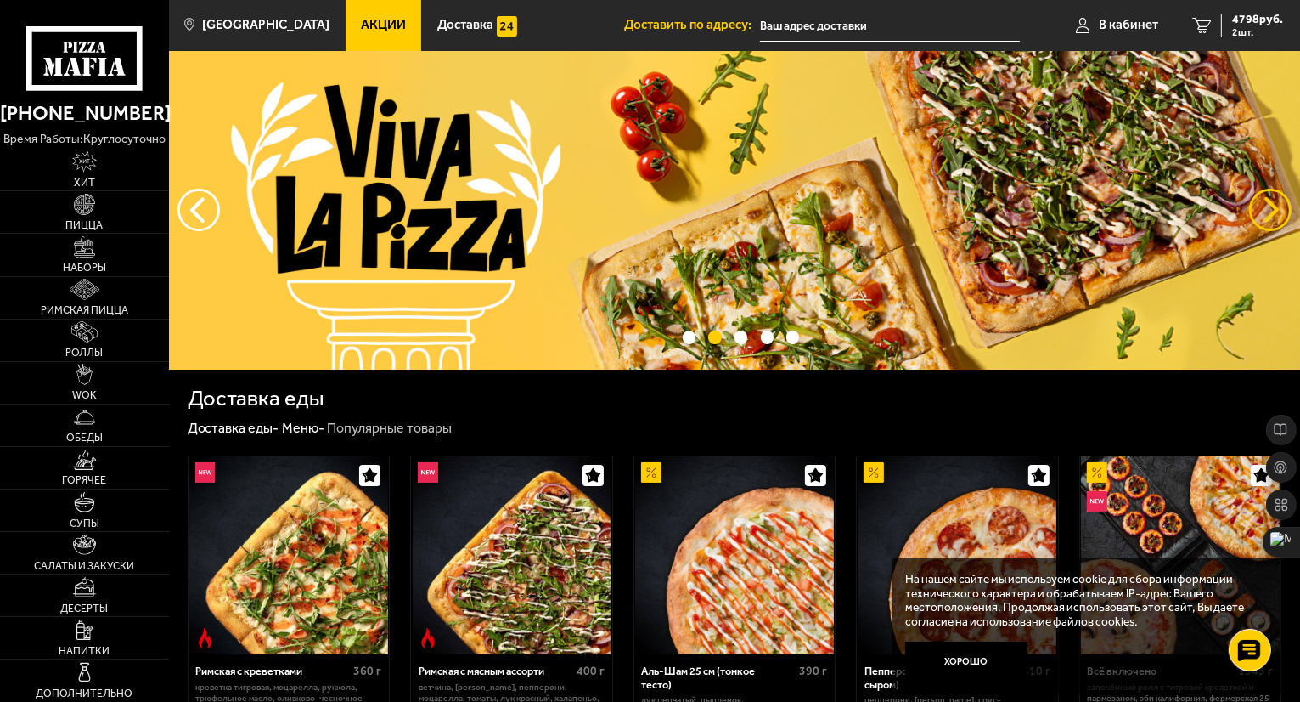
click at [1269, 208] on button "предыдущий" at bounding box center [1270, 210] width 42 height 42
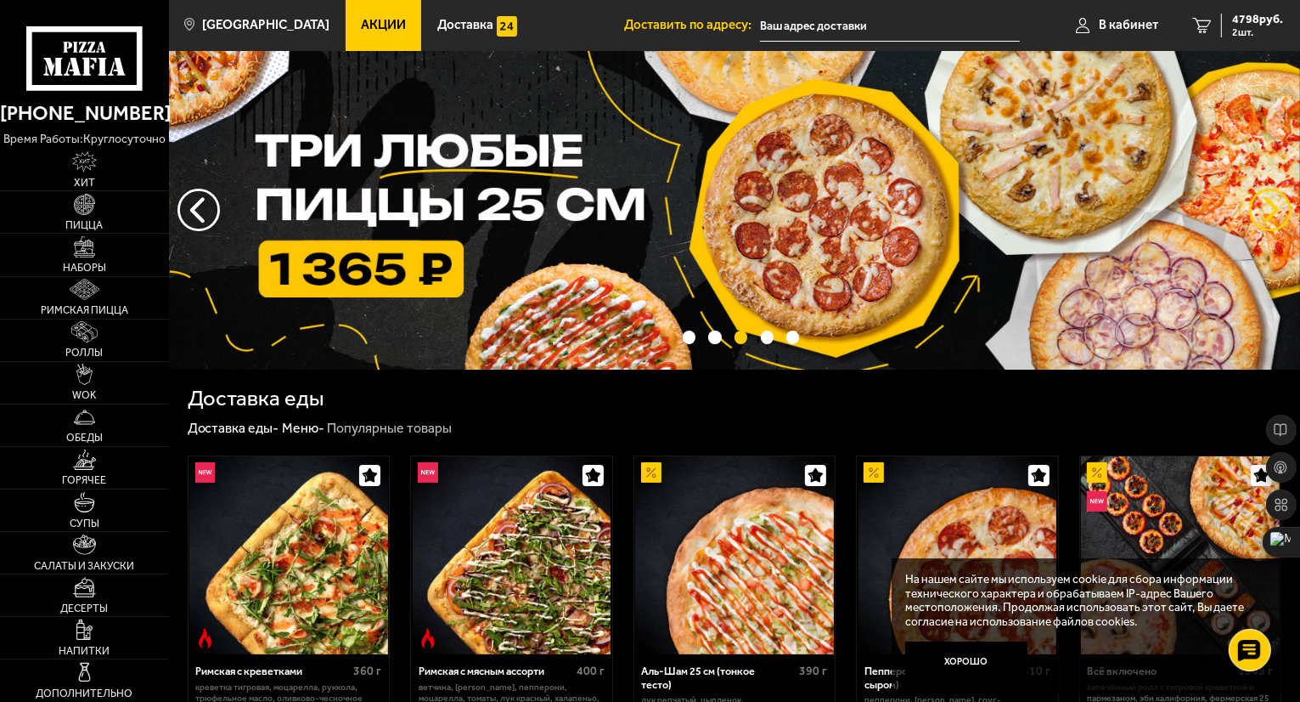
click at [1269, 208] on button "предыдущий" at bounding box center [1270, 210] width 42 height 42
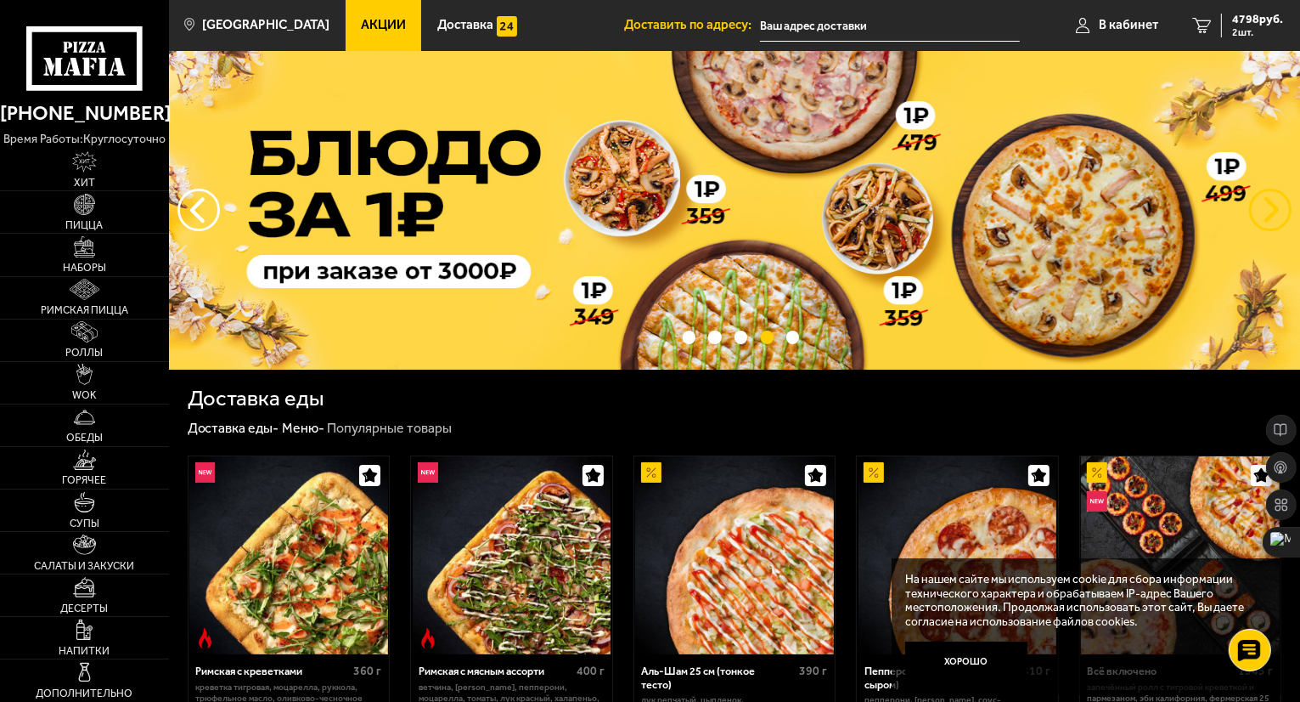
click at [1269, 208] on button "предыдущий" at bounding box center [1270, 210] width 42 height 42
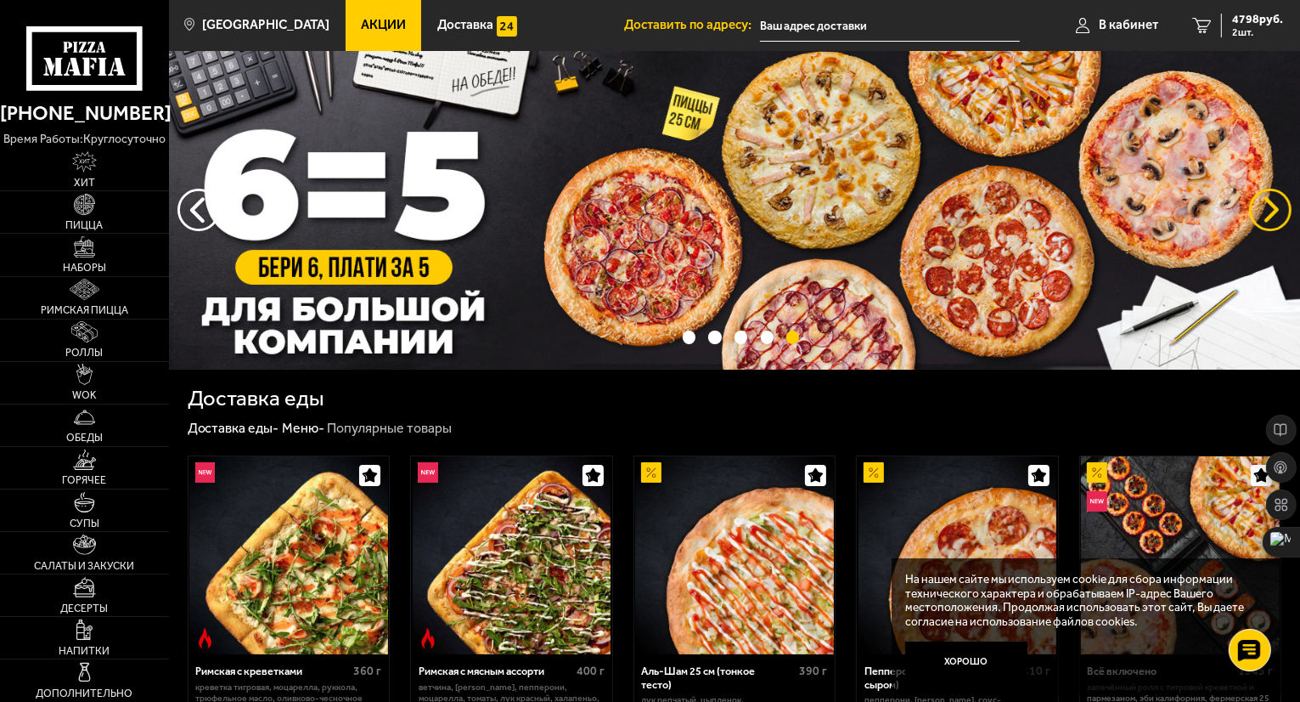
click at [1269, 208] on button "предыдущий" at bounding box center [1270, 210] width 42 height 42
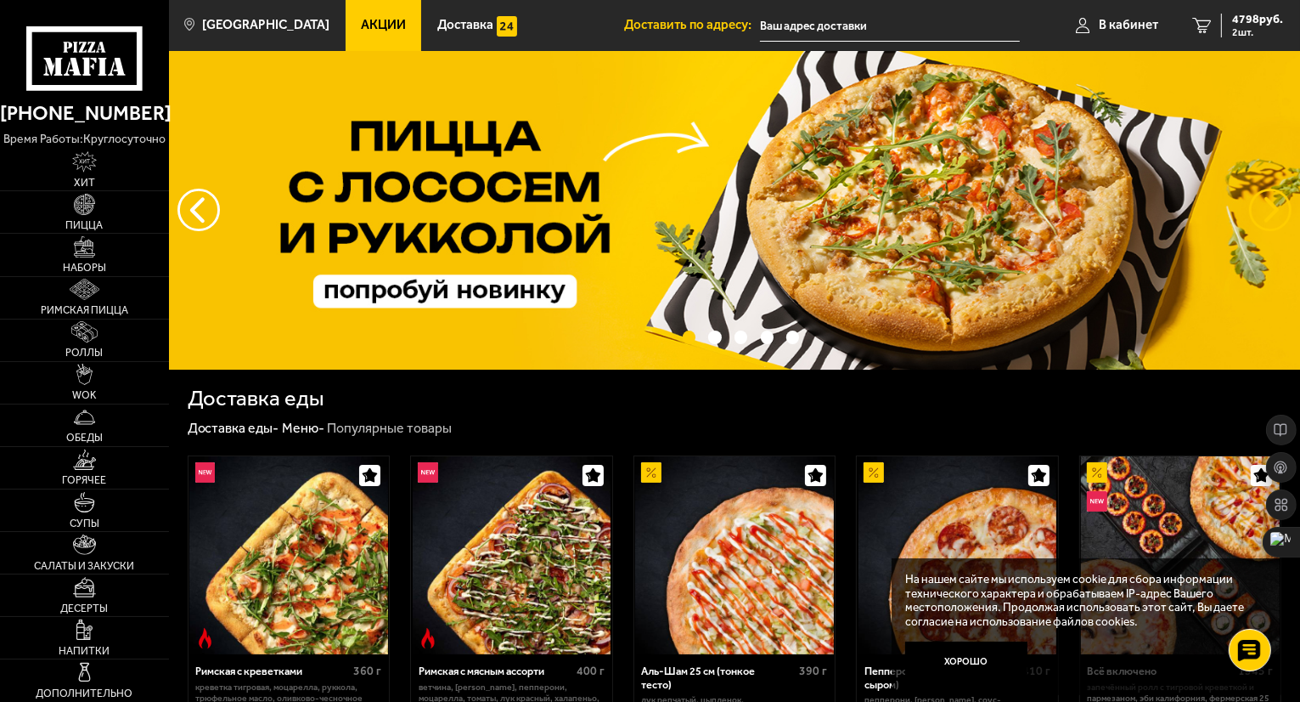
click at [1269, 208] on button "предыдущий" at bounding box center [1270, 210] width 42 height 42
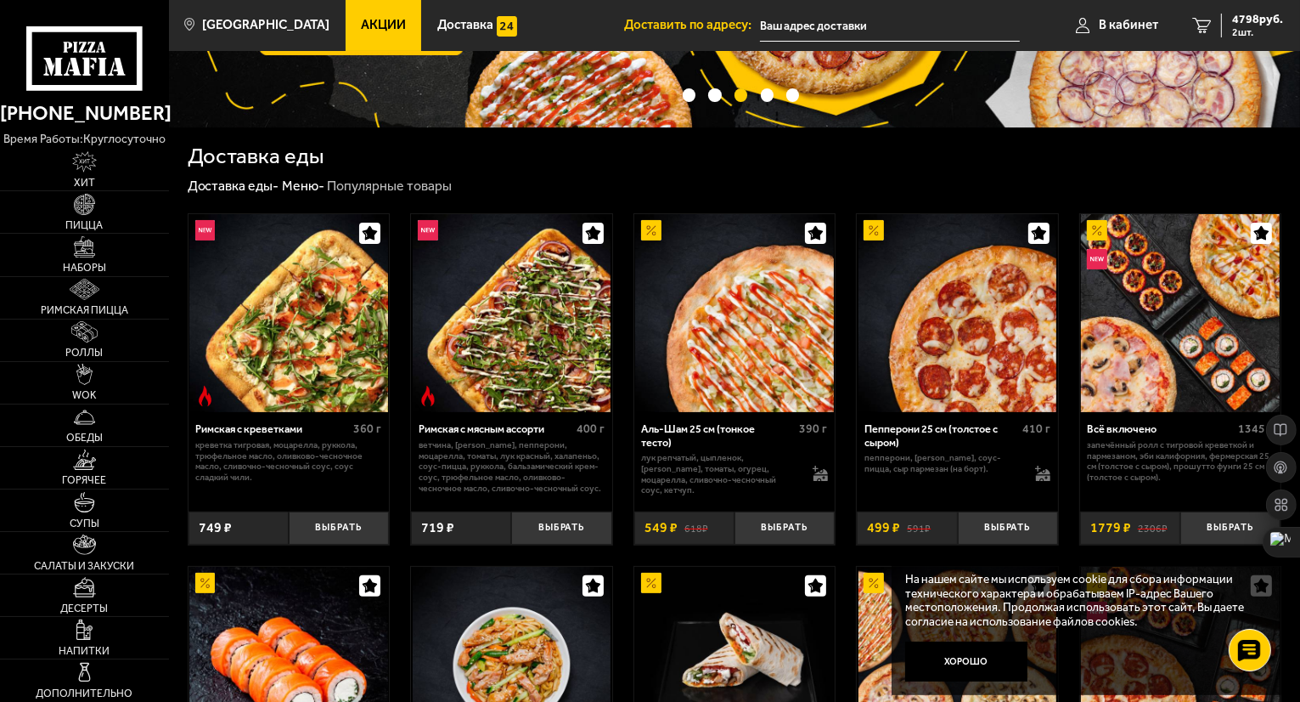
scroll to position [255, 0]
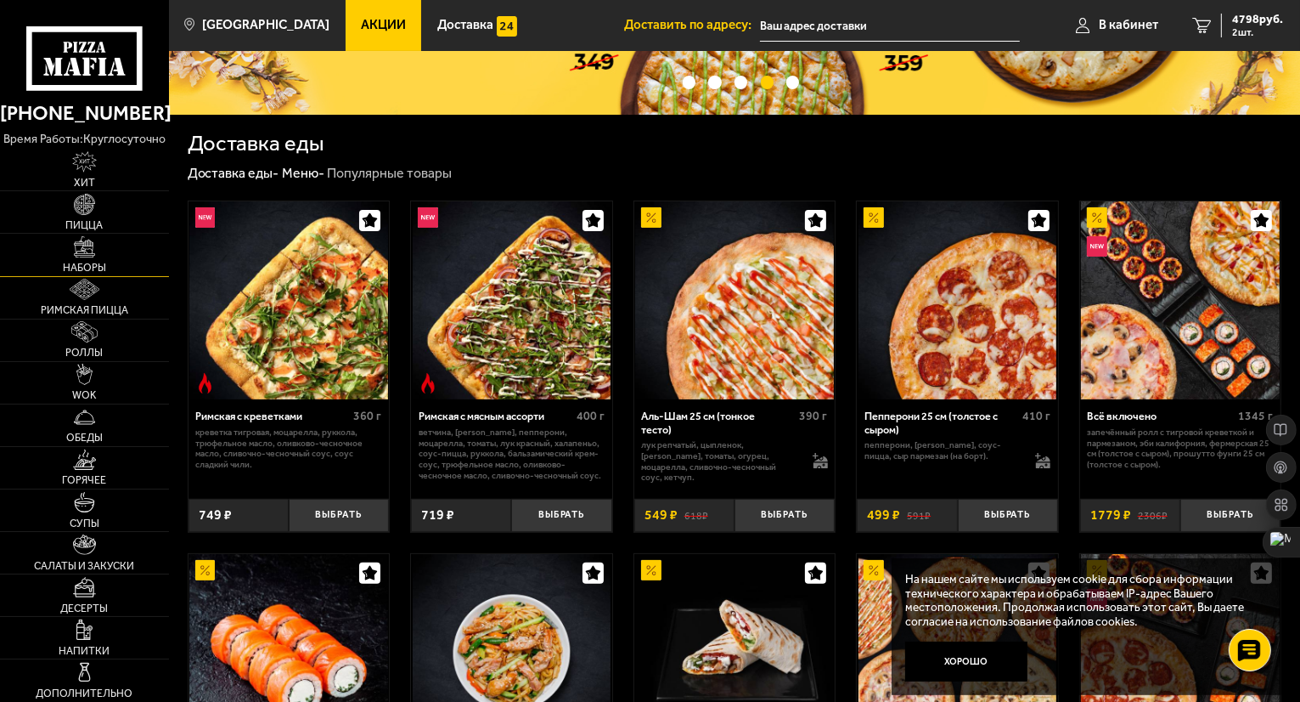
click at [82, 255] on img at bounding box center [84, 246] width 21 height 21
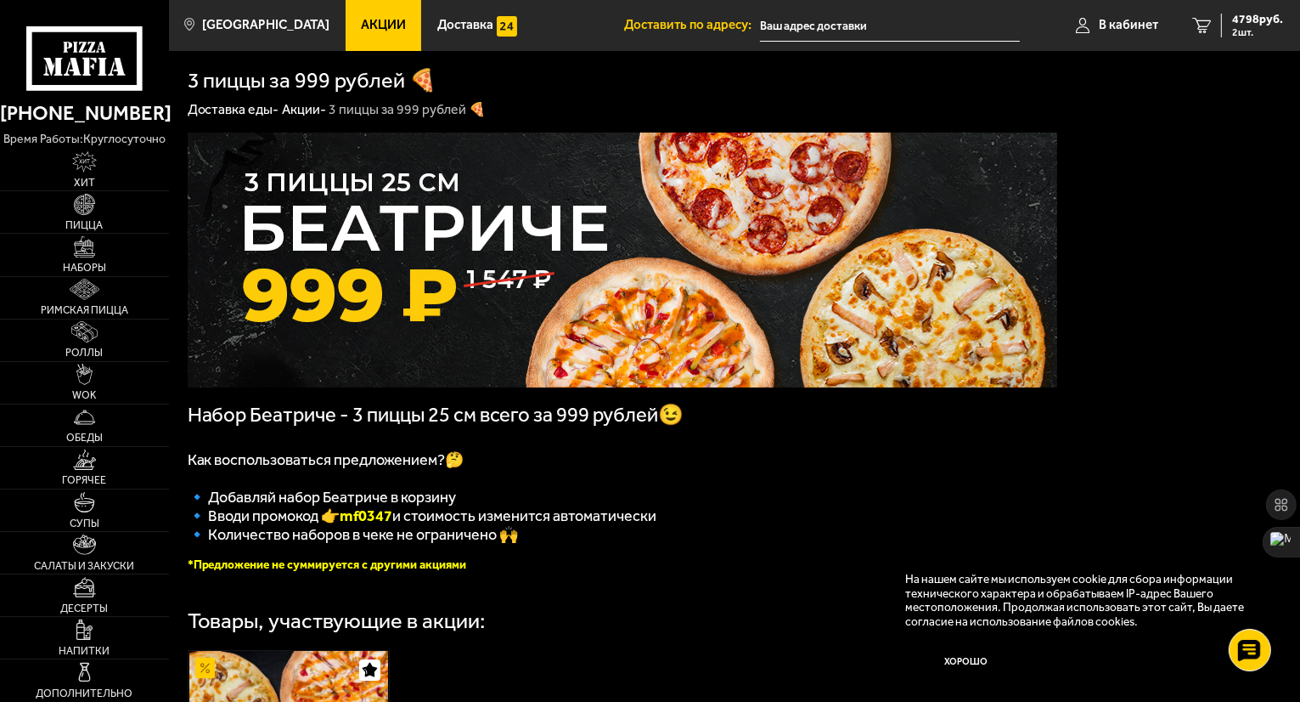
click at [662, 278] on img at bounding box center [623, 259] width 870 height 255
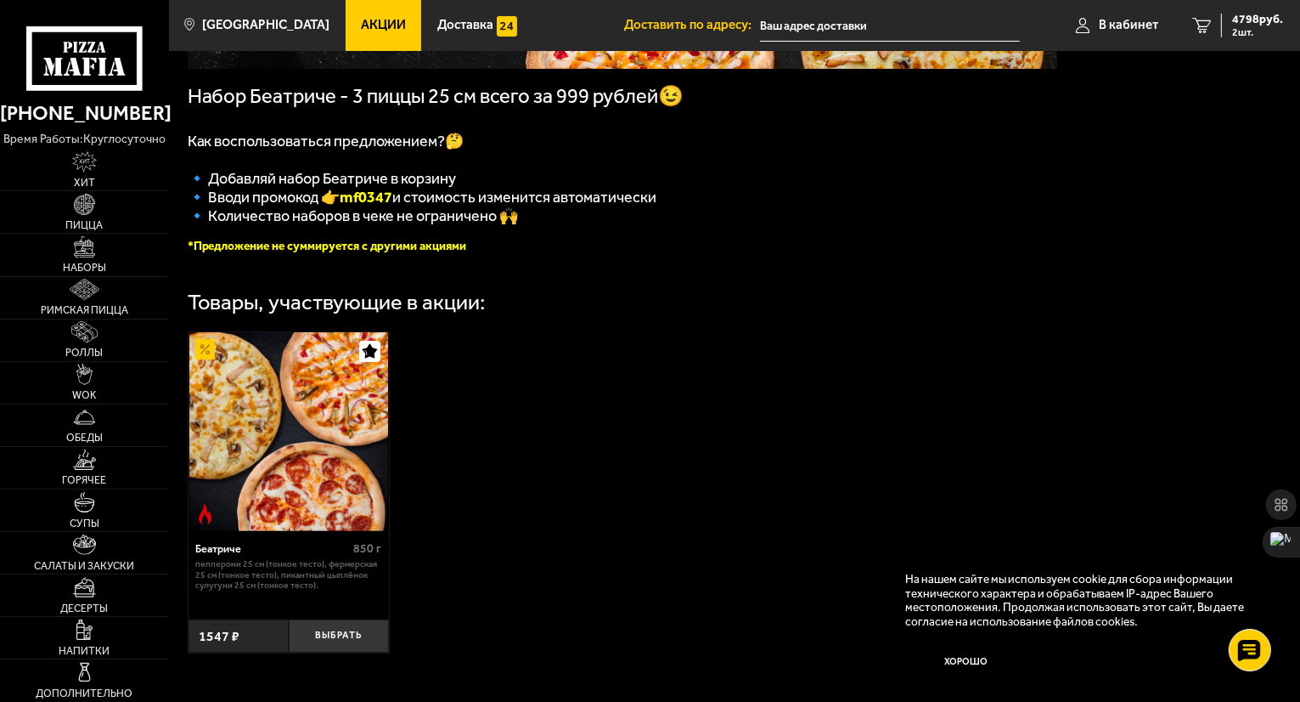
scroll to position [425, 0]
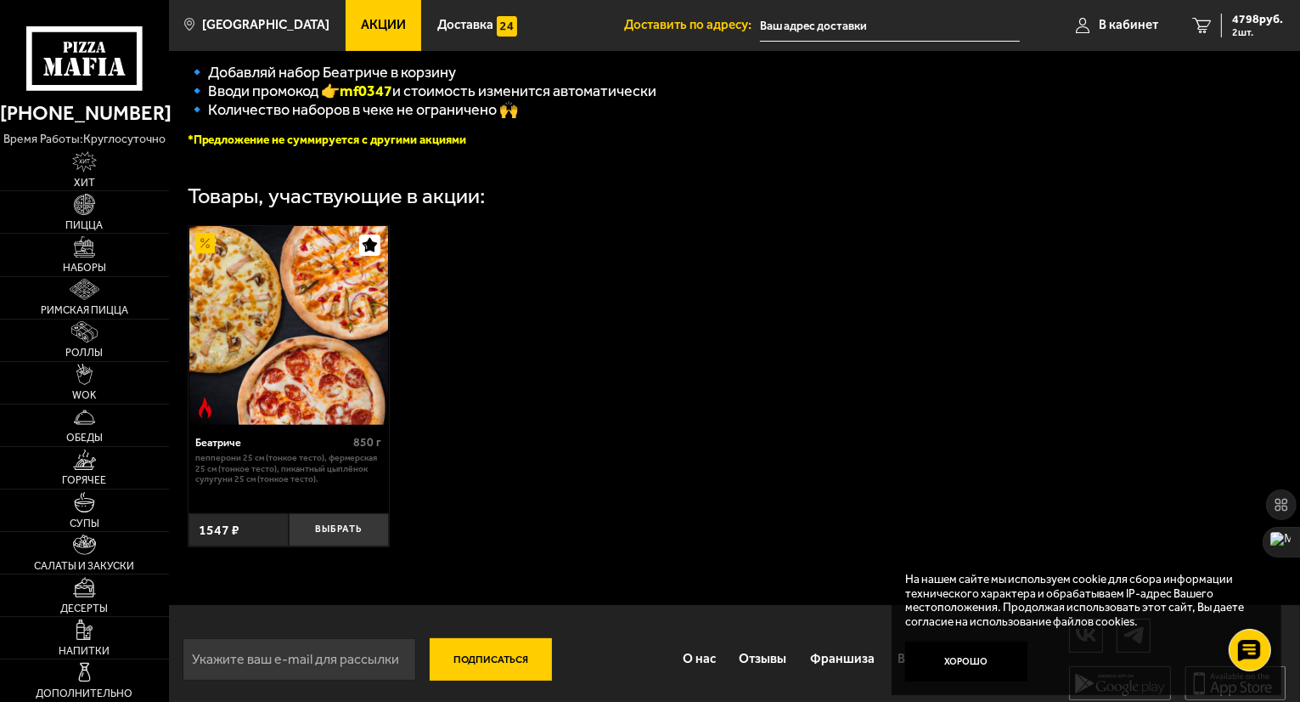
click at [249, 360] on img at bounding box center [288, 325] width 199 height 199
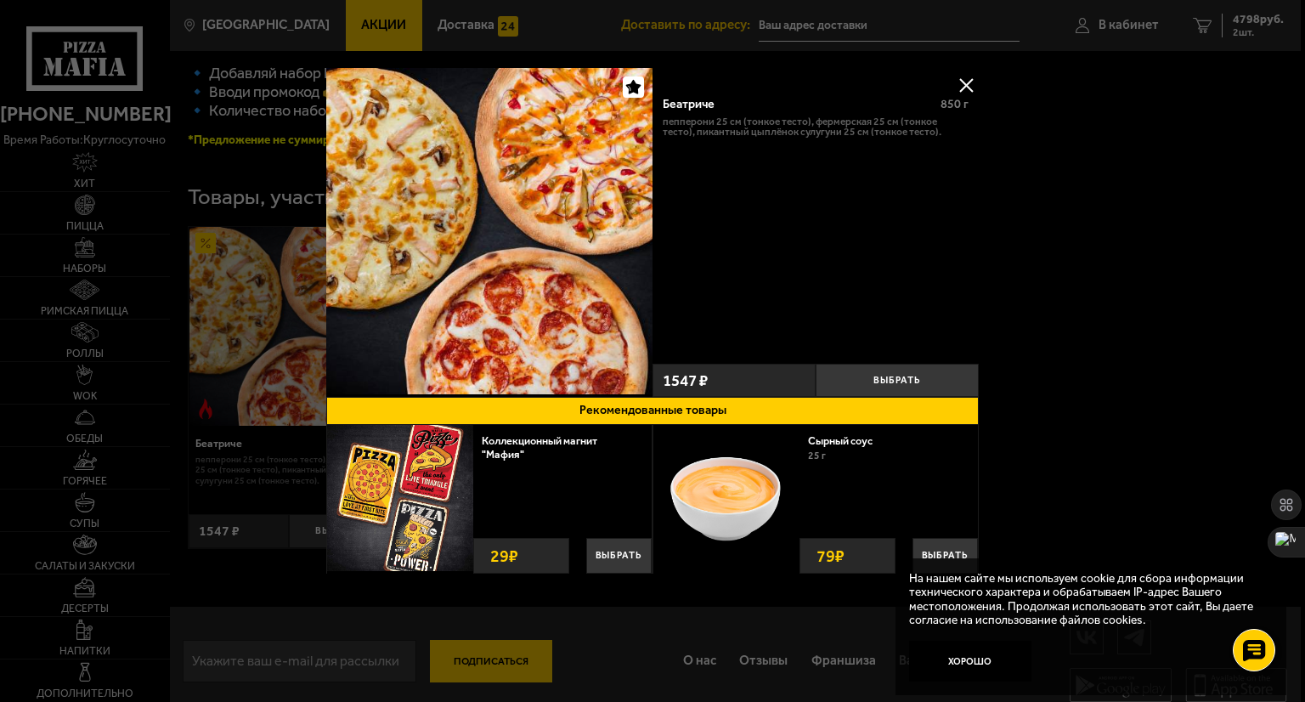
click at [1136, 213] on div at bounding box center [652, 351] width 1305 height 702
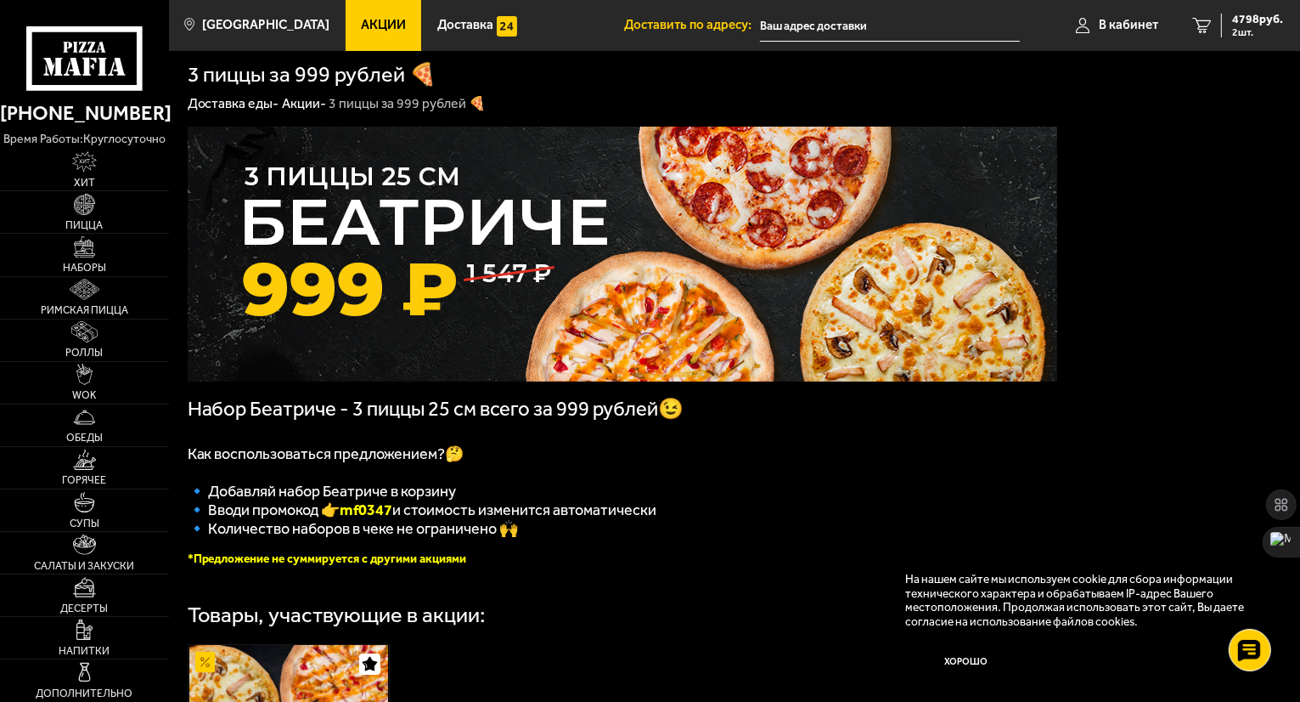
scroll to position [0, 0]
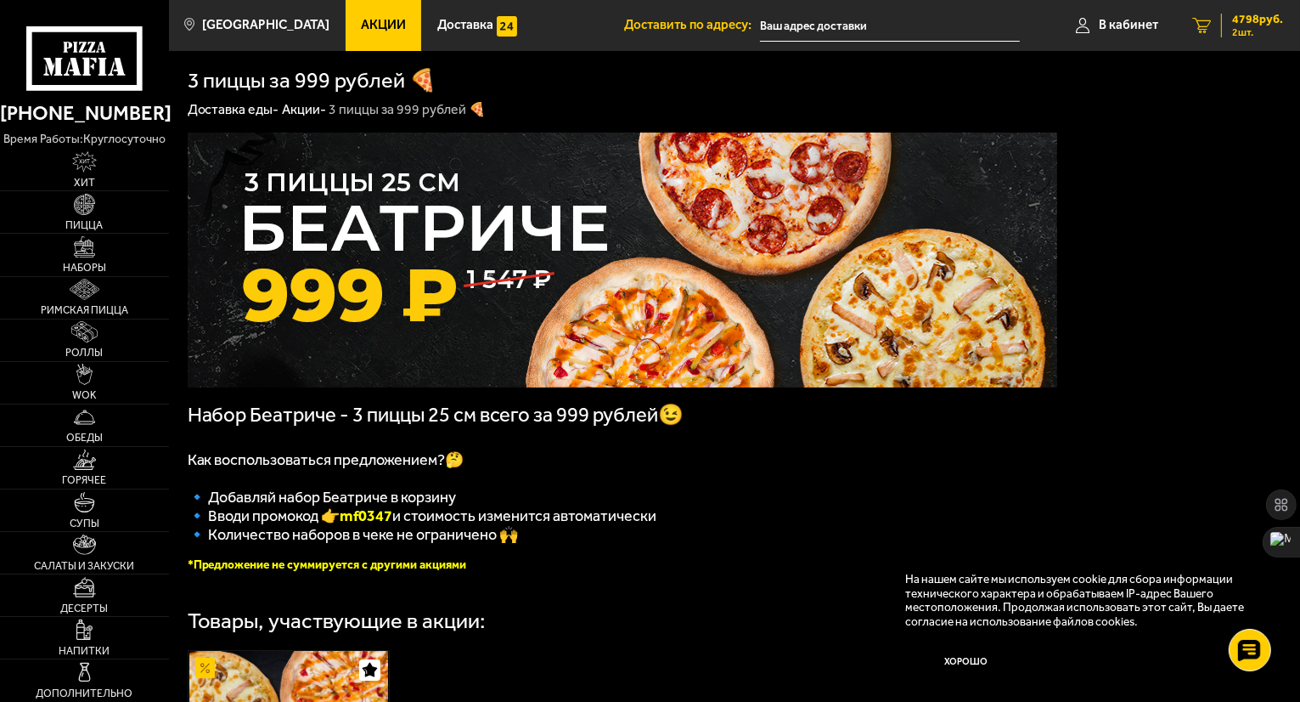
click at [1251, 31] on span "2 шт." at bounding box center [1257, 32] width 51 height 10
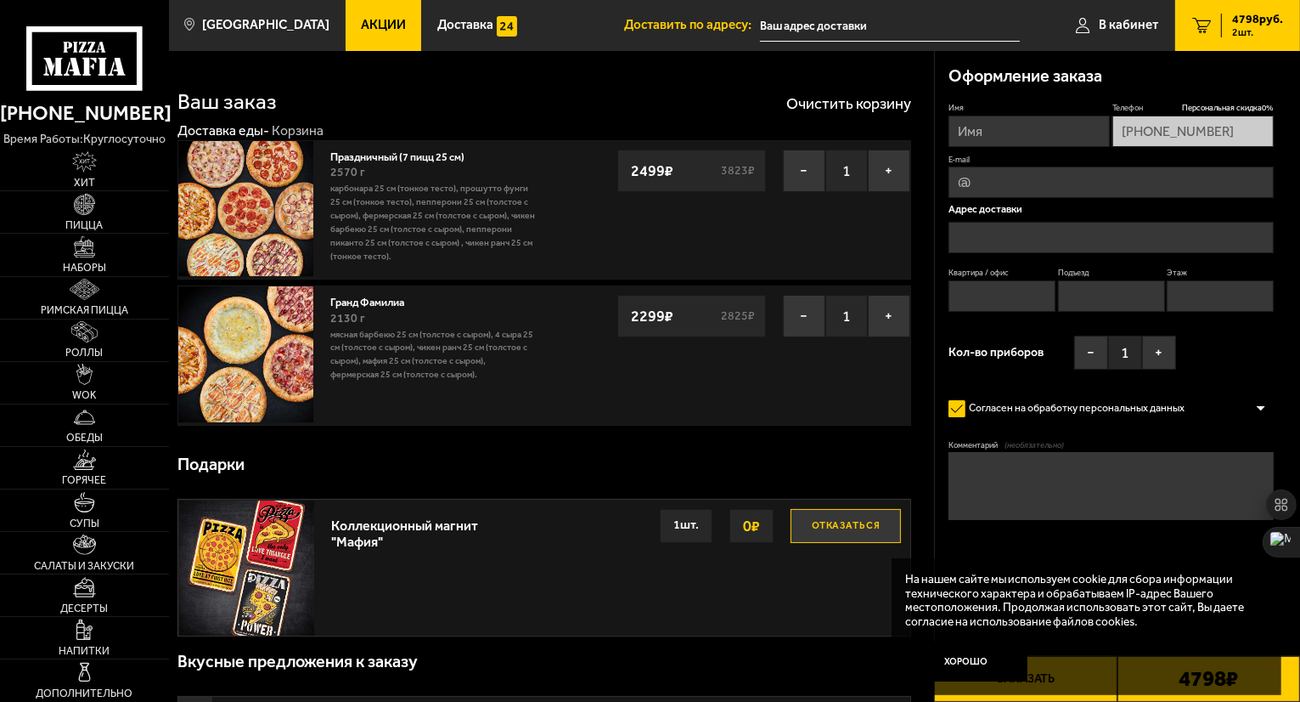
click at [260, 215] on img at bounding box center [245, 208] width 135 height 135
click at [77, 257] on link "Наборы" at bounding box center [84, 255] width 169 height 42
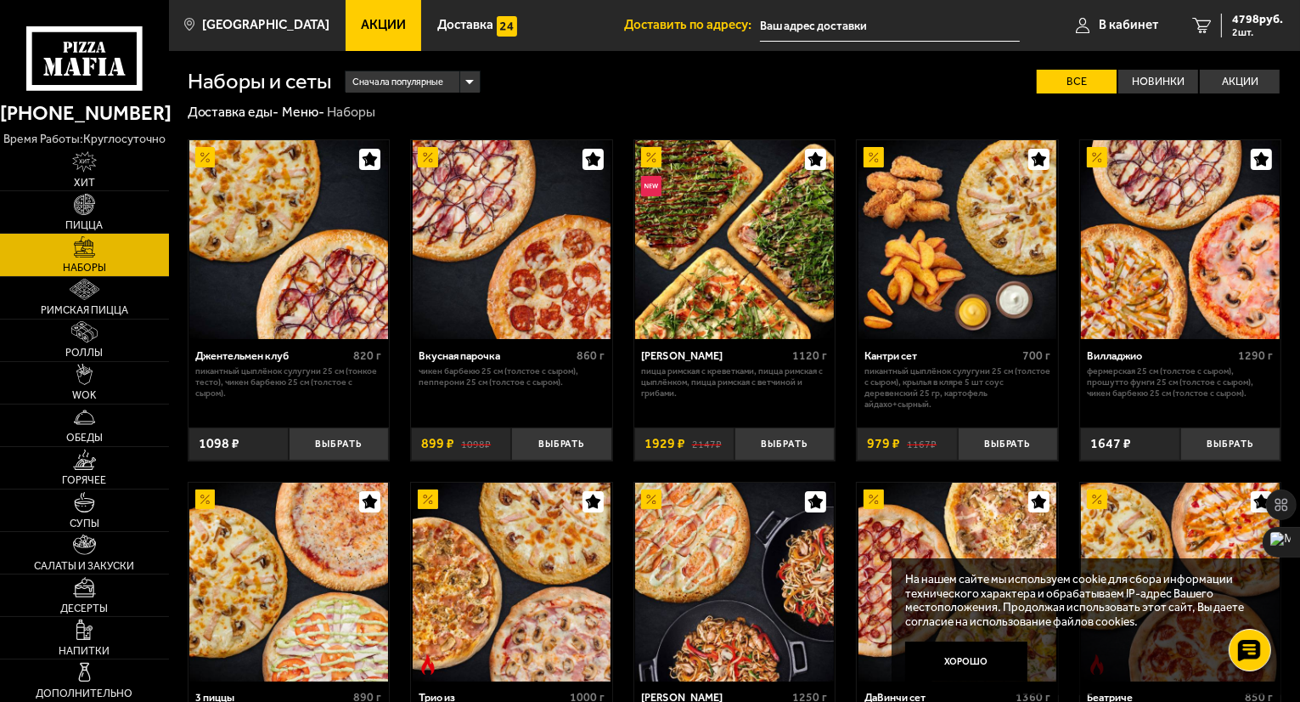
click at [734, 242] on img at bounding box center [734, 239] width 199 height 199
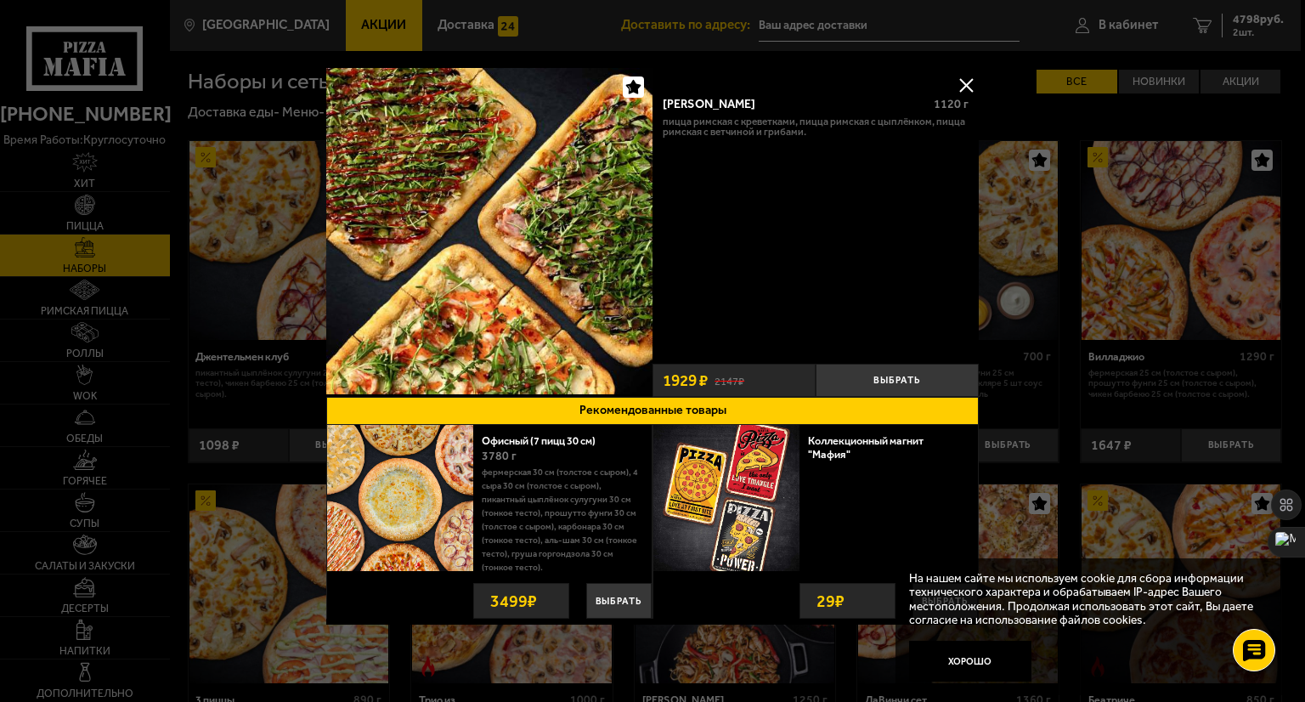
click at [960, 81] on button at bounding box center [965, 84] width 25 height 25
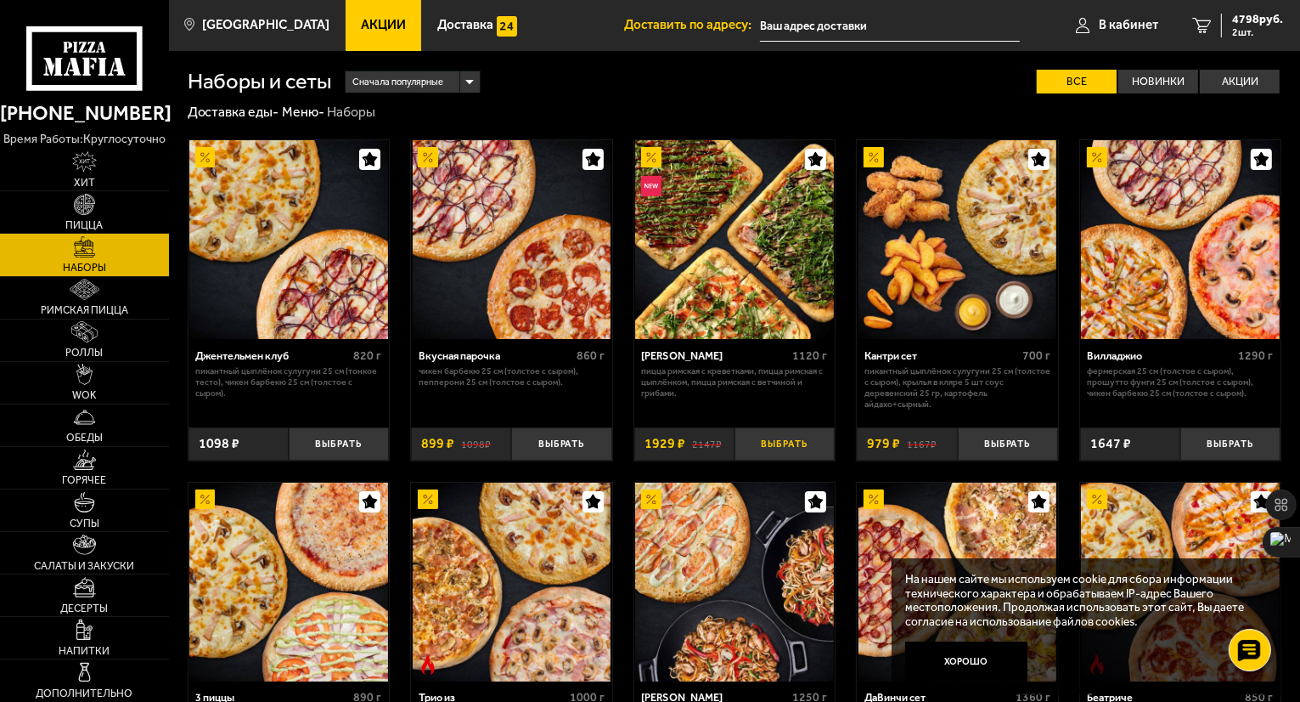
click at [778, 446] on button "Выбрать" at bounding box center [785, 443] width 100 height 33
click at [369, 25] on span "Акции" at bounding box center [383, 25] width 45 height 13
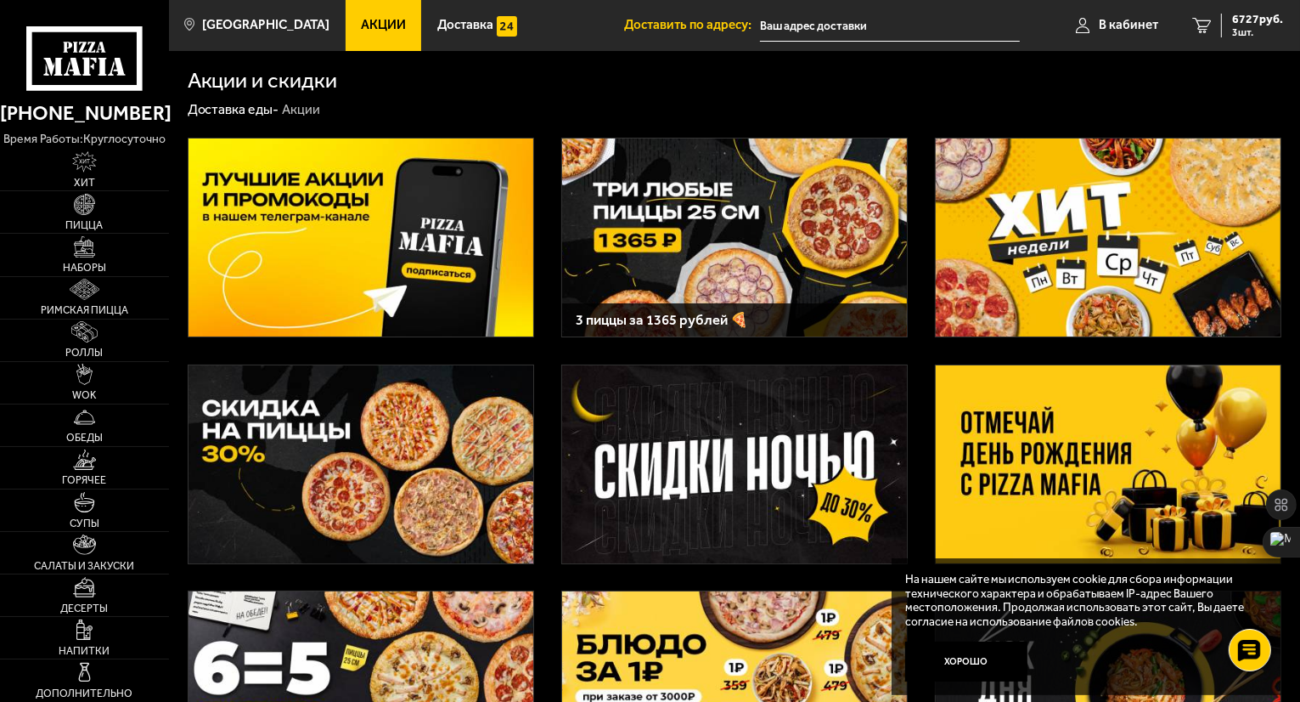
click at [1081, 453] on img at bounding box center [1108, 464] width 345 height 198
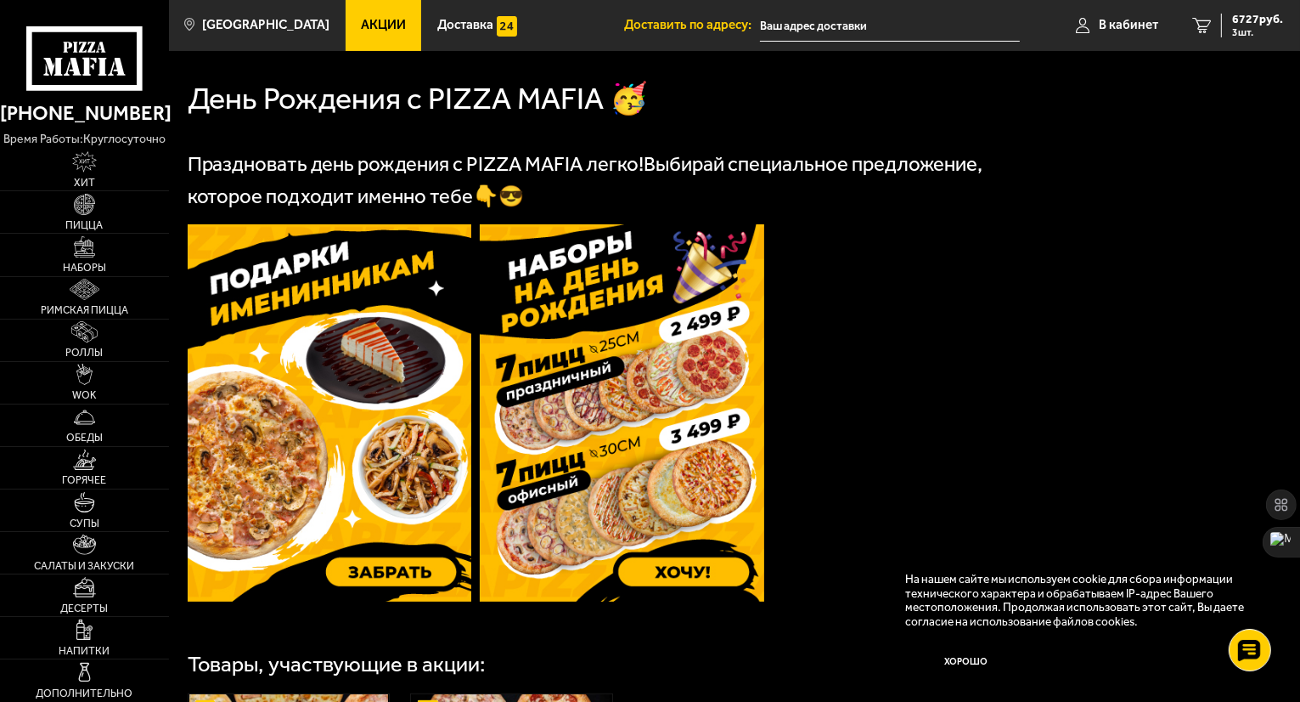
scroll to position [340, 0]
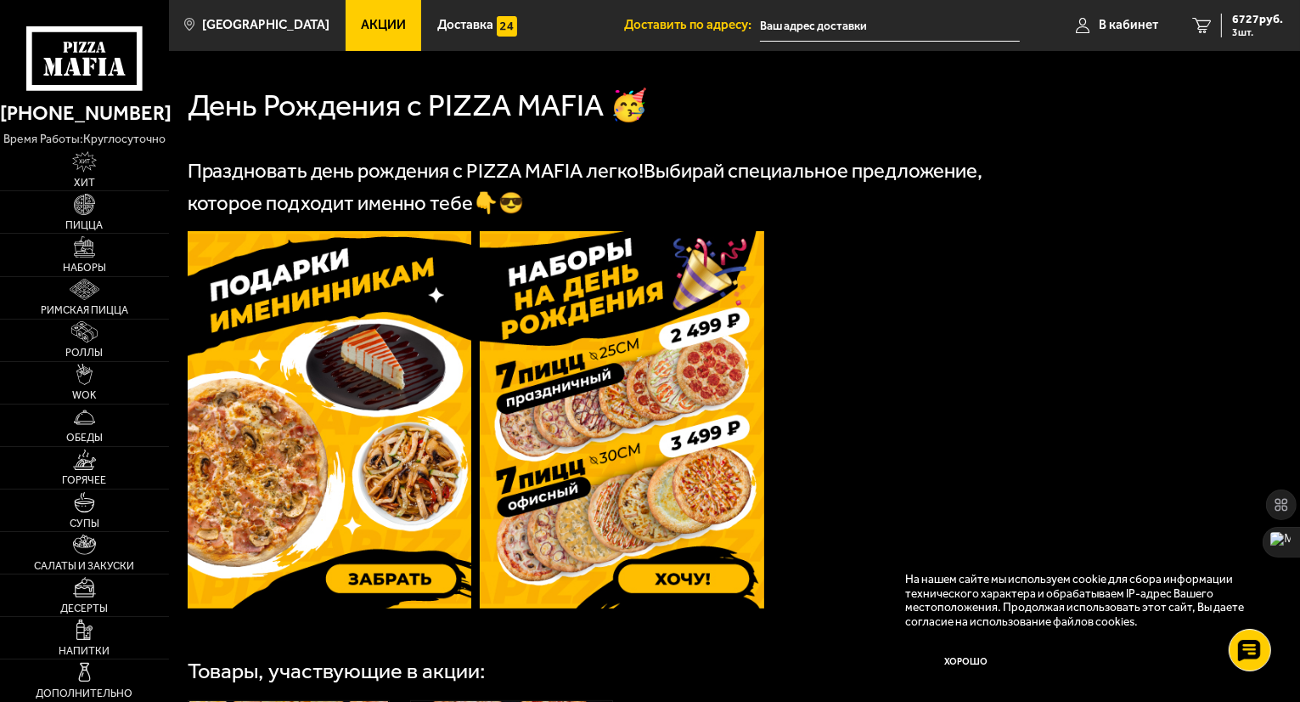
click at [676, 581] on img at bounding box center [622, 419] width 285 height 377
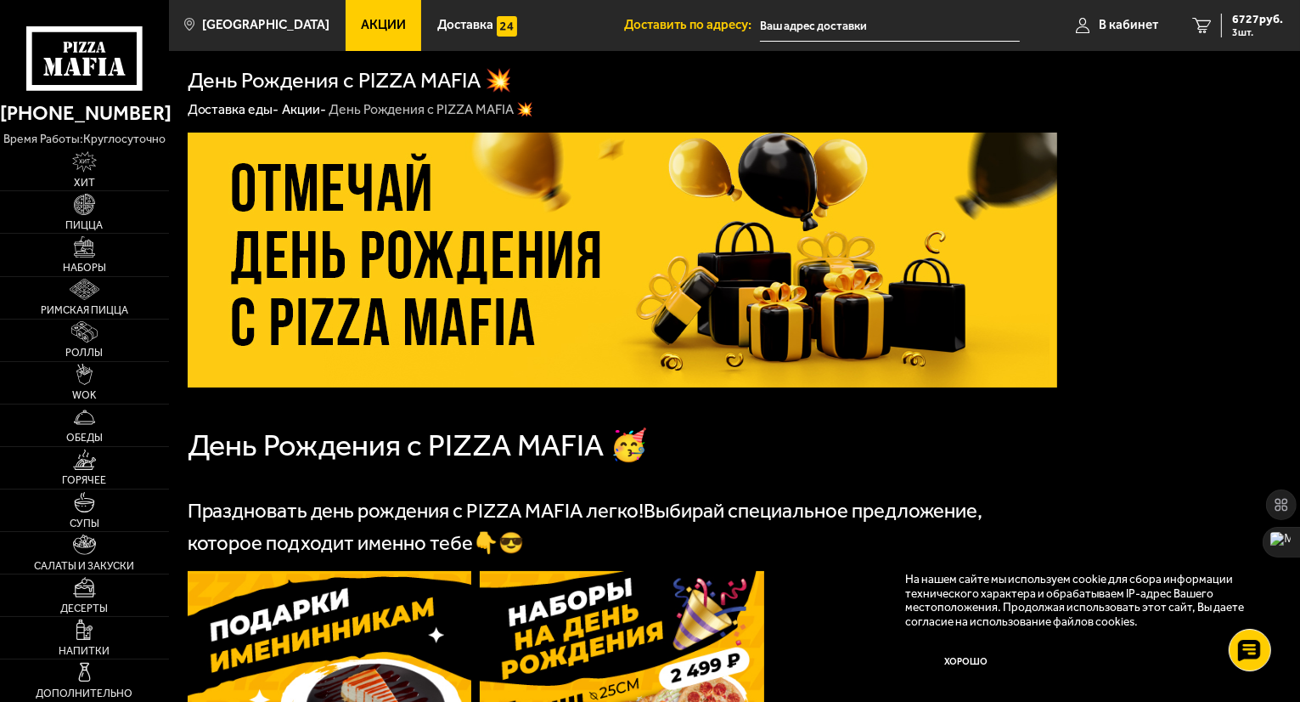
scroll to position [0, 0]
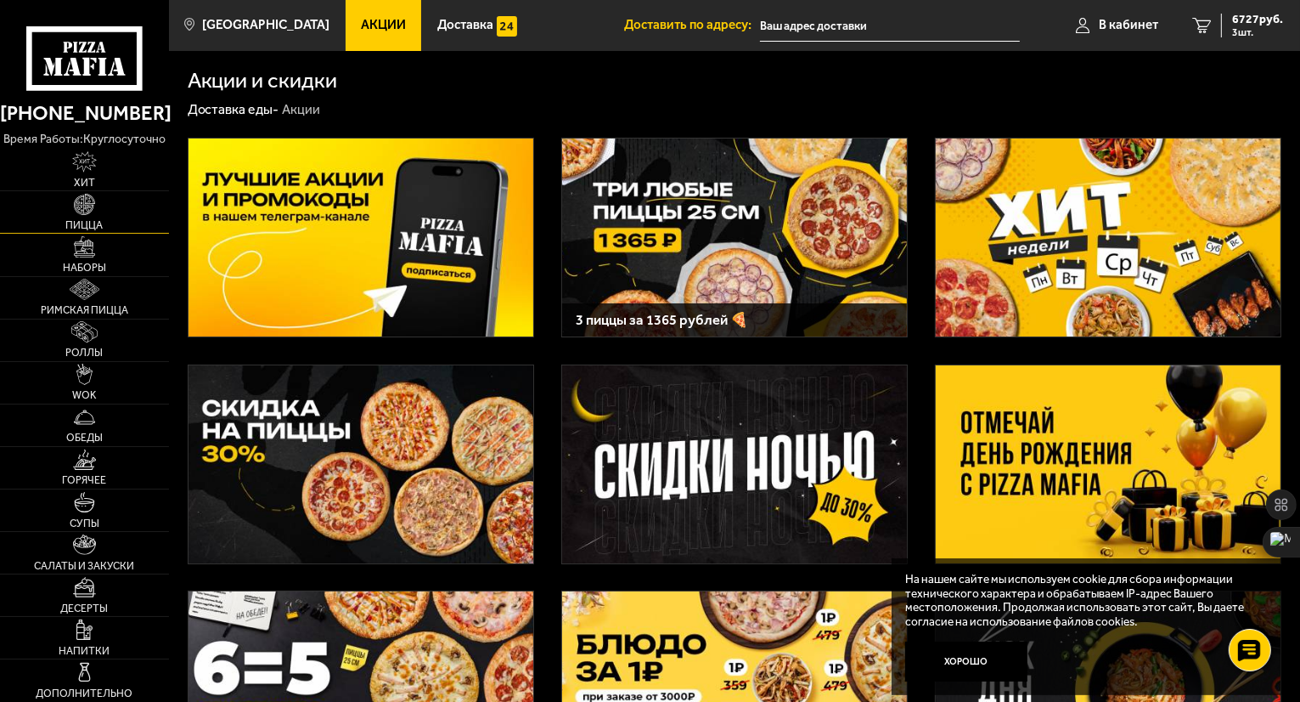
click at [79, 206] on img at bounding box center [84, 204] width 21 height 21
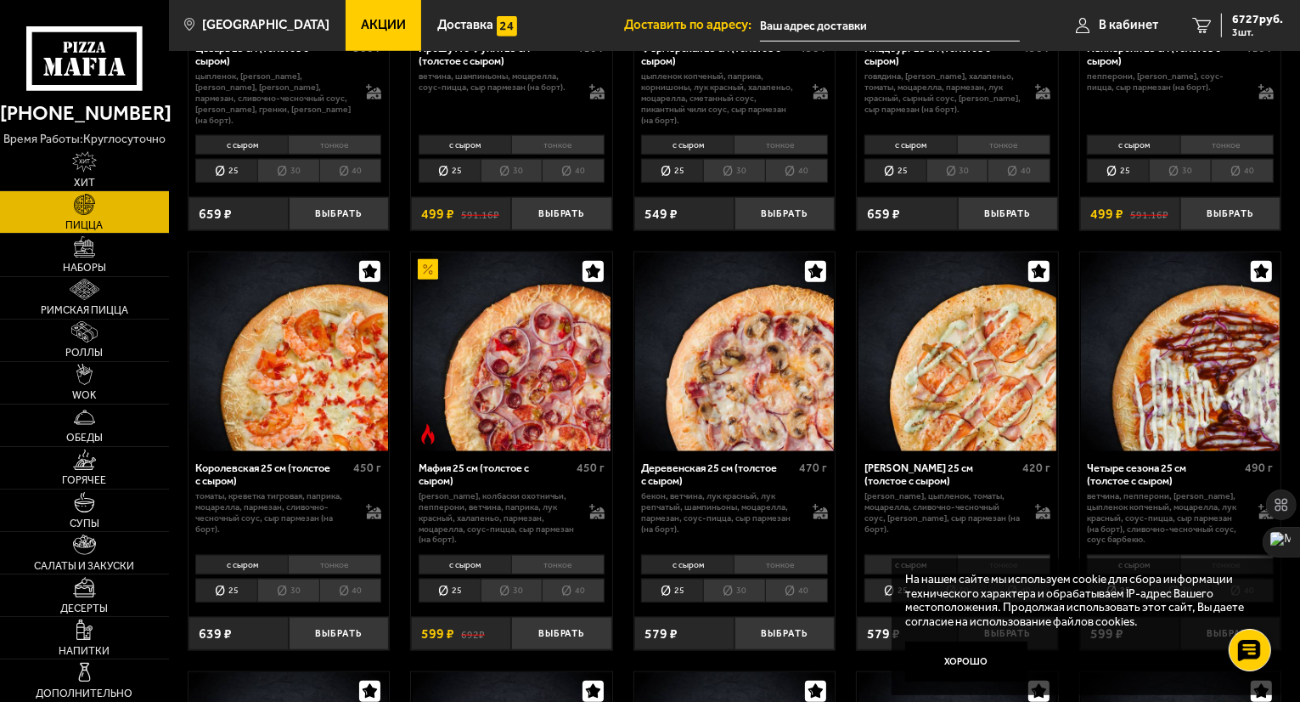
scroll to position [1580, 0]
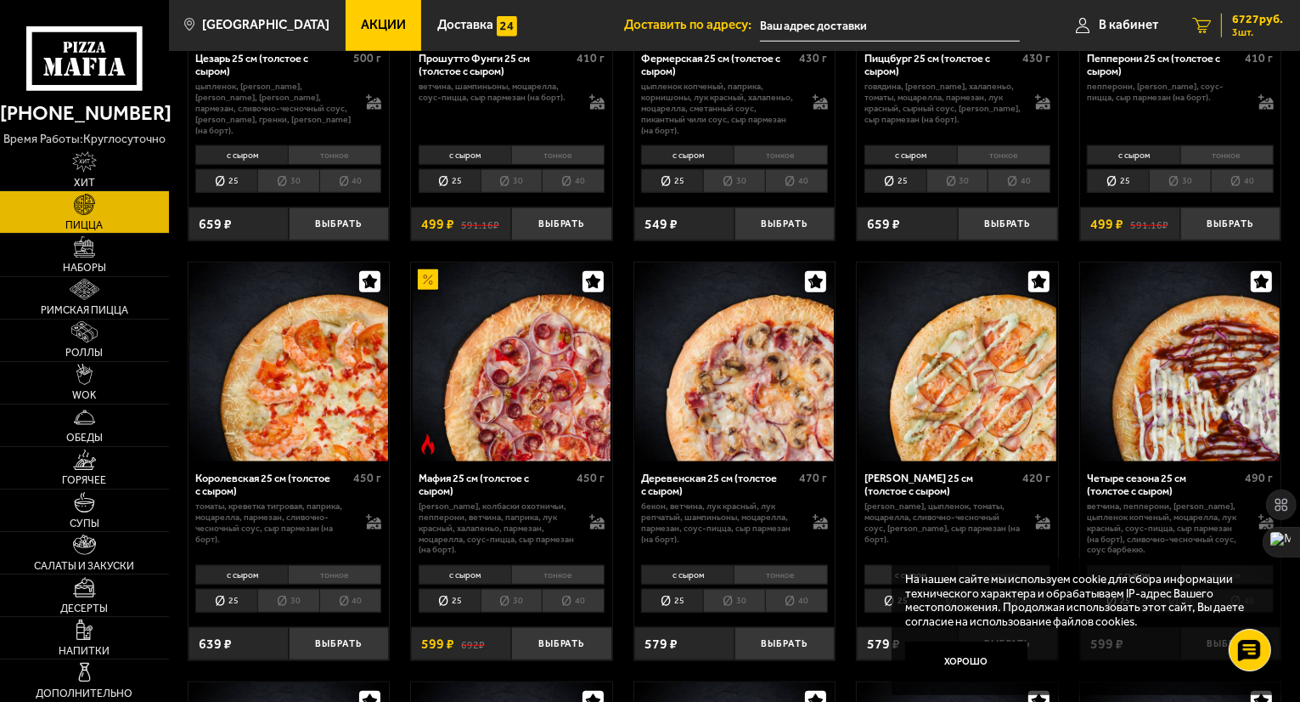
click at [1260, 29] on span "3 шт." at bounding box center [1257, 32] width 51 height 10
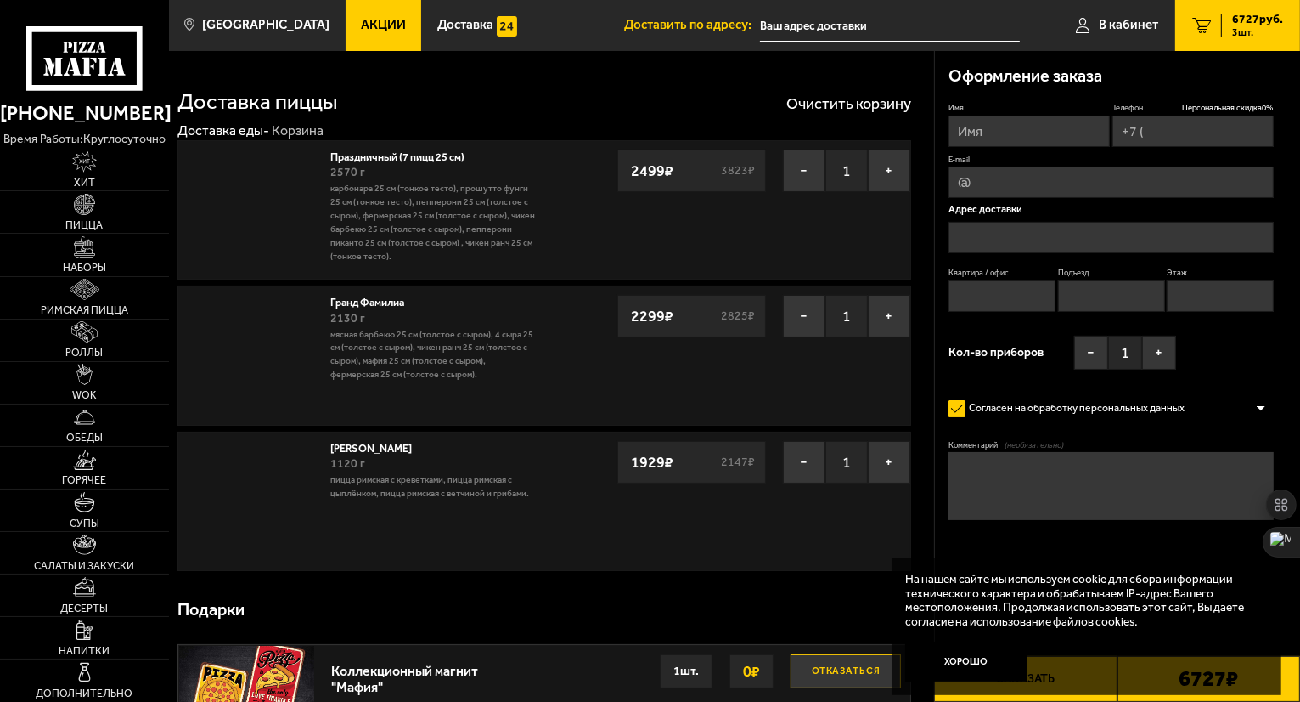
type input "[PHONE_NUMBER]"
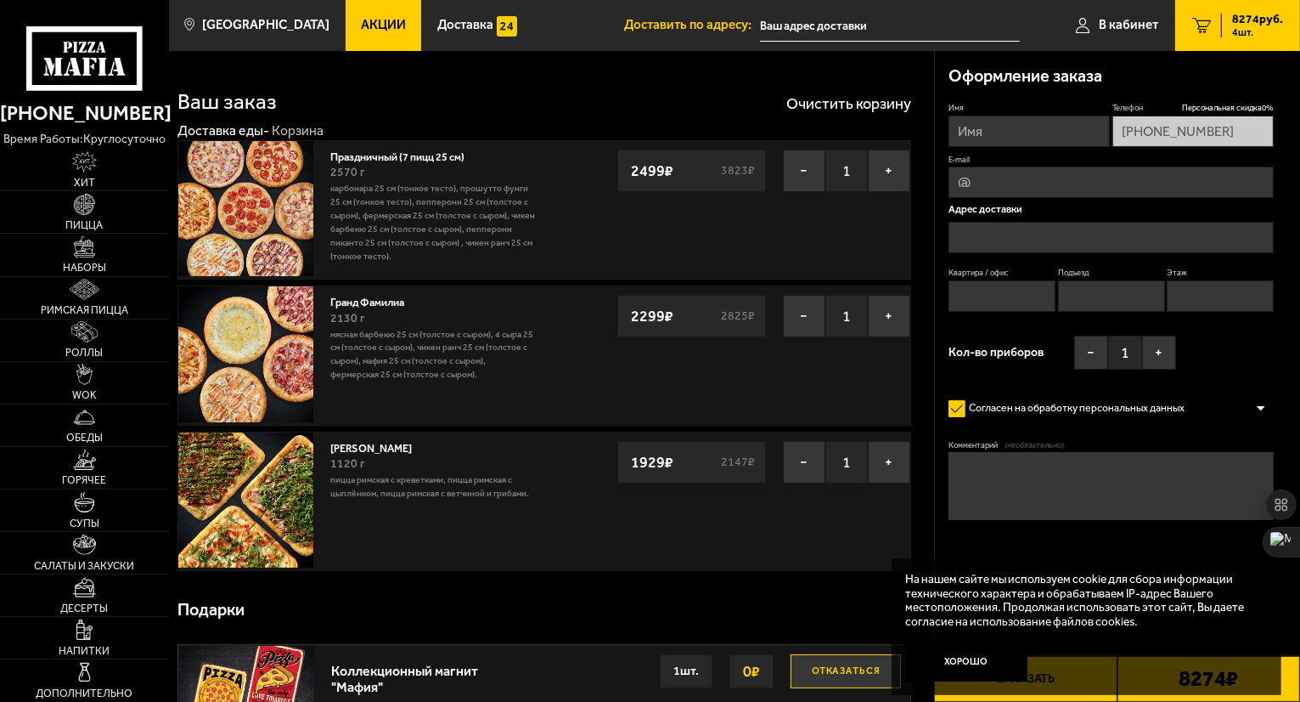
click at [443, 313] on div "2130 г" at bounding box center [433, 318] width 206 height 19
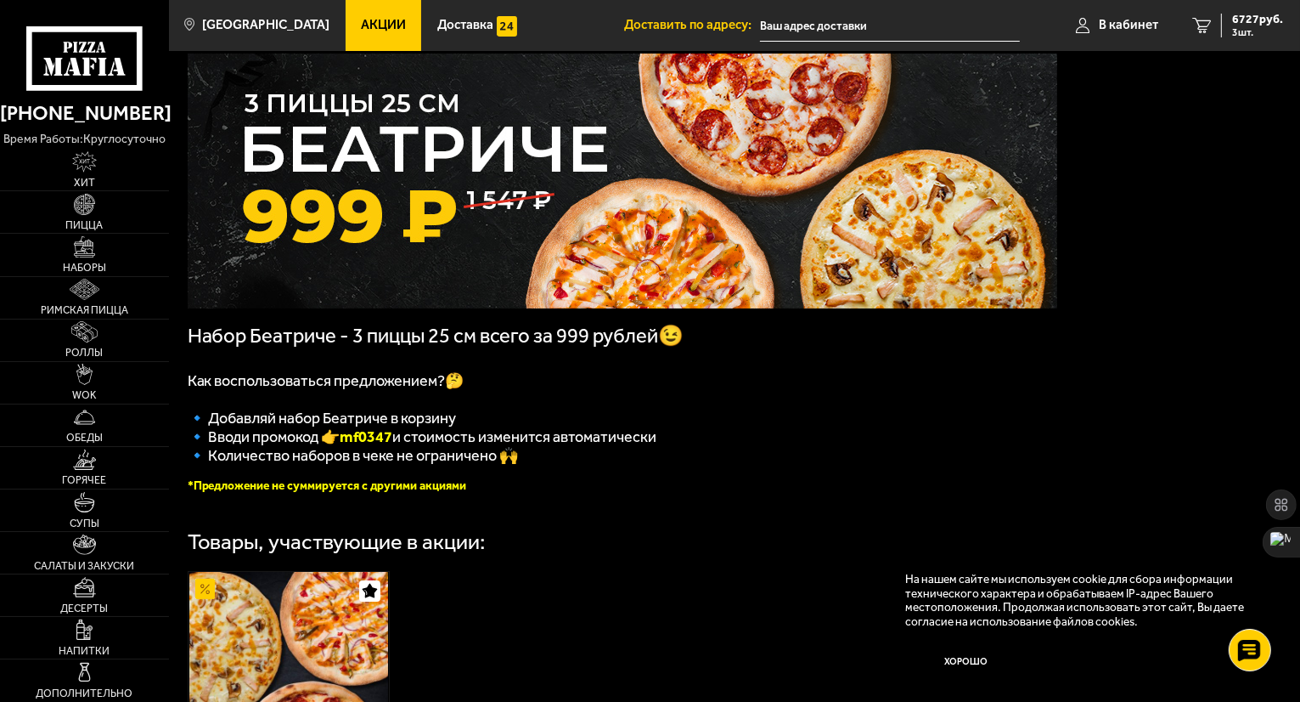
scroll to position [85, 0]
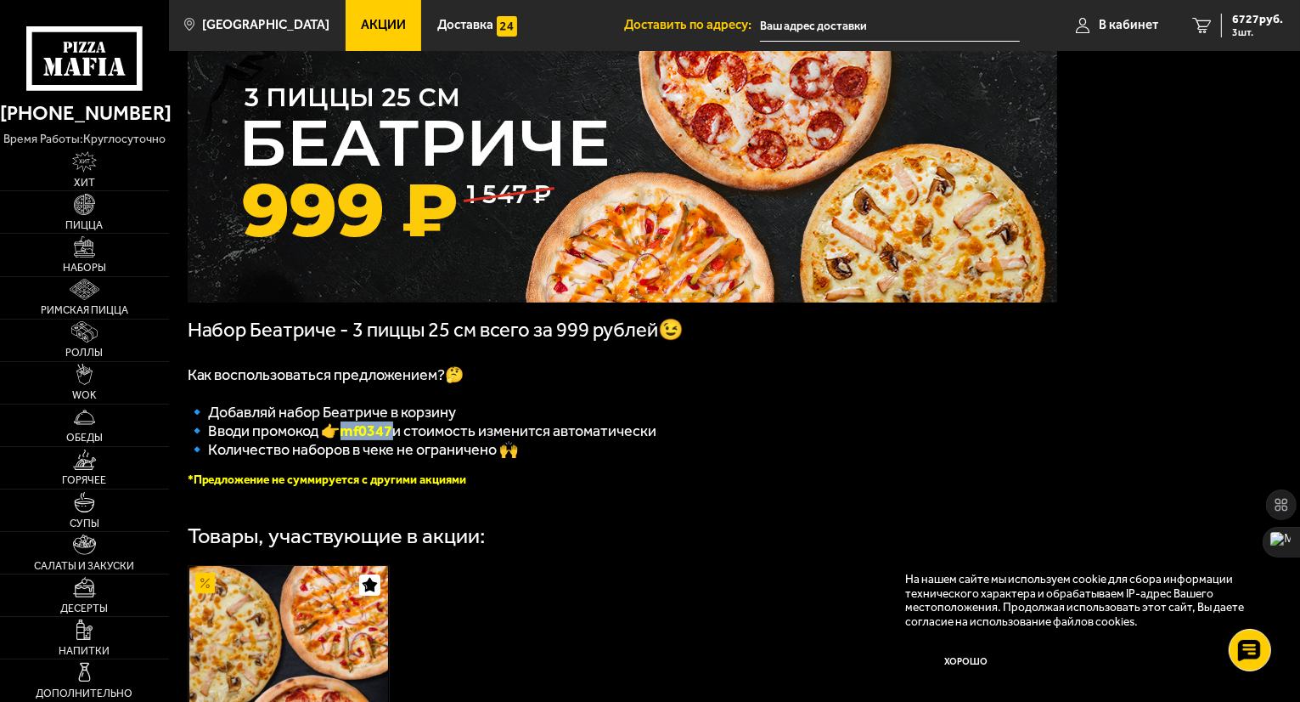
drag, startPoint x: 403, startPoint y: 439, endPoint x: 354, endPoint y: 440, distance: 48.4
click at [354, 440] on b "mf0347" at bounding box center [367, 430] width 53 height 19
click at [734, 375] on p "Как воспользоваться предложением?🤔" at bounding box center [623, 374] width 870 height 19
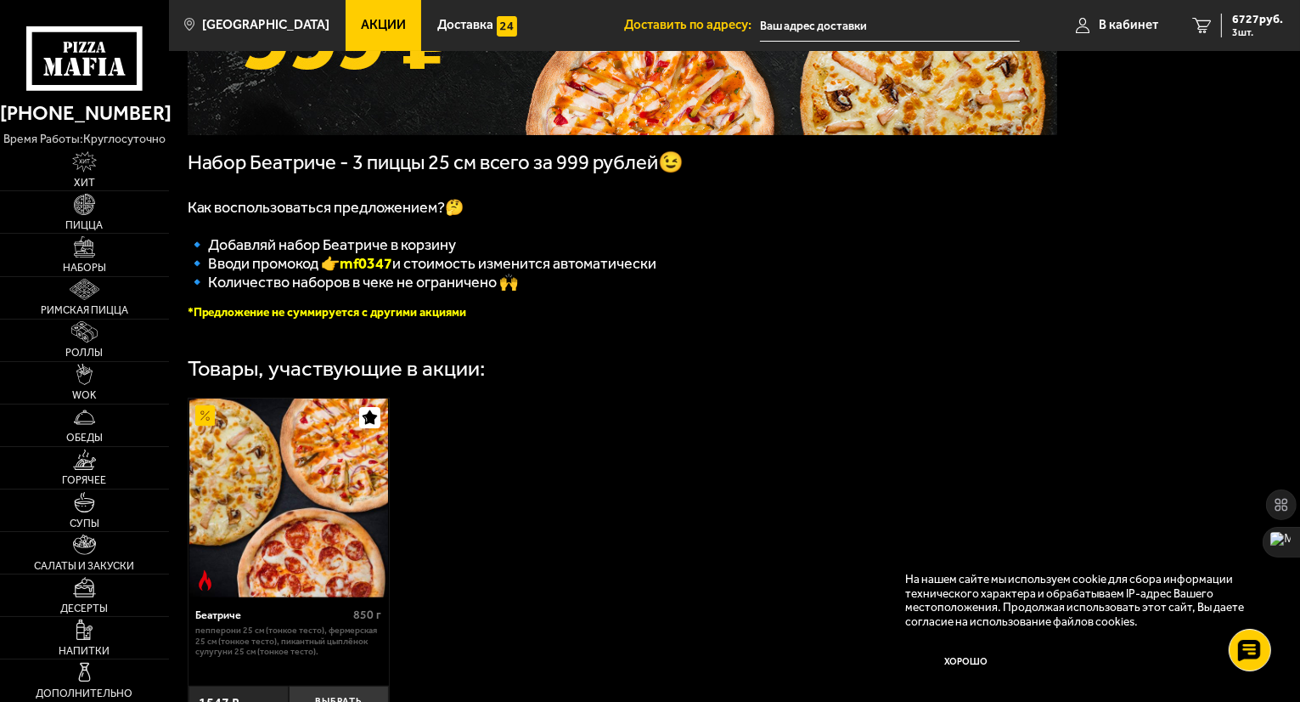
scroll to position [340, 0]
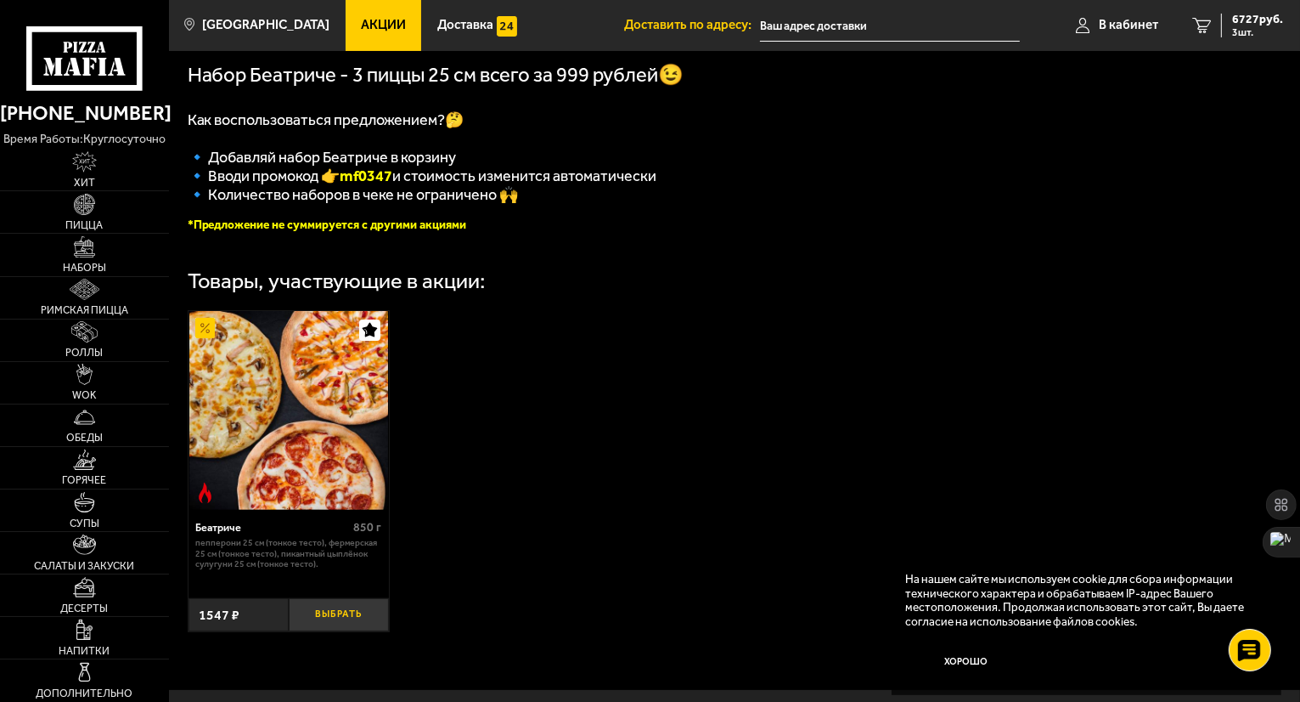
click at [343, 626] on button "Выбрать" at bounding box center [339, 614] width 100 height 33
drag, startPoint x: 402, startPoint y: 189, endPoint x: 356, endPoint y: 188, distance: 45.9
click at [356, 185] on b "mf0347" at bounding box center [367, 175] width 53 height 19
copy b "mf0347"
click at [1250, 31] on span "4 шт." at bounding box center [1257, 32] width 51 height 10
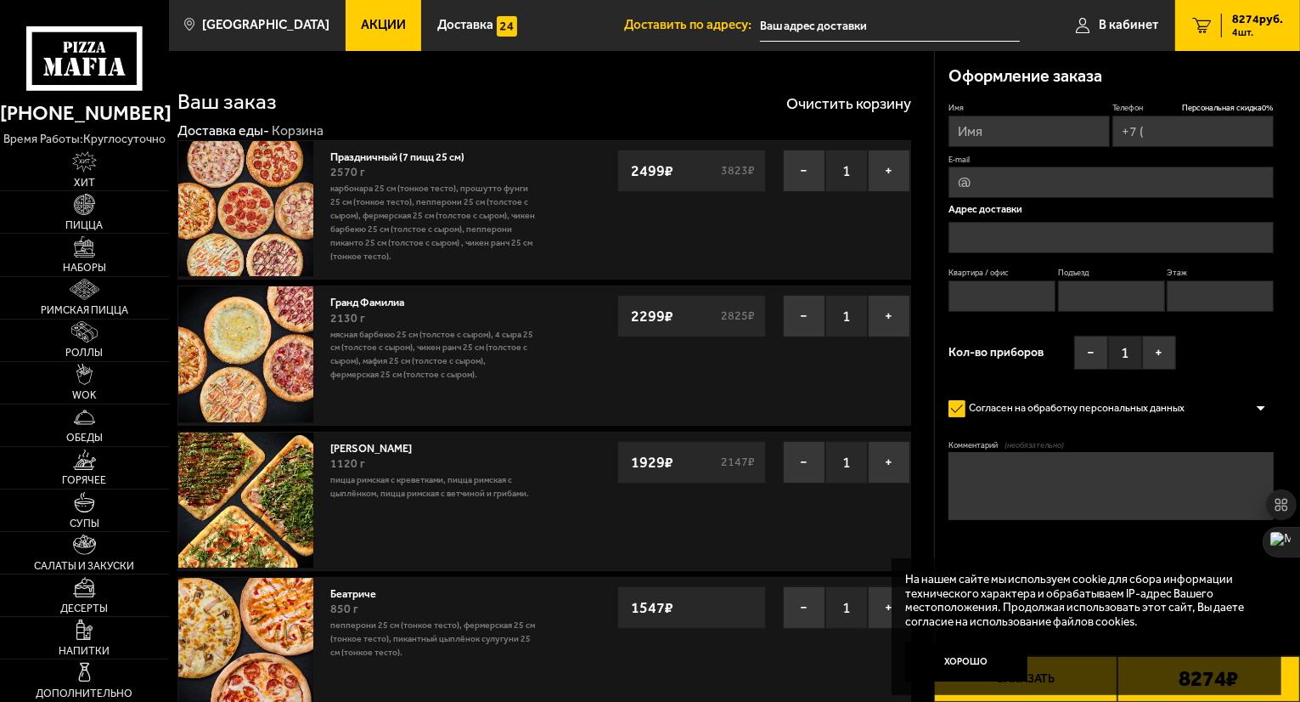
type input "[PHONE_NUMBER]"
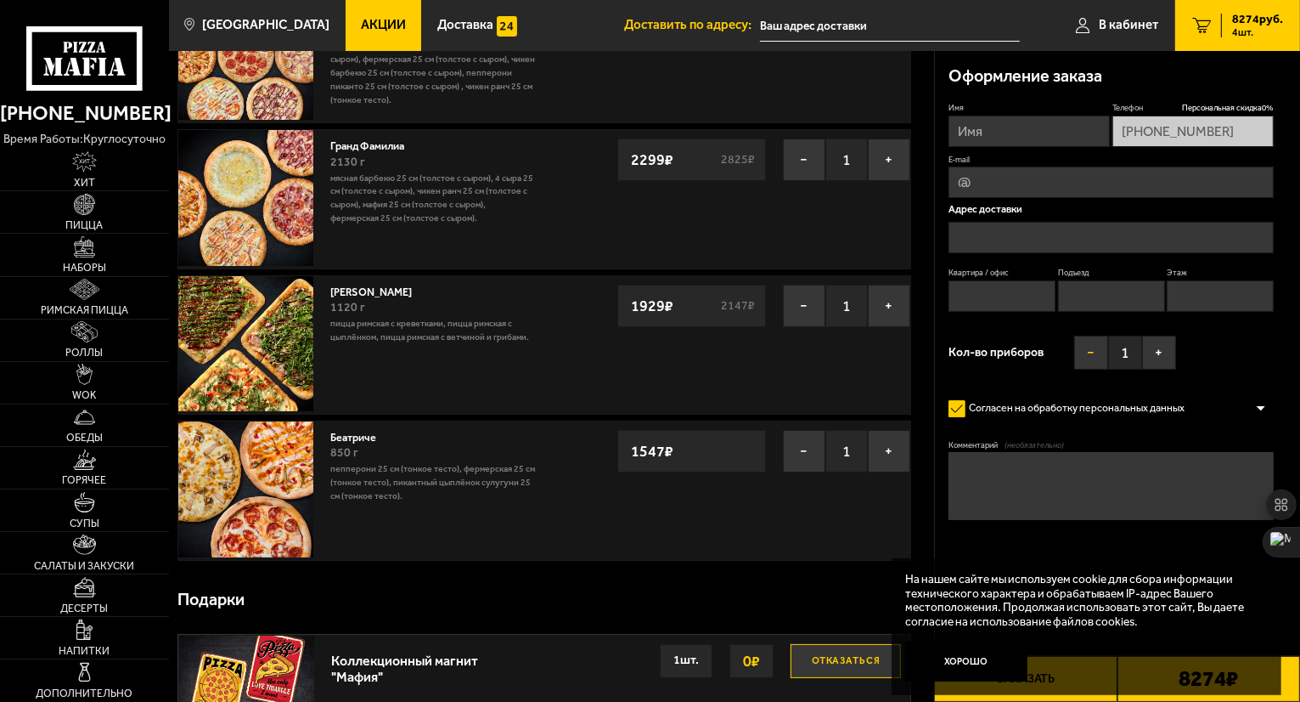
scroll to position [170, 0]
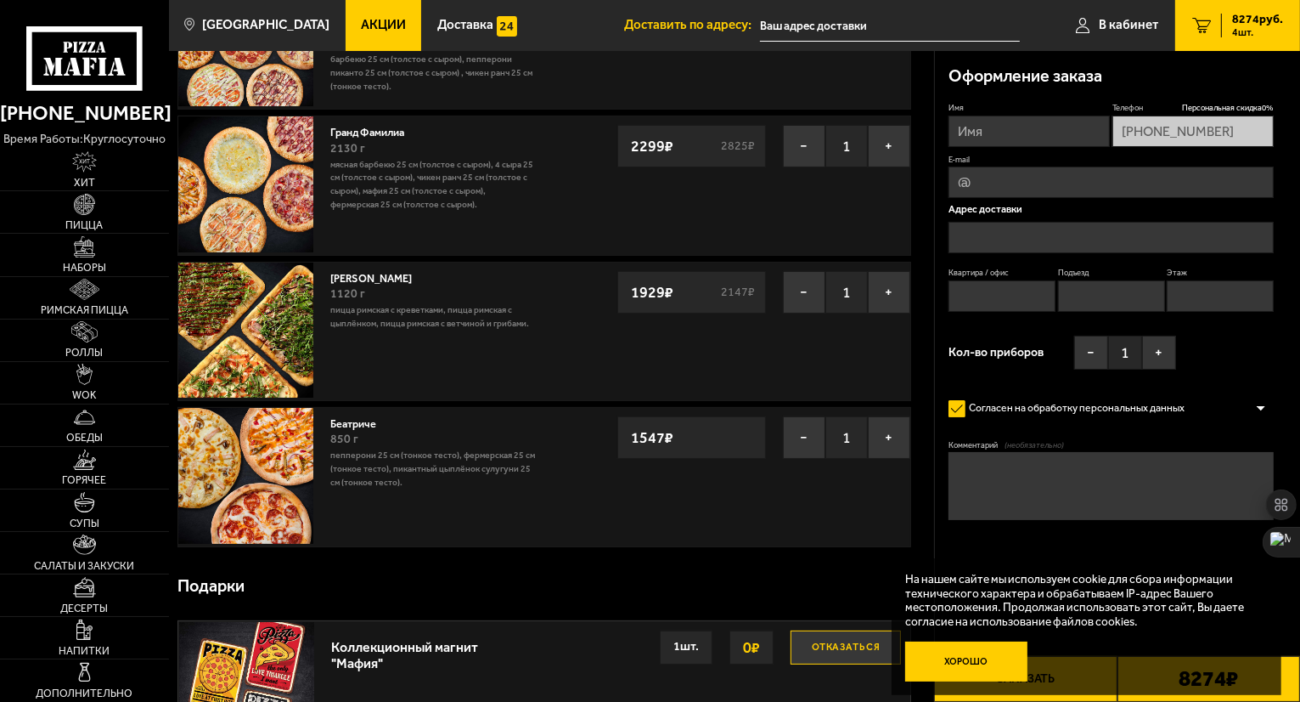
click at [993, 663] on button "Хорошо" at bounding box center [966, 661] width 122 height 41
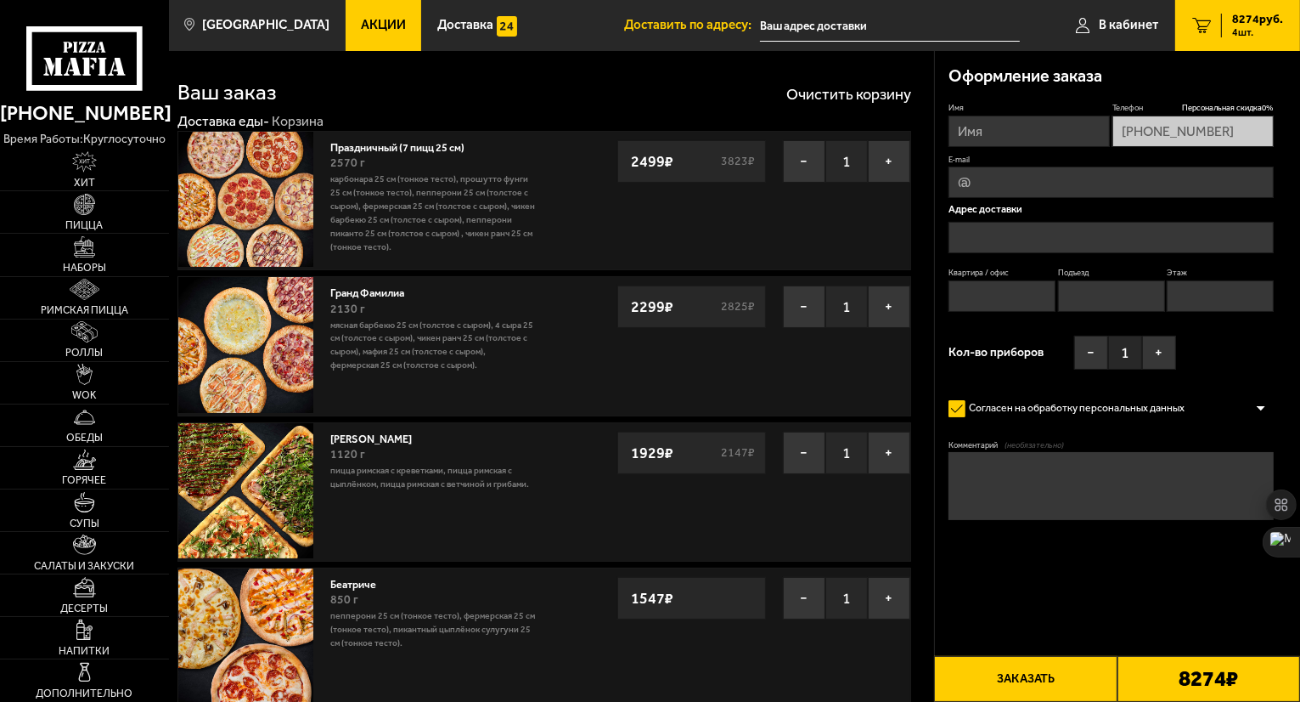
scroll to position [0, 0]
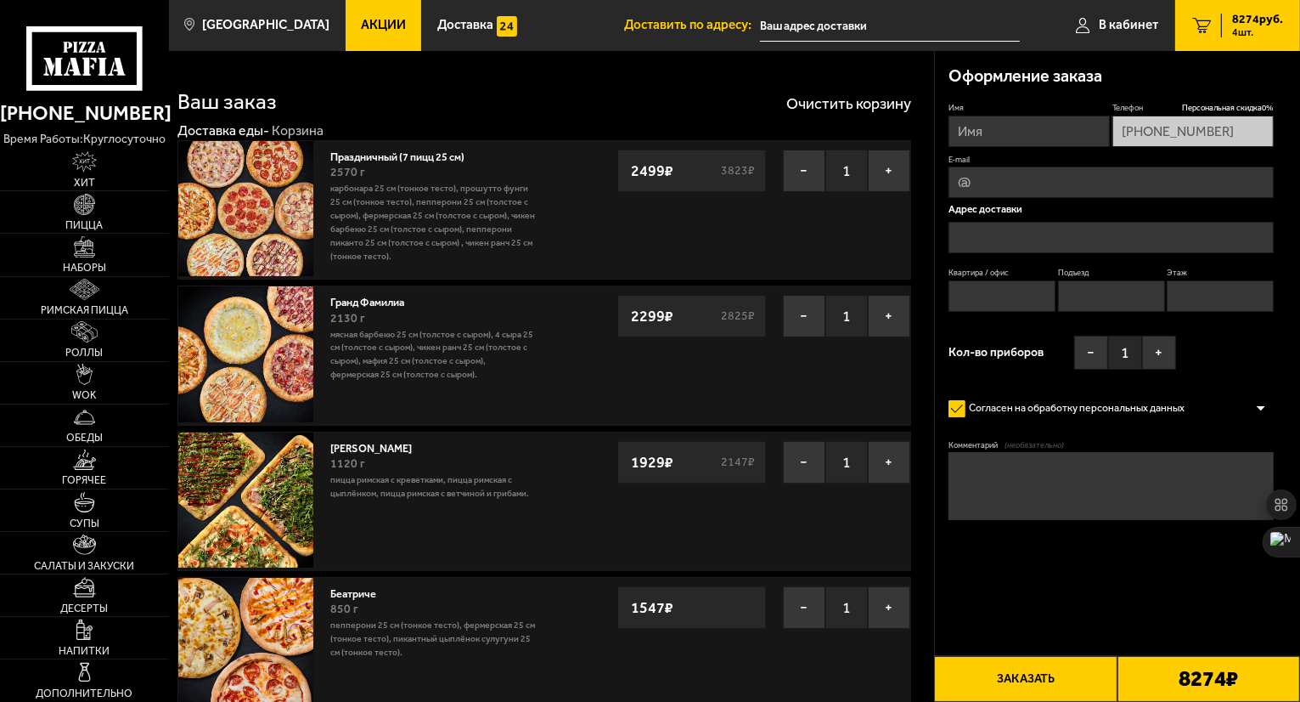
click at [1014, 682] on button "Заказать" at bounding box center [1025, 679] width 183 height 46
click at [1043, 496] on textarea "Комментарий (необязательно)" at bounding box center [1111, 486] width 325 height 68
paste textarea "mf0347"
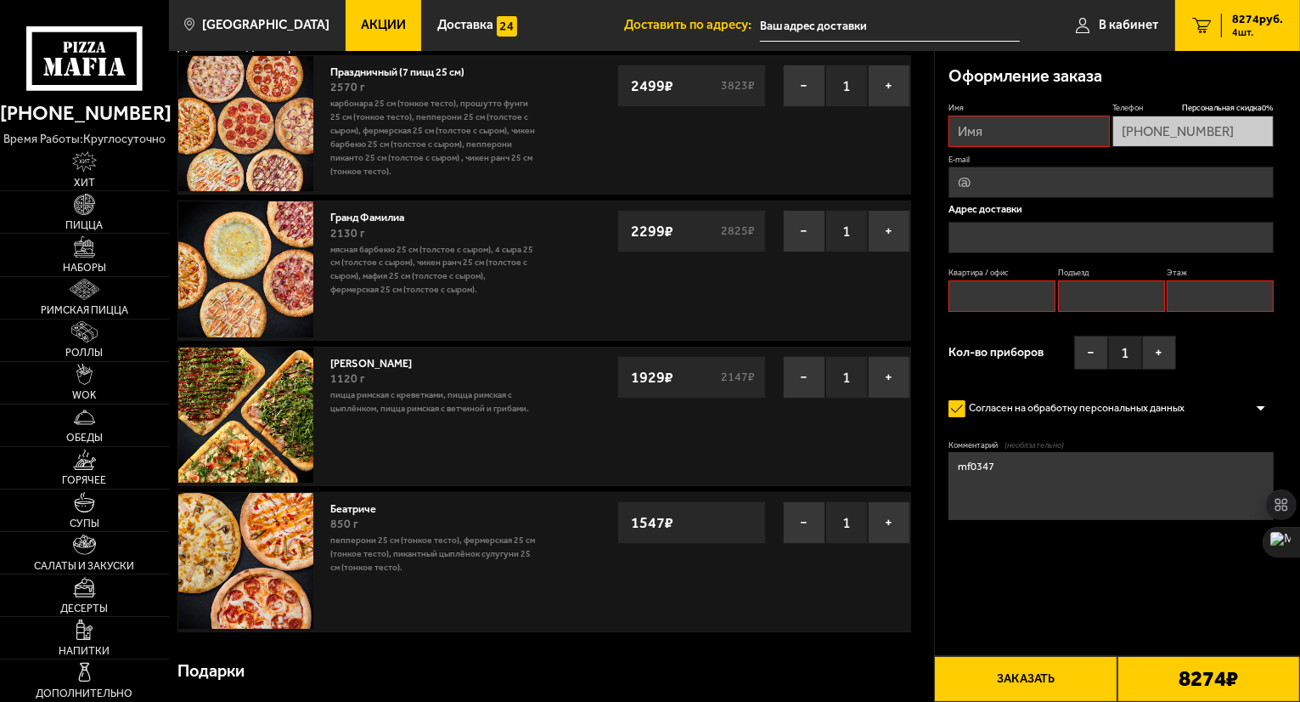
type textarea "mf0347"
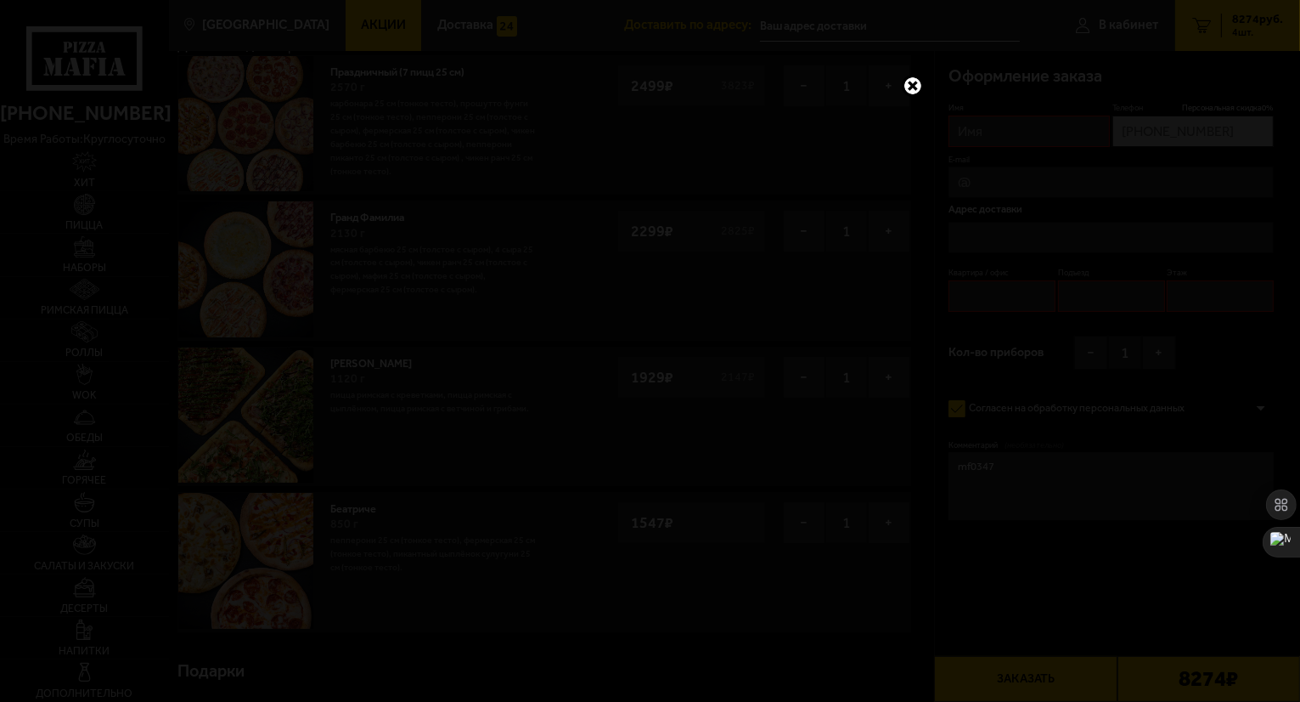
click at [910, 85] on link at bounding box center [913, 86] width 22 height 22
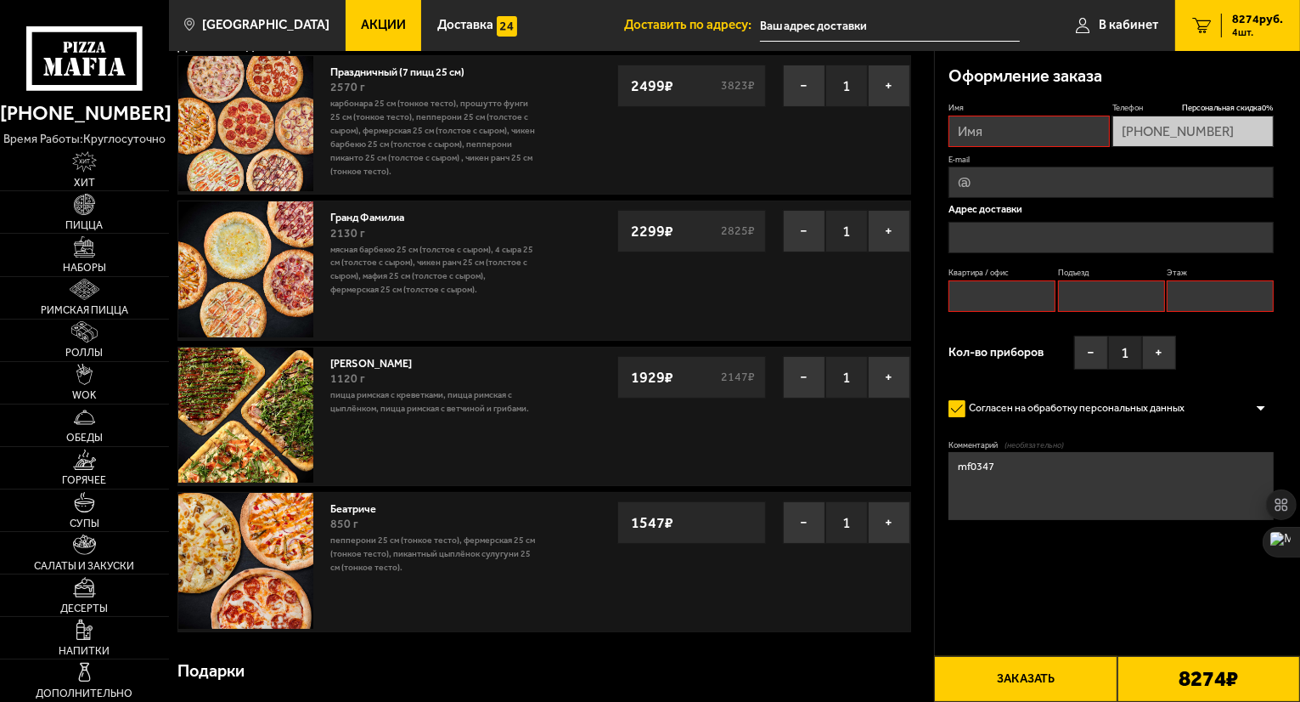
drag, startPoint x: 1026, startPoint y: 468, endPoint x: 894, endPoint y: 473, distance: 131.7
click at [285, 285] on img at bounding box center [245, 268] width 135 height 135
click at [229, 303] on img at bounding box center [245, 268] width 135 height 135
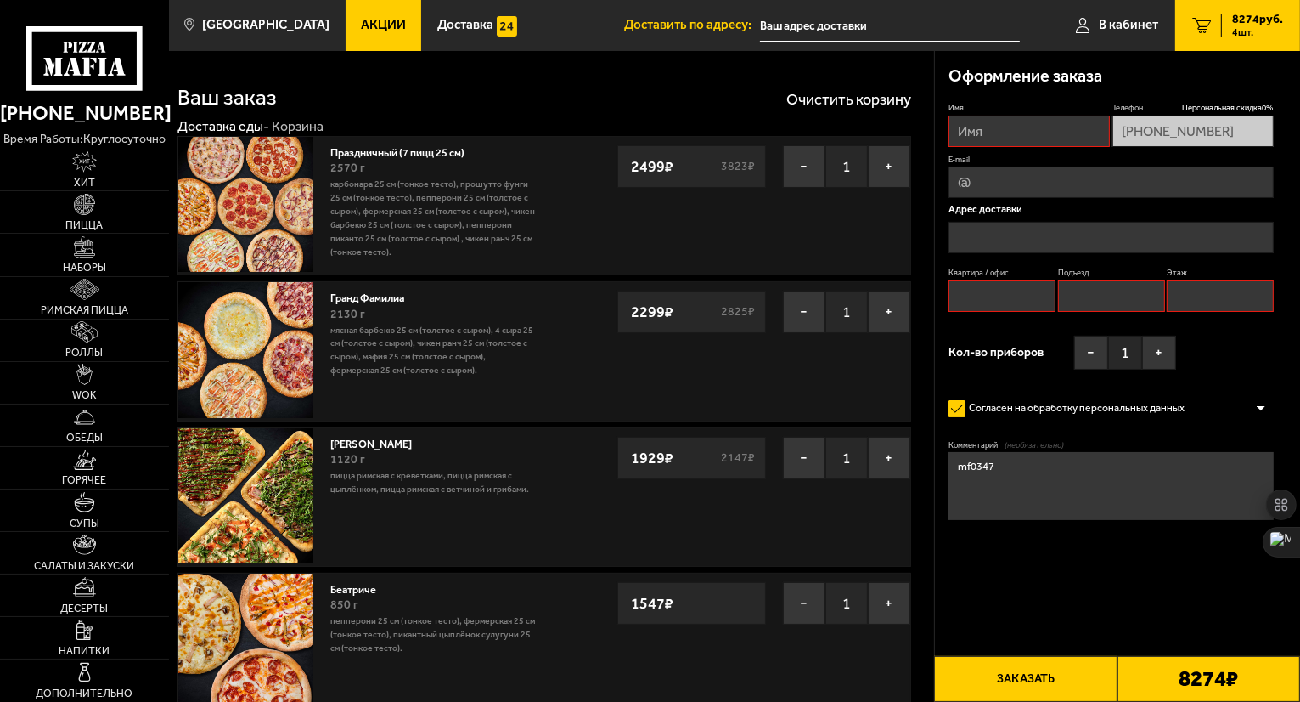
scroll to position [0, 0]
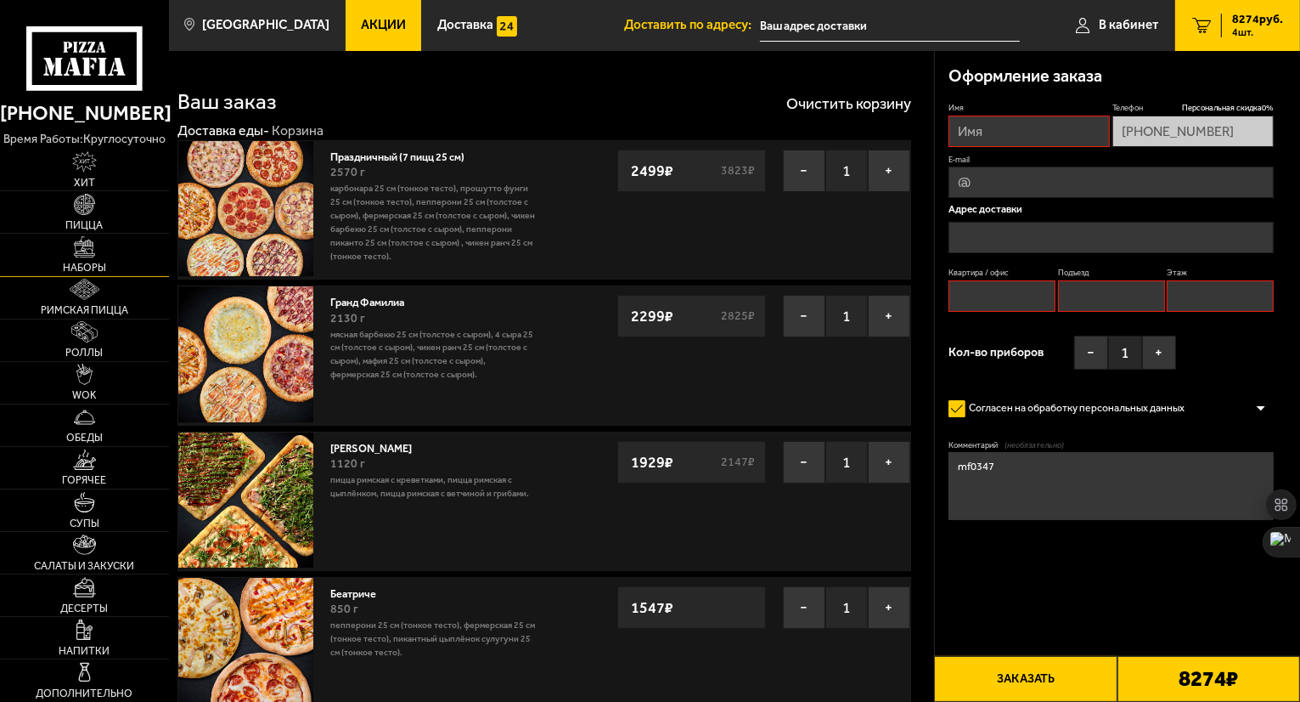
drag, startPoint x: 78, startPoint y: 257, endPoint x: 162, endPoint y: 276, distance: 86.1
click at [78, 257] on link "Наборы" at bounding box center [84, 255] width 169 height 42
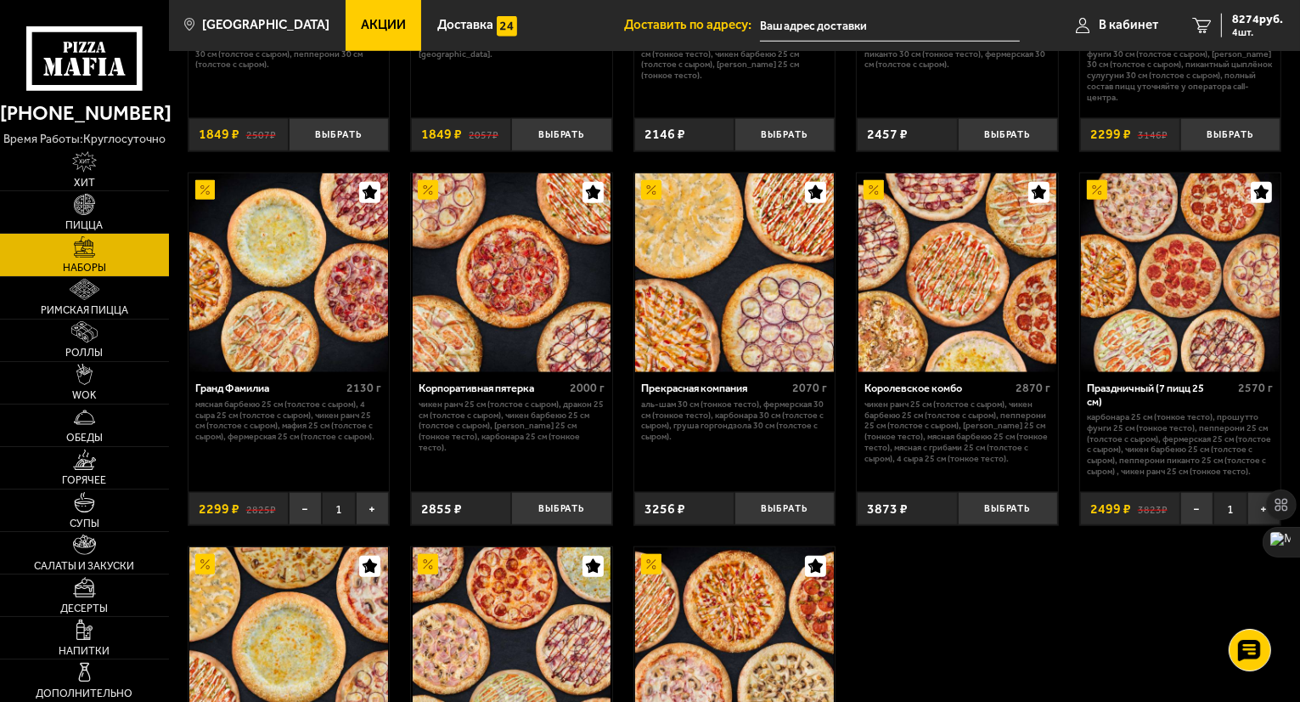
scroll to position [1699, 0]
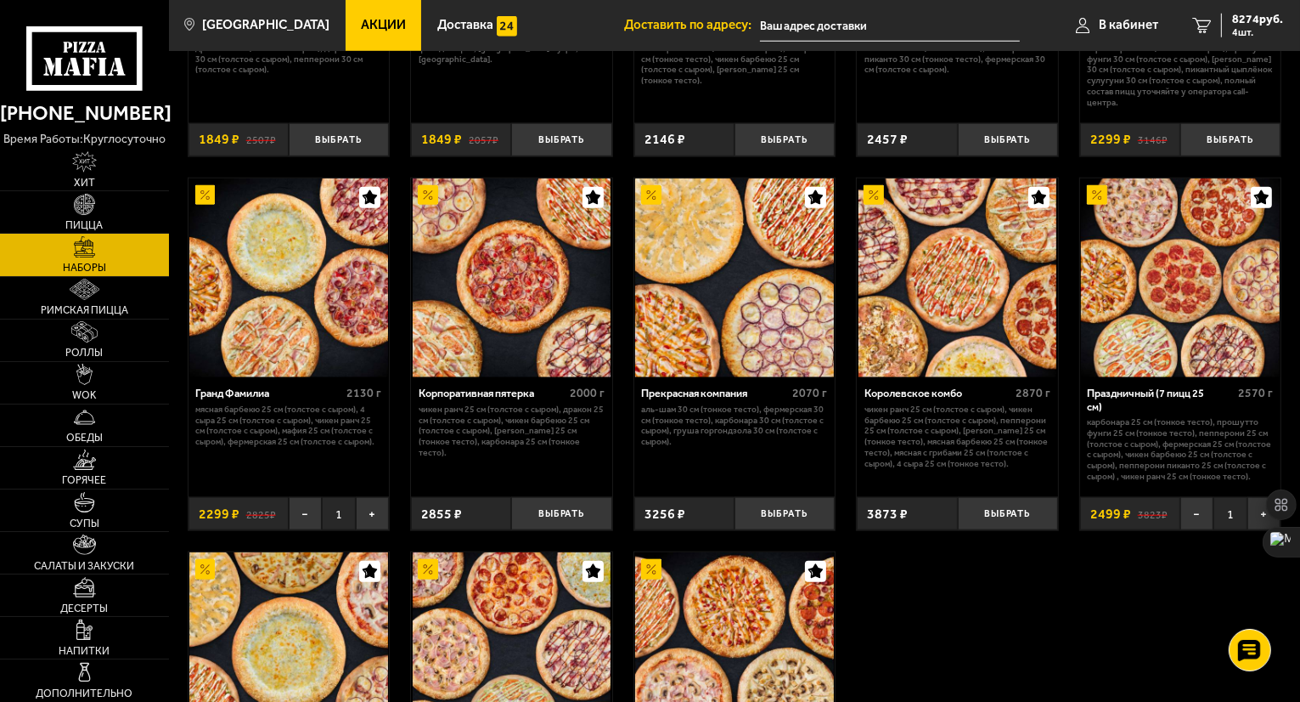
click at [263, 320] on img at bounding box center [288, 277] width 199 height 199
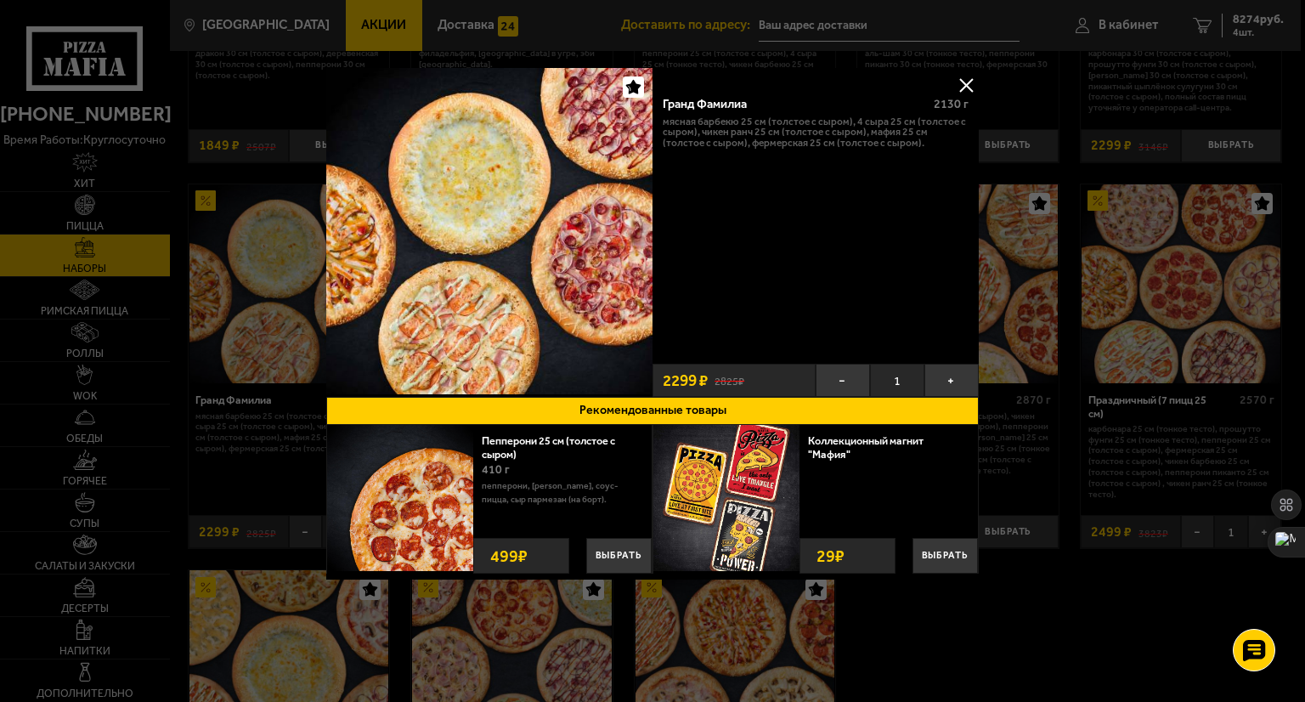
click at [503, 330] on img at bounding box center [489, 231] width 326 height 326
click at [967, 79] on button at bounding box center [965, 84] width 25 height 25
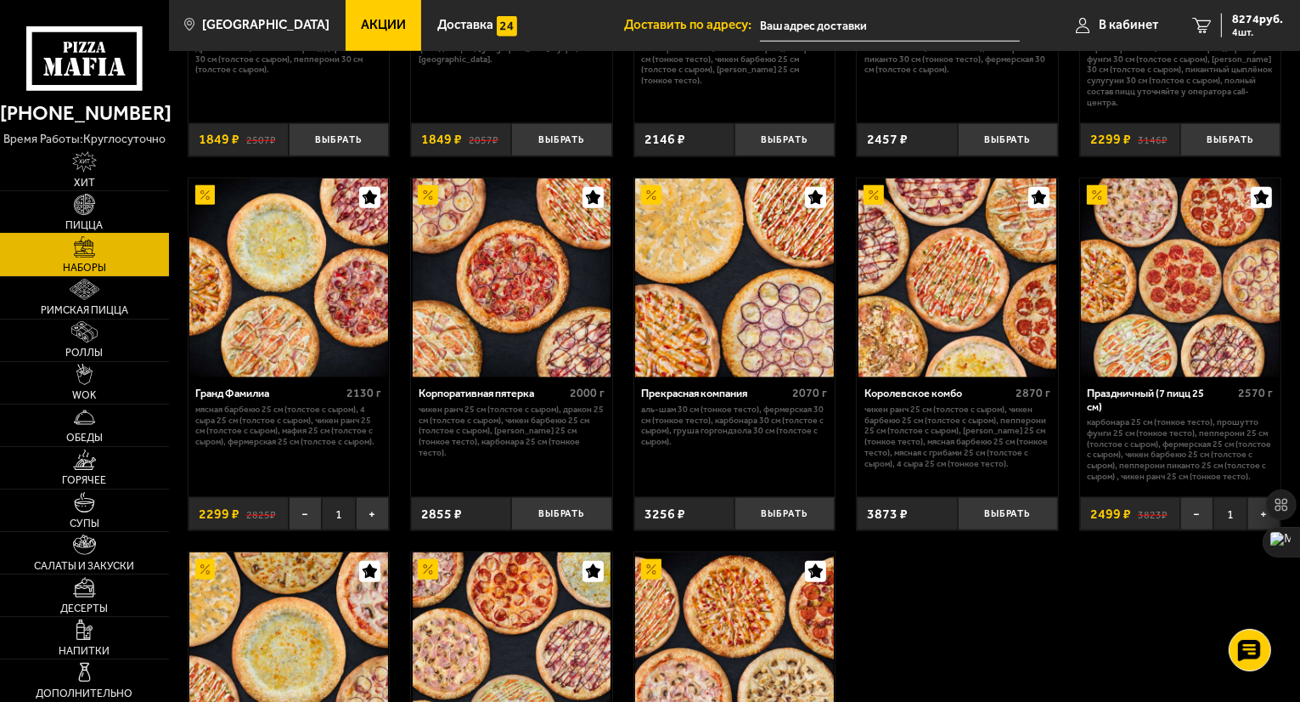
click at [85, 221] on span "Пицца" at bounding box center [84, 225] width 37 height 10
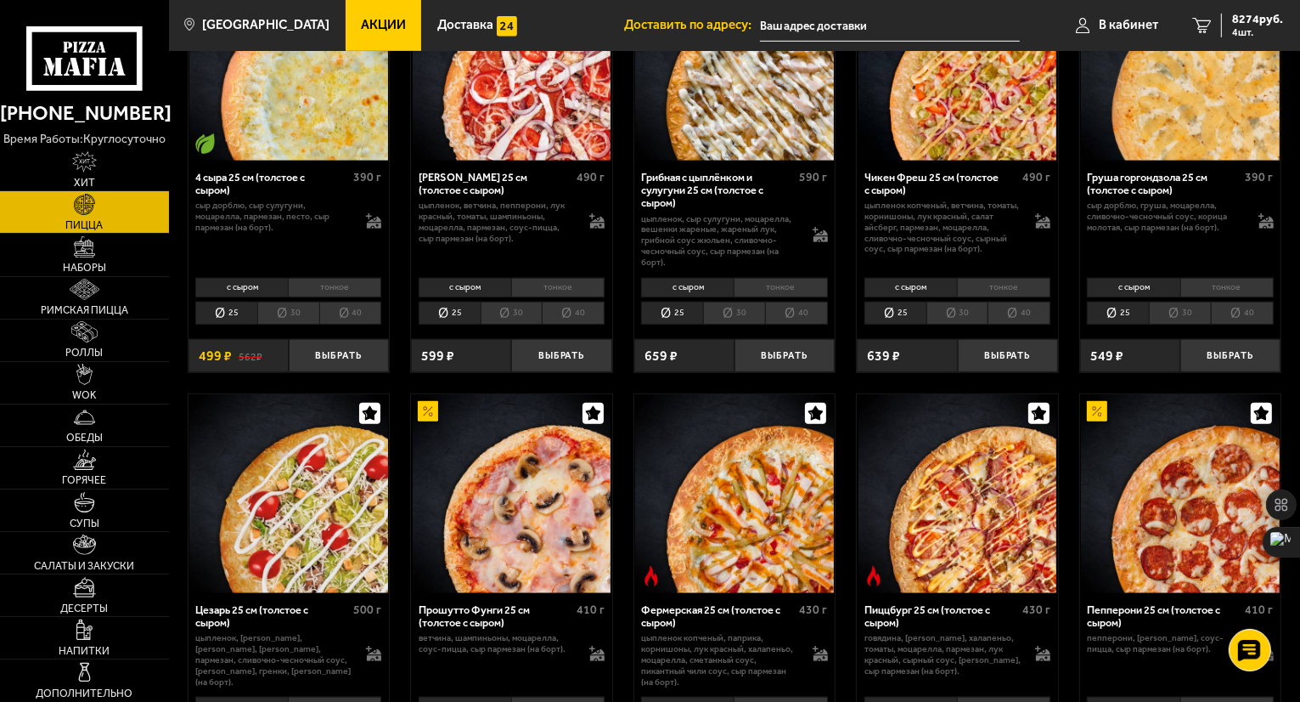
scroll to position [1104, 0]
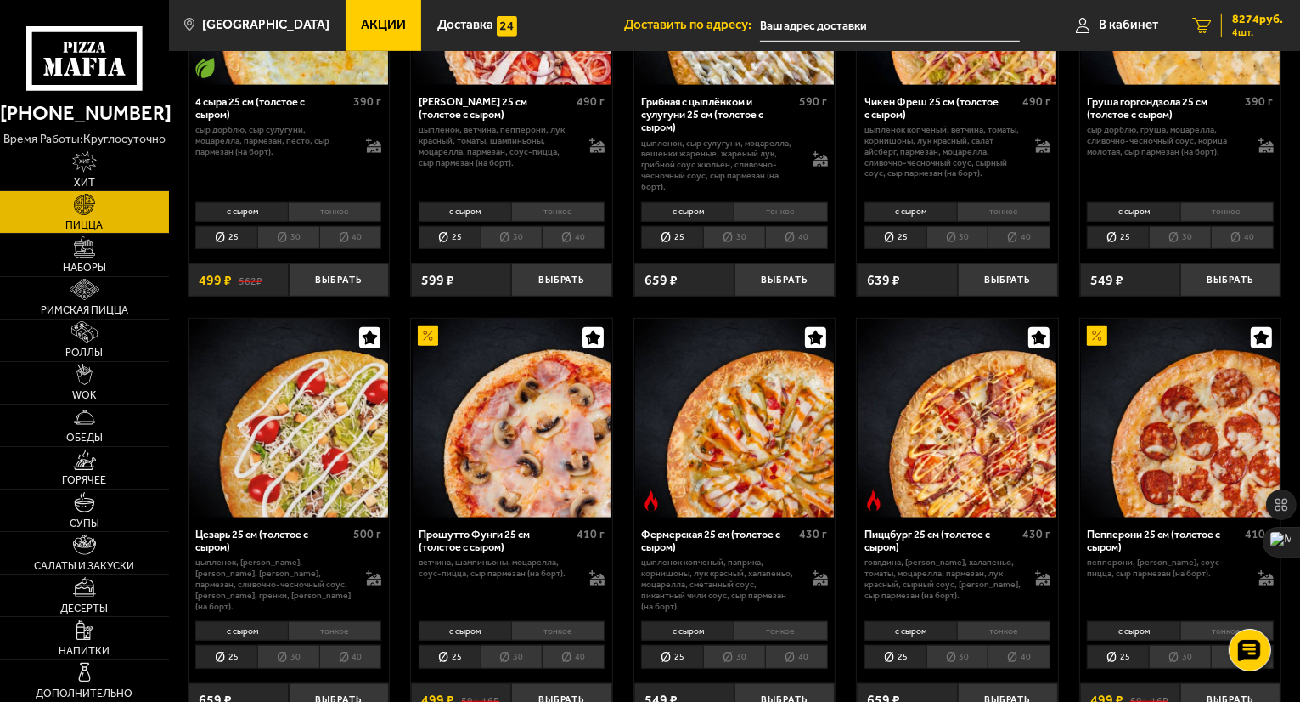
click at [1257, 15] on span "8274 руб." at bounding box center [1257, 20] width 51 height 12
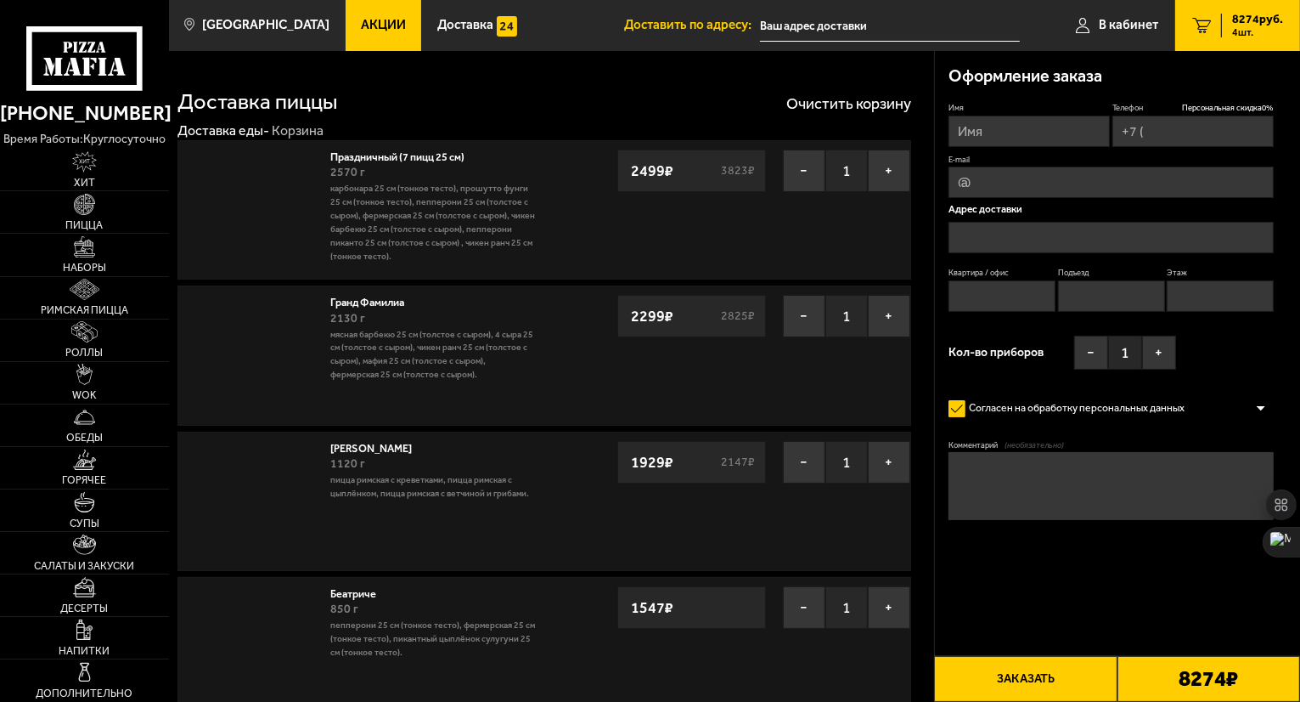
type input "[PHONE_NUMBER]"
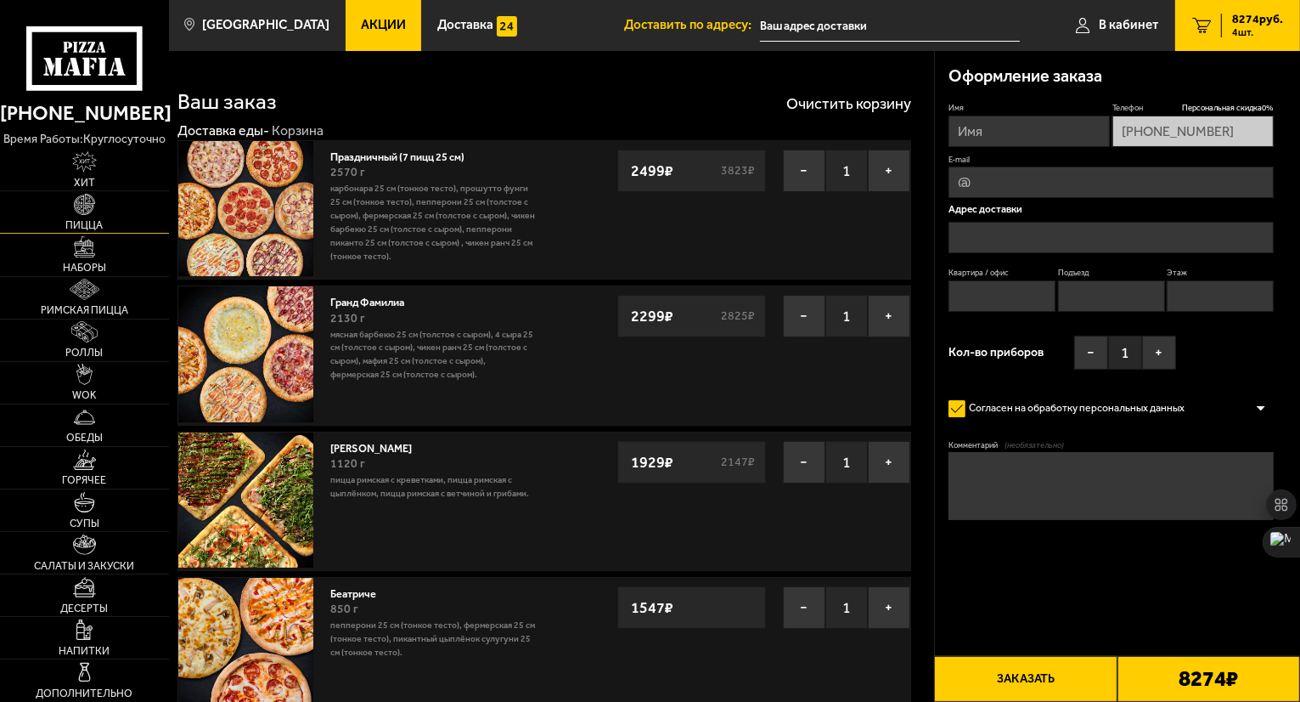
click at [96, 222] on span "Пицца" at bounding box center [84, 225] width 37 height 10
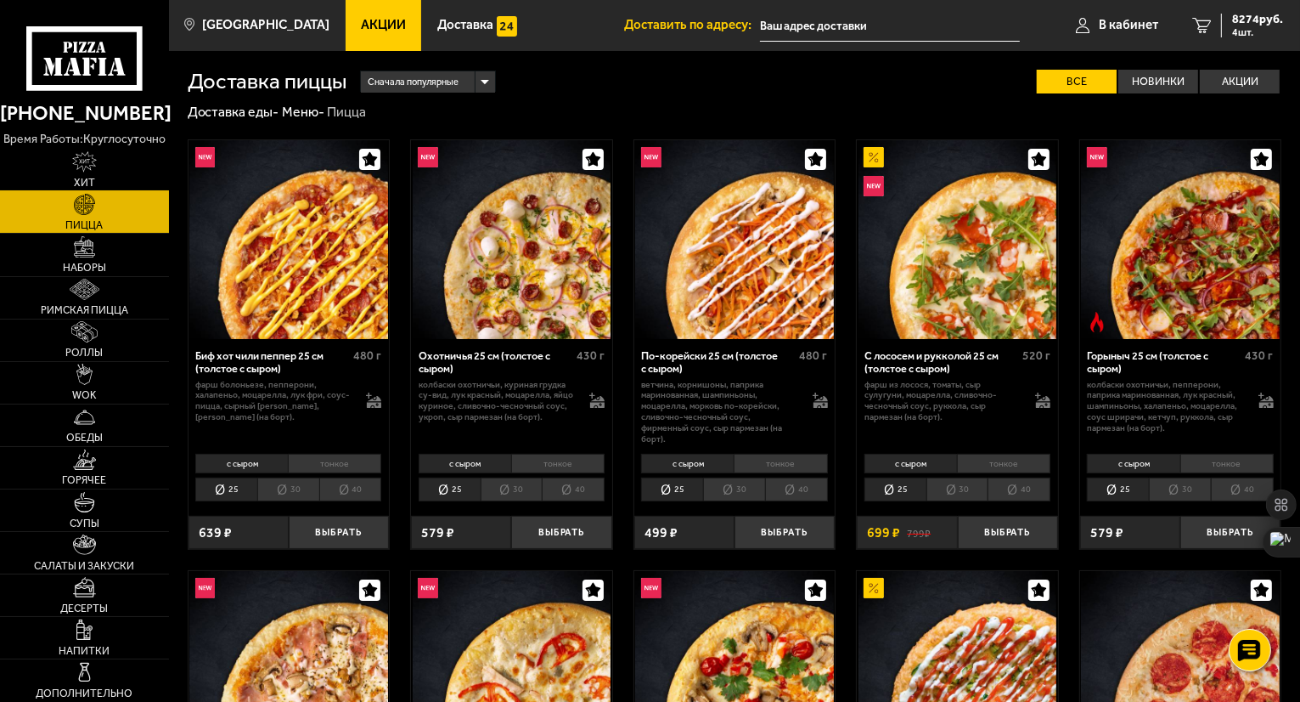
click at [89, 164] on img at bounding box center [84, 161] width 25 height 21
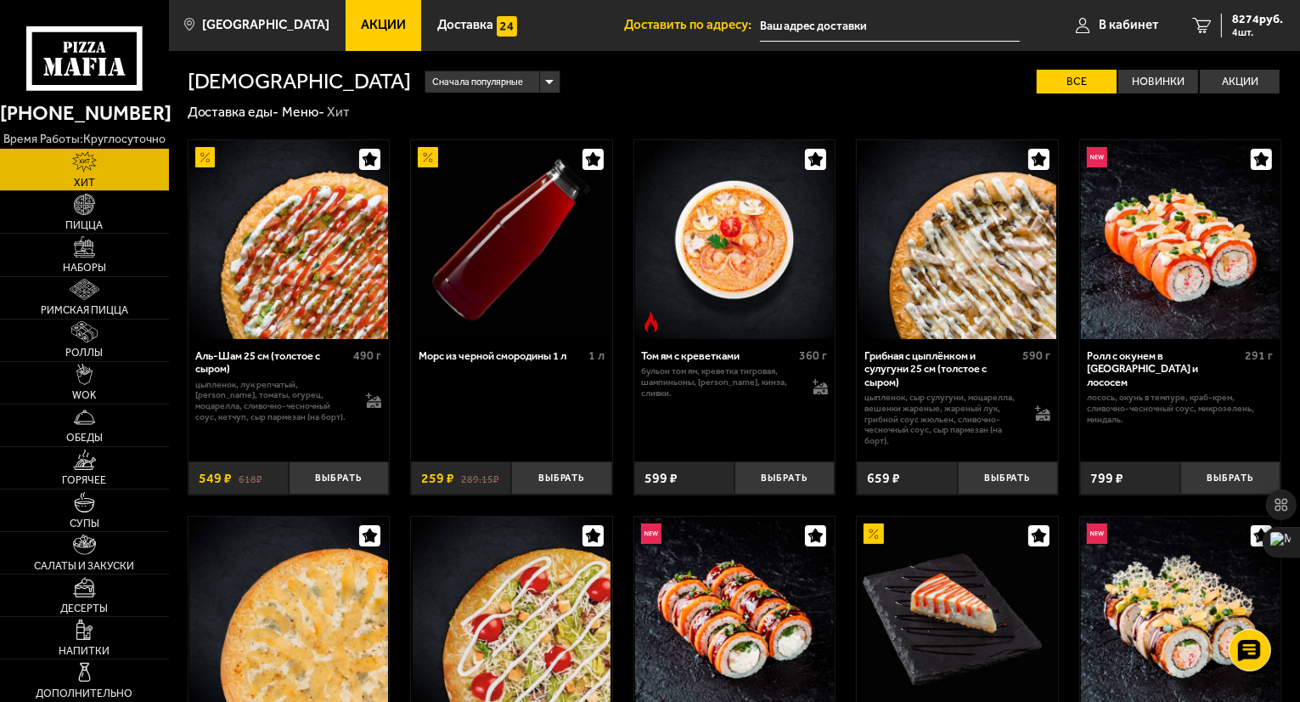
click at [70, 65] on use at bounding box center [67, 67] width 7 height 15
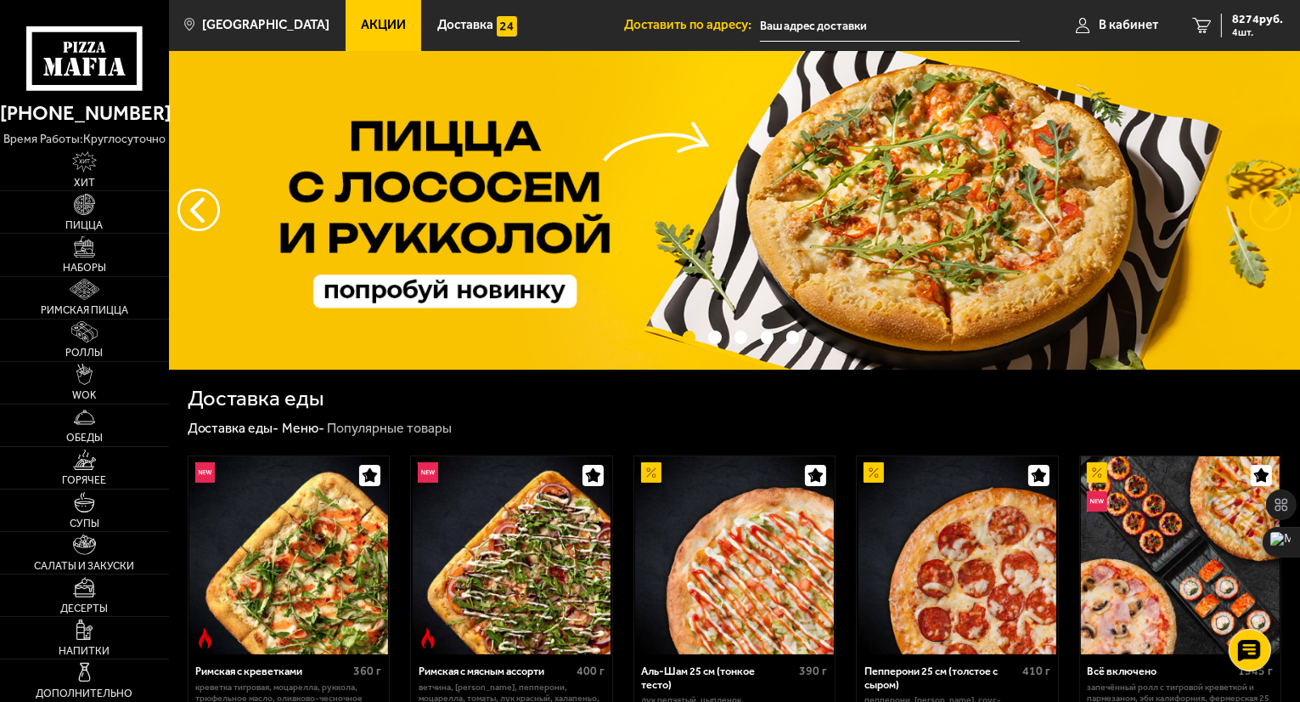
click at [1272, 203] on button "предыдущий" at bounding box center [1270, 210] width 42 height 42
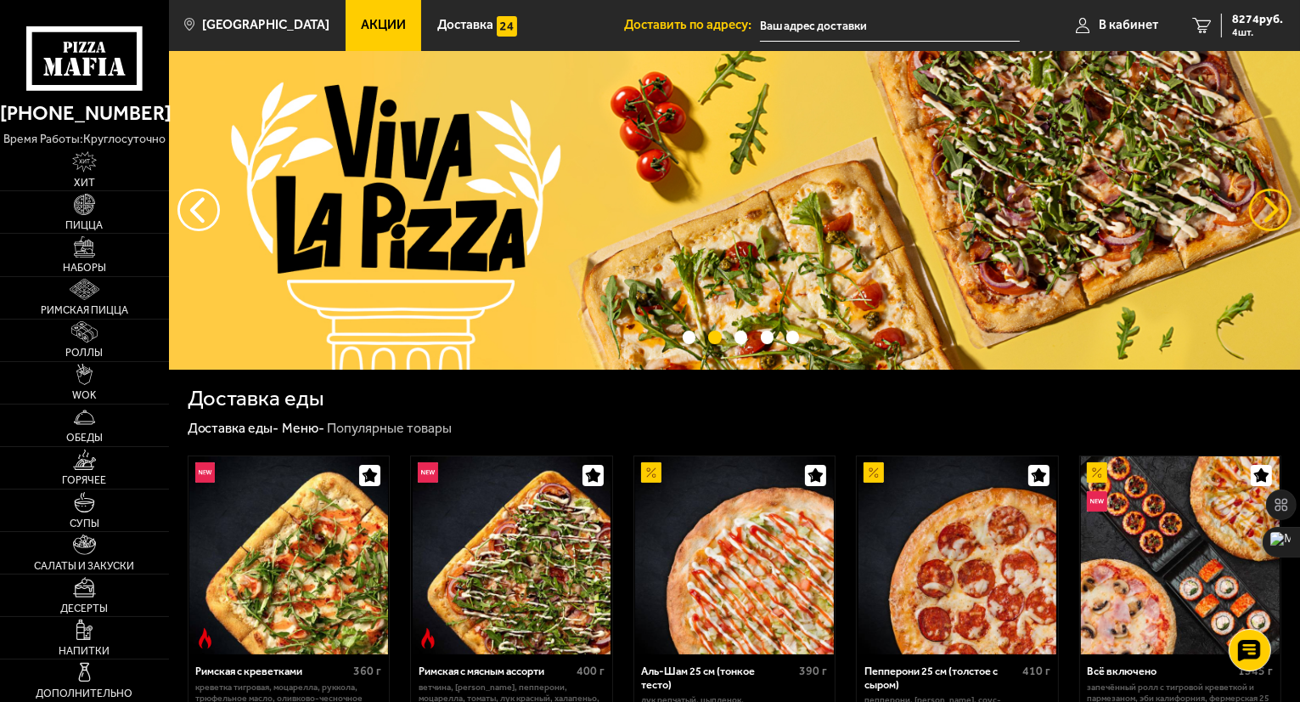
click at [1272, 203] on button "предыдущий" at bounding box center [1270, 210] width 42 height 42
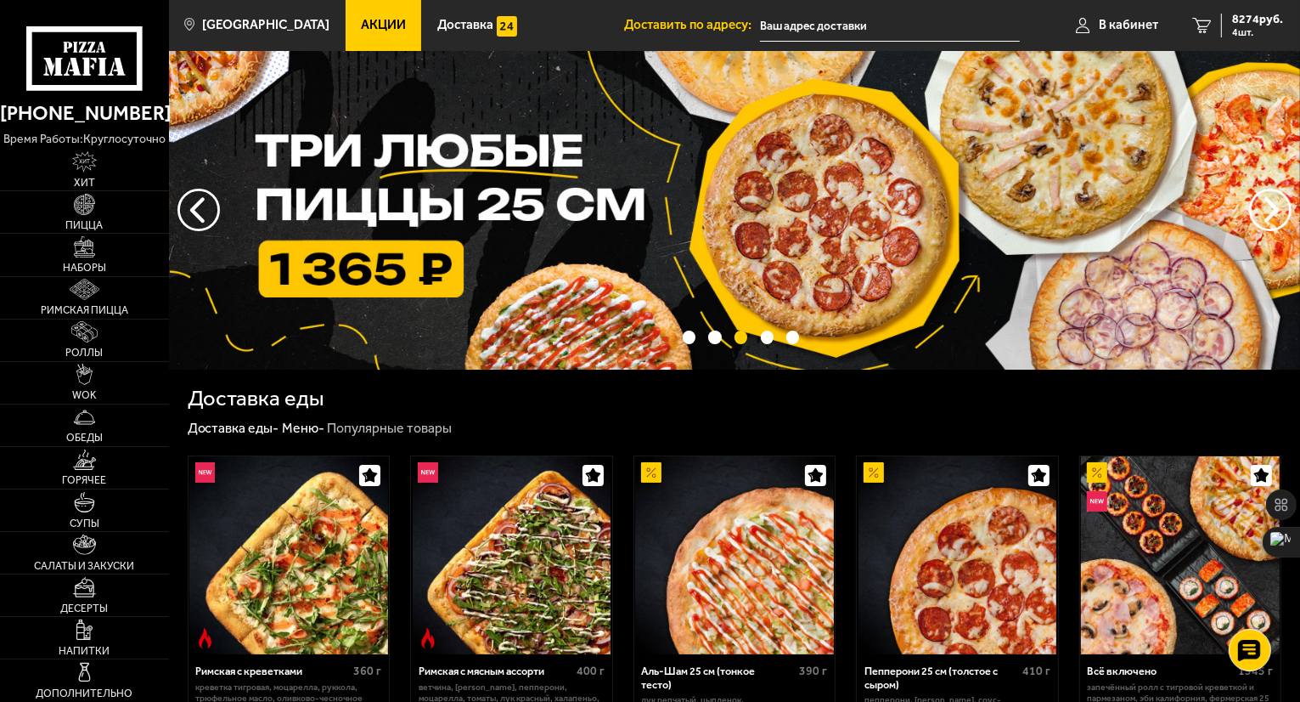
click at [487, 266] on img at bounding box center [734, 210] width 1131 height 318
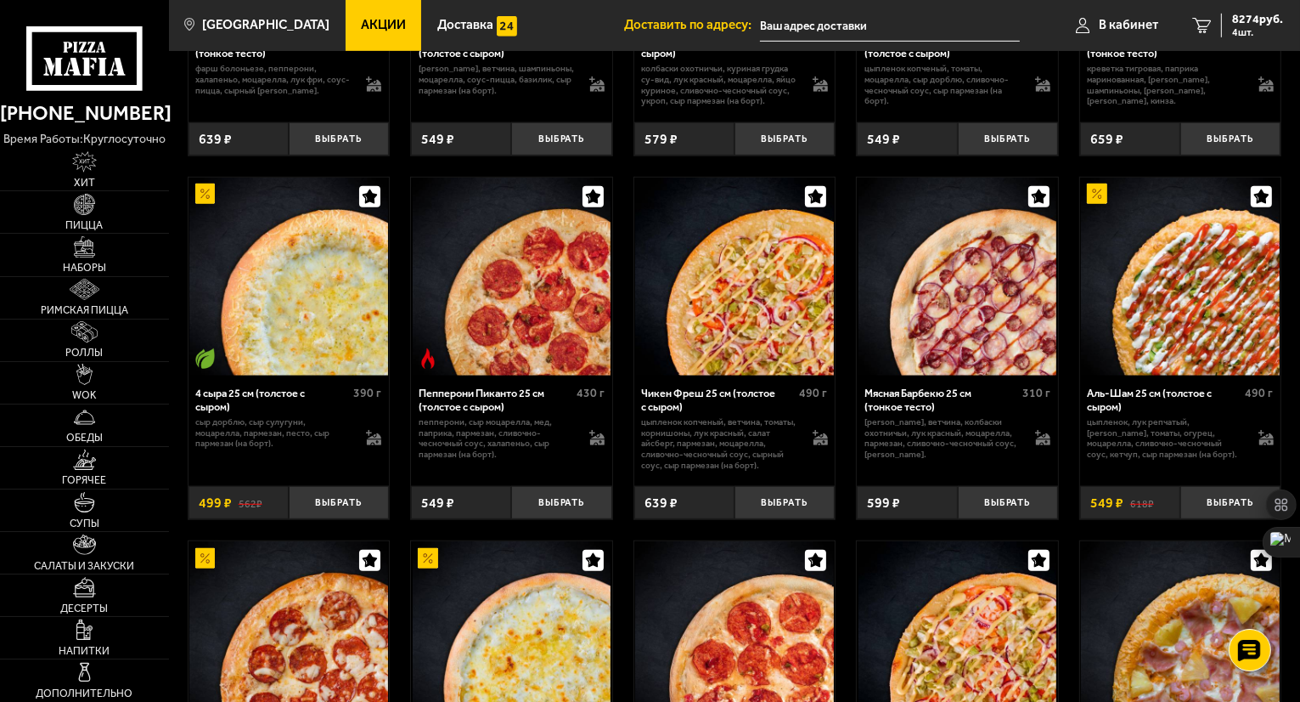
scroll to position [1189, 0]
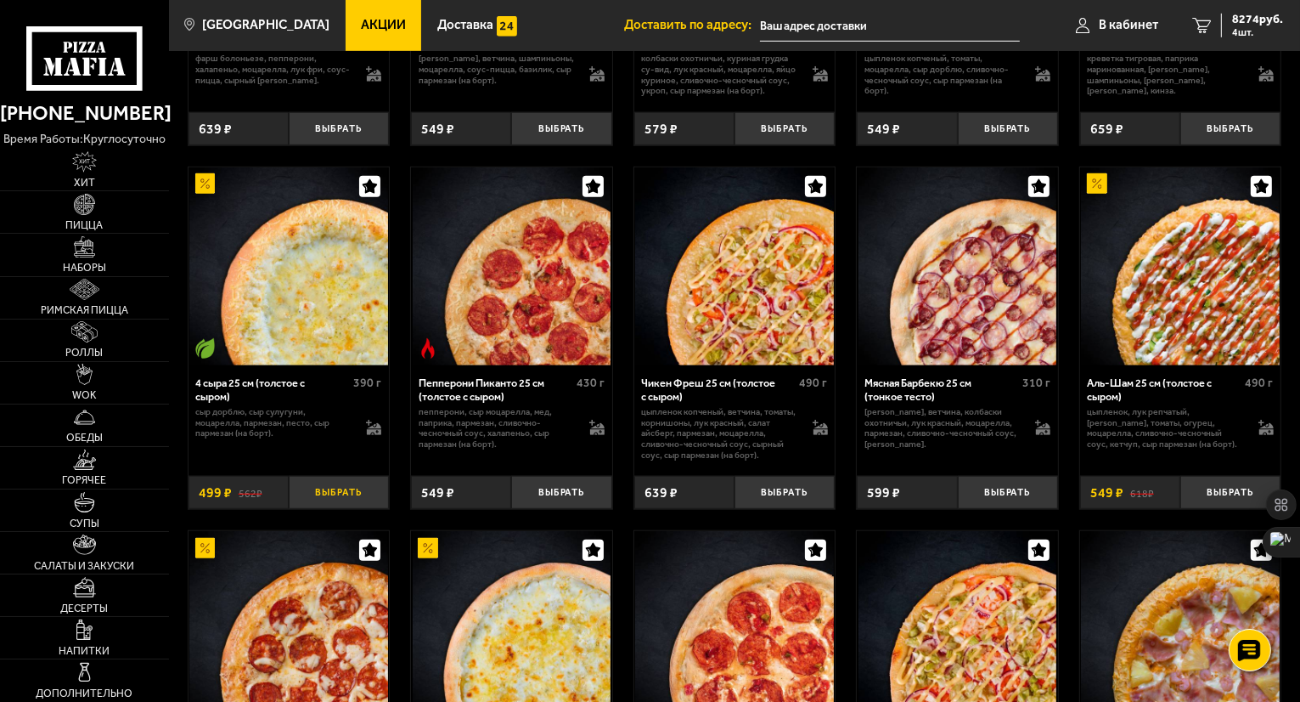
click at [341, 504] on button "Выбрать" at bounding box center [339, 492] width 100 height 33
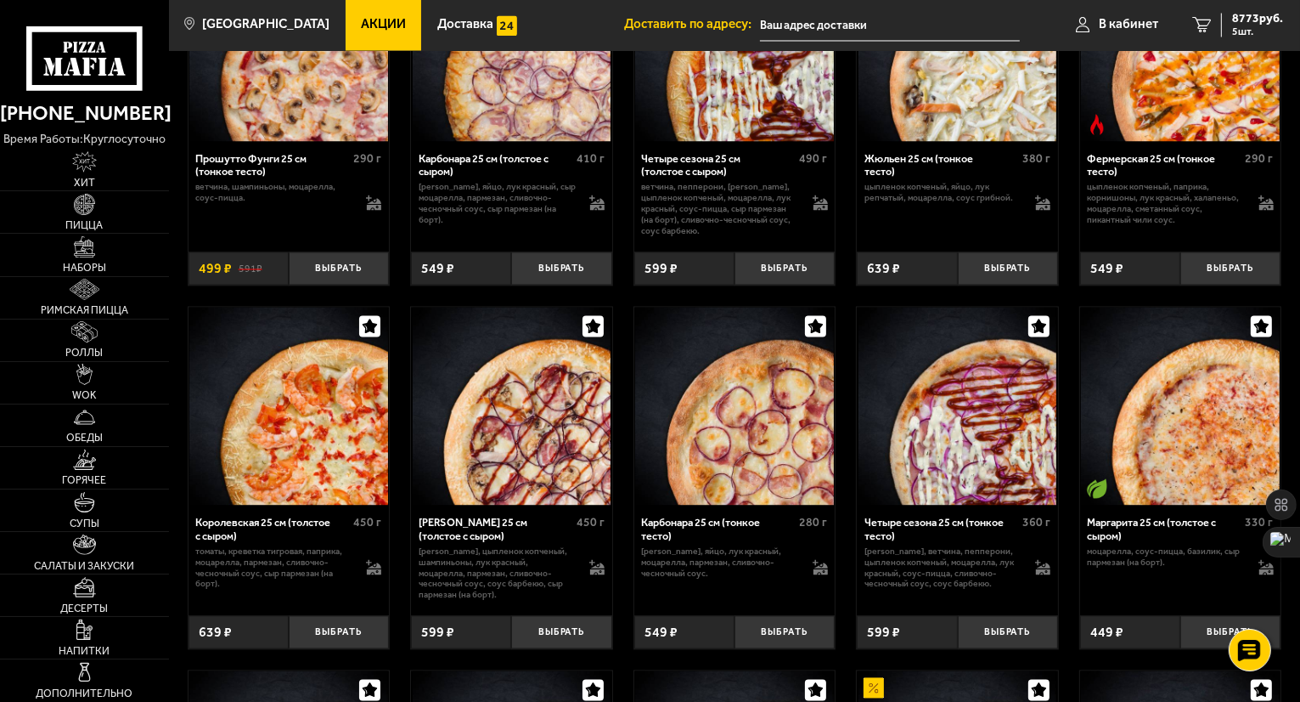
scroll to position [3312, 0]
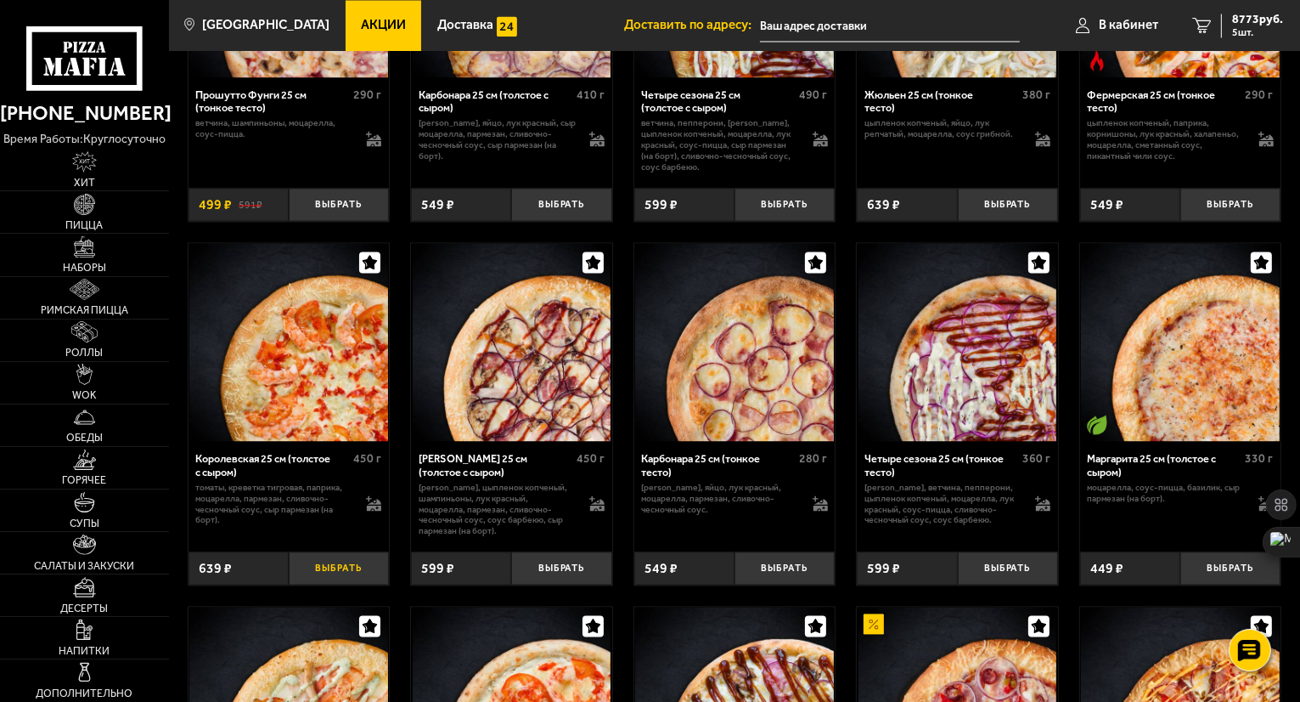
click at [335, 580] on button "Выбрать" at bounding box center [339, 567] width 100 height 33
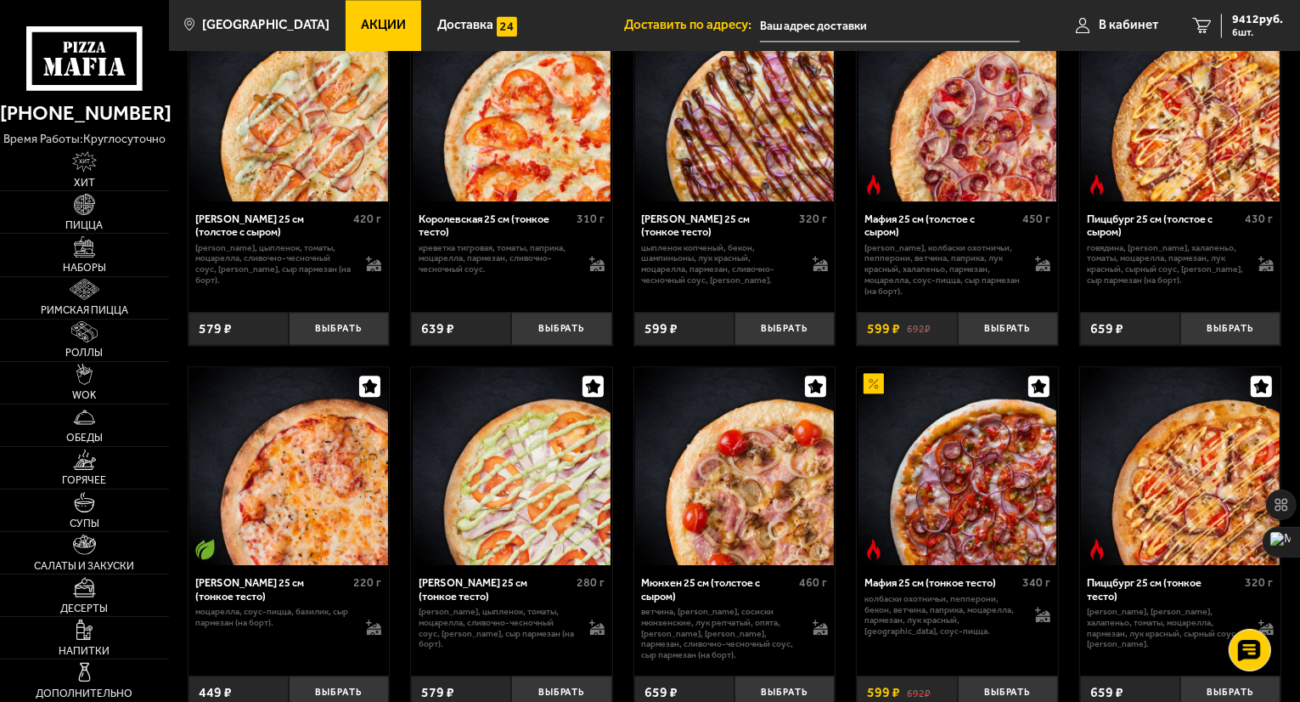
scroll to position [3992, 0]
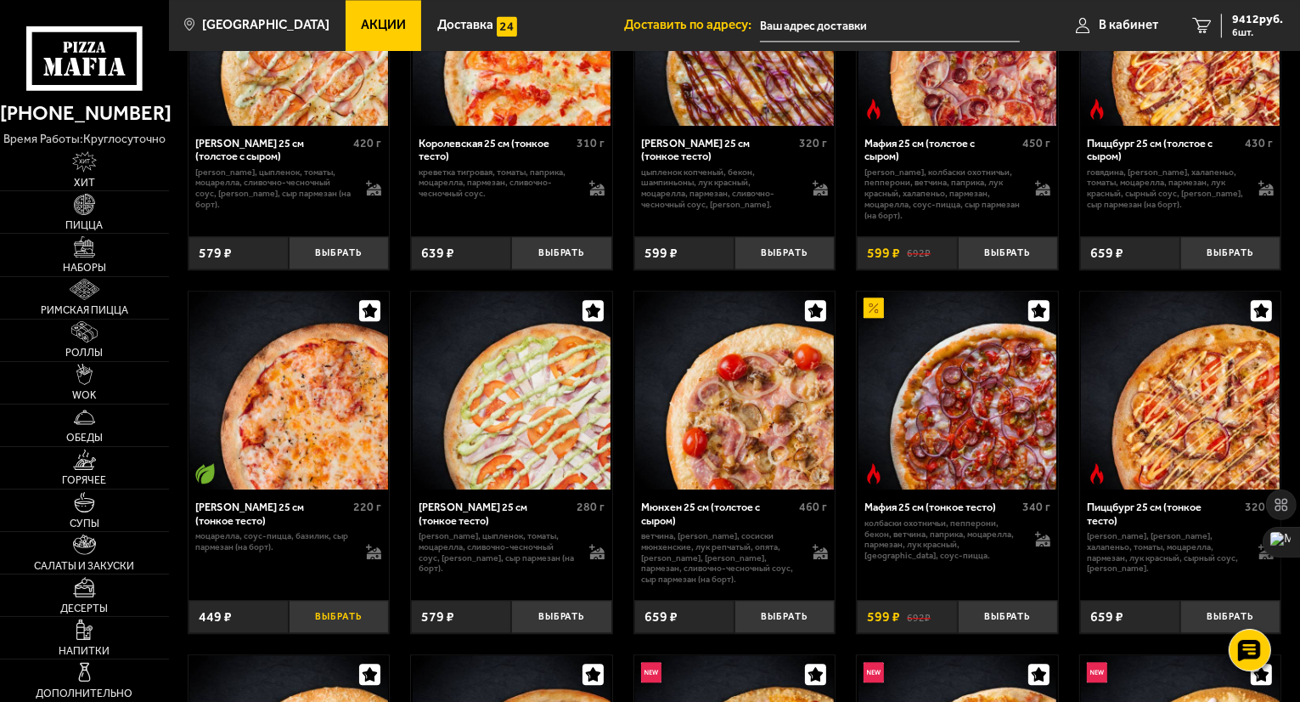
click at [346, 627] on button "Выбрать" at bounding box center [339, 616] width 100 height 33
click at [1234, 21] on span "9861 руб." at bounding box center [1257, 20] width 51 height 12
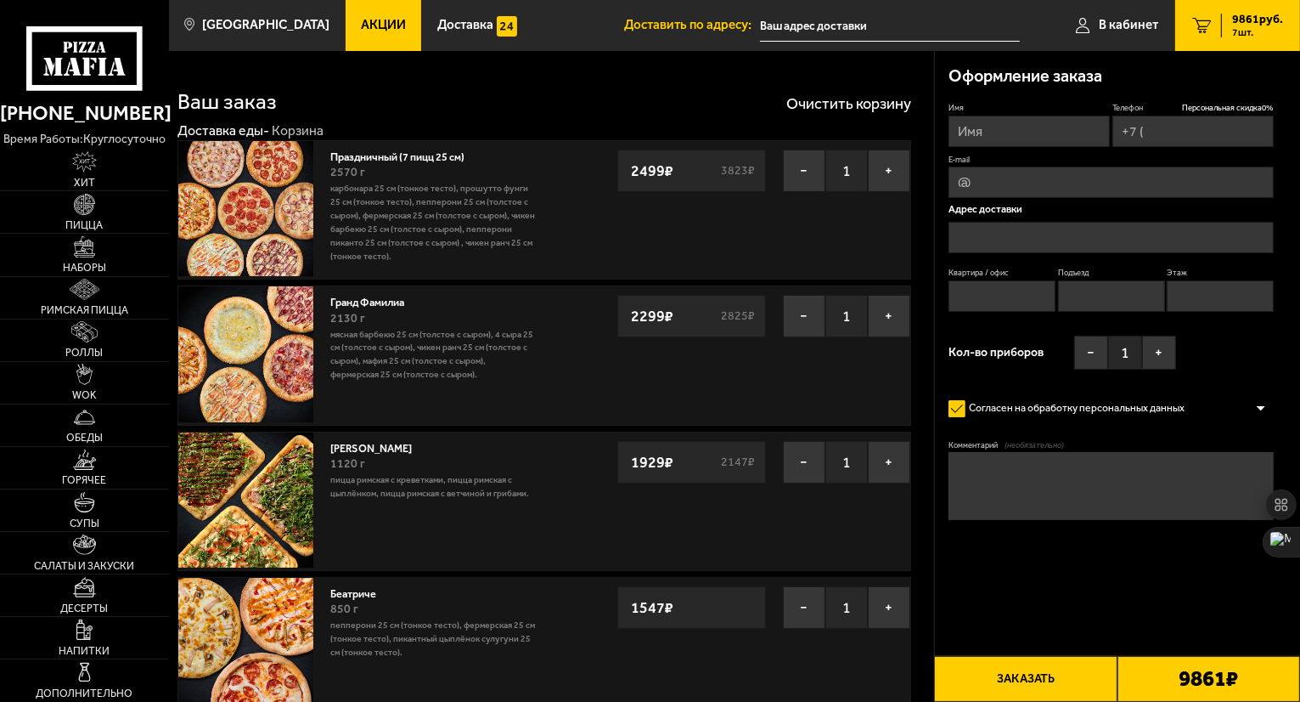
type input "[PHONE_NUMBER]"
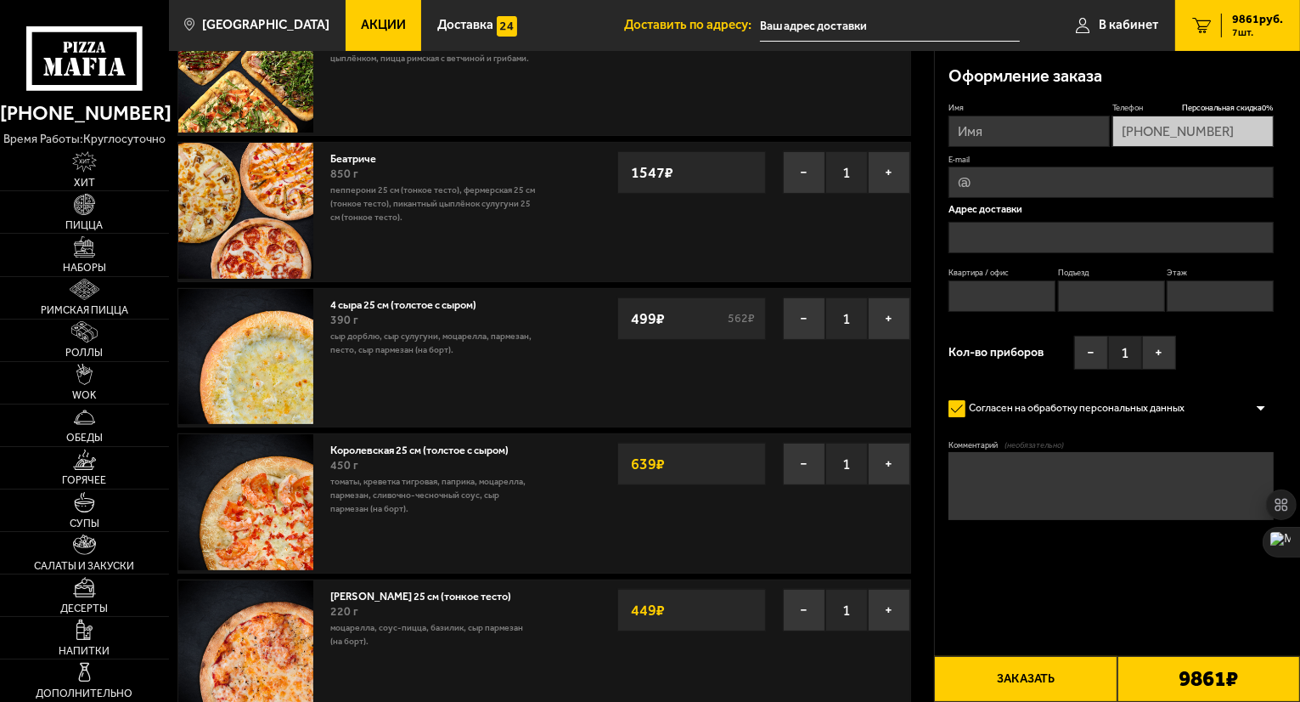
scroll to position [425, 0]
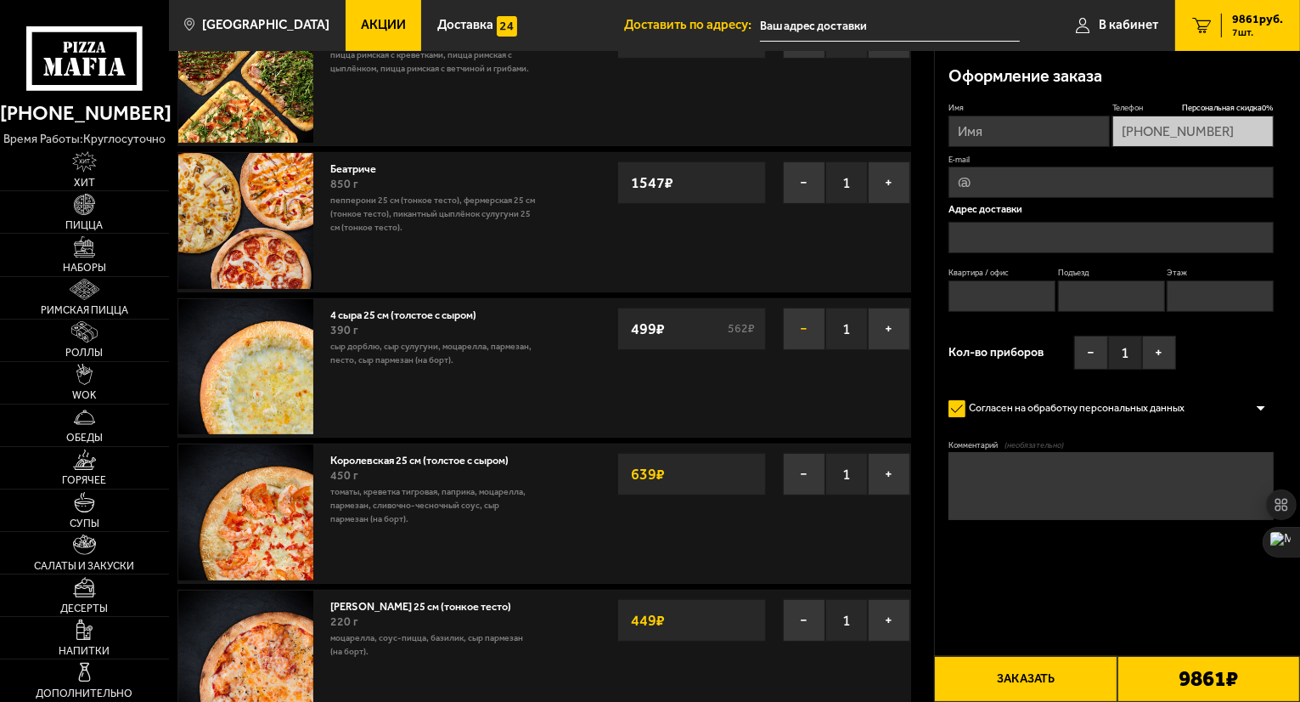
click at [800, 330] on button "−" at bounding box center [804, 328] width 42 height 42
click at [801, 599] on button "−" at bounding box center [804, 620] width 42 height 42
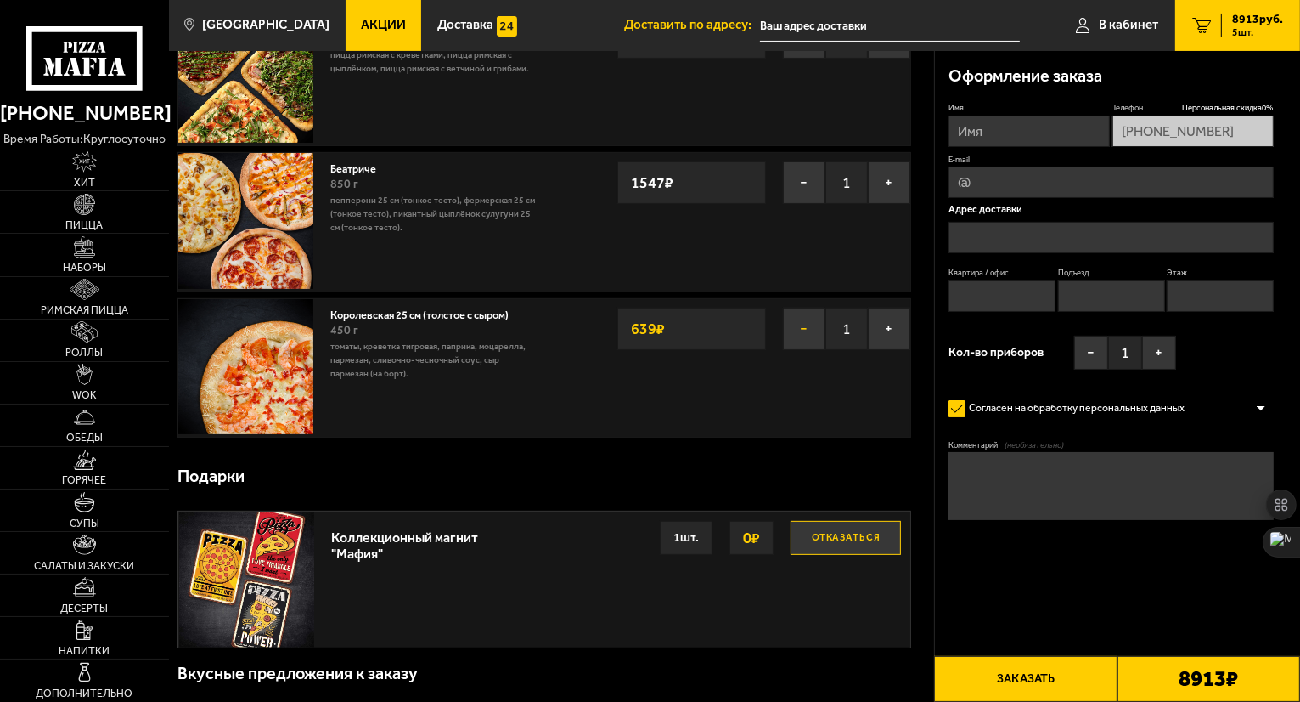
click at [806, 332] on button "−" at bounding box center [804, 328] width 42 height 42
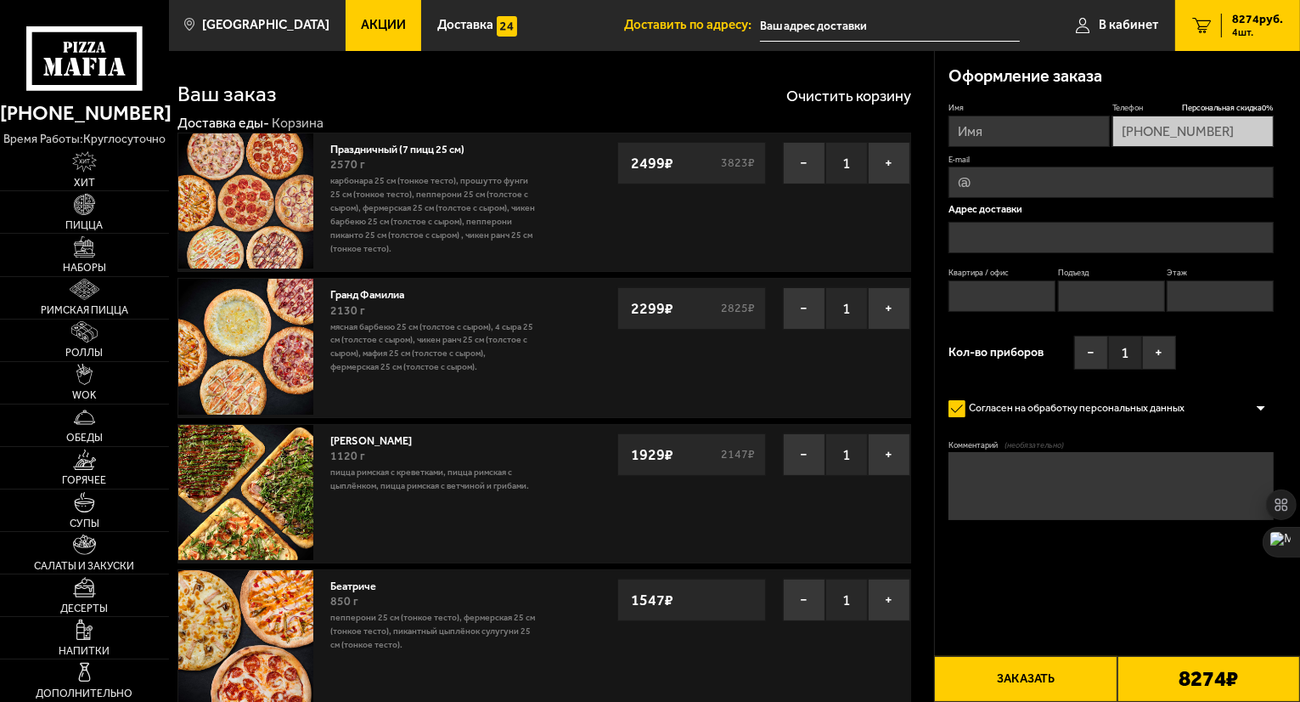
scroll to position [0, 0]
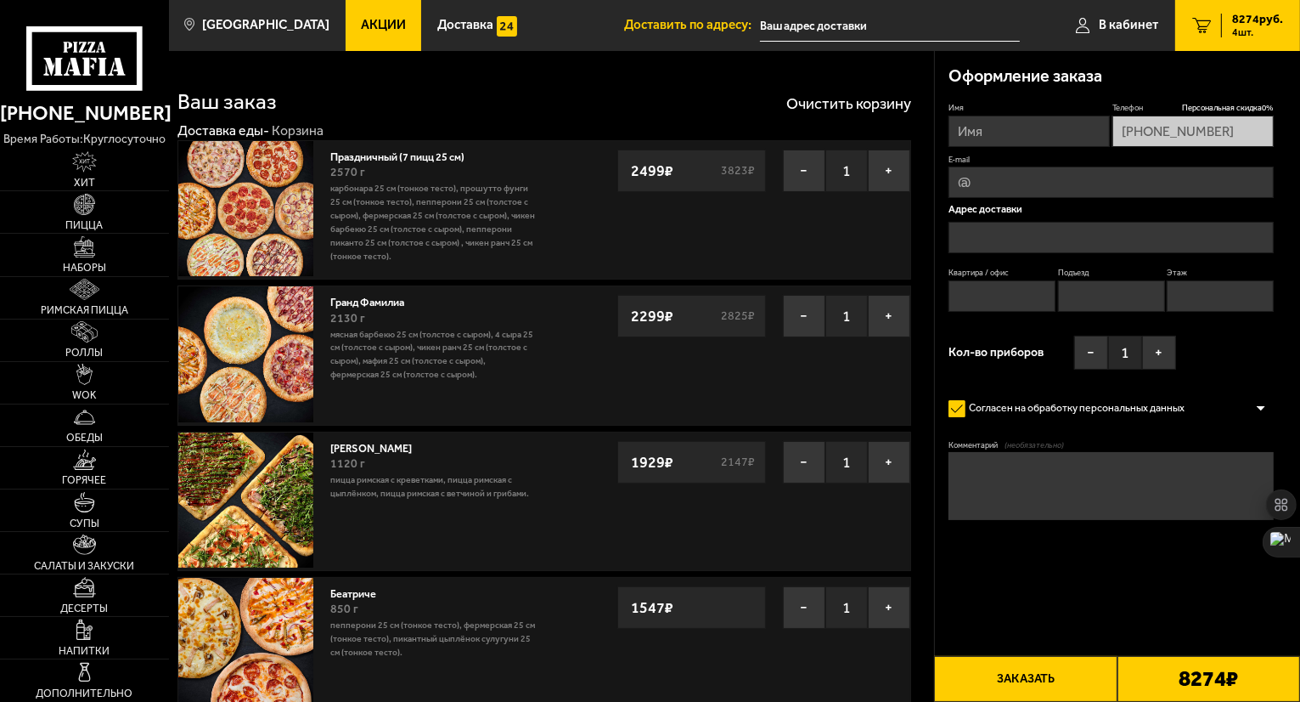
click at [1025, 480] on textarea "Комментарий (необязательно)" at bounding box center [1111, 486] width 325 height 68
paste textarea "mf0347"
click at [1060, 471] on textarea "mf0347" at bounding box center [1111, 486] width 325 height 68
click at [955, 468] on textarea "mf0347" at bounding box center [1111, 486] width 325 height 68
click at [1084, 477] on textarea "промокод: mf0347" at bounding box center [1111, 486] width 325 height 68
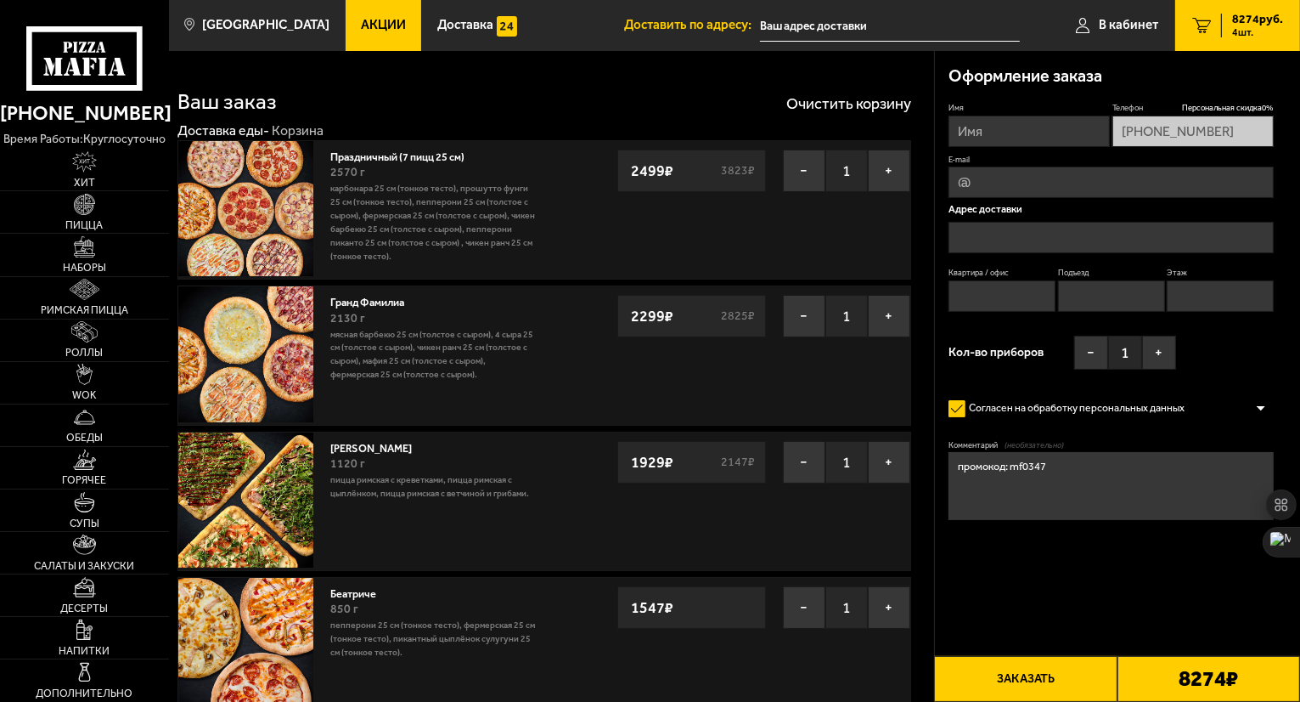
click at [1009, 470] on textarea "промокод: mf0347" at bounding box center [1111, 486] width 325 height 68
click at [798, 456] on button "−" at bounding box center [804, 462] width 42 height 42
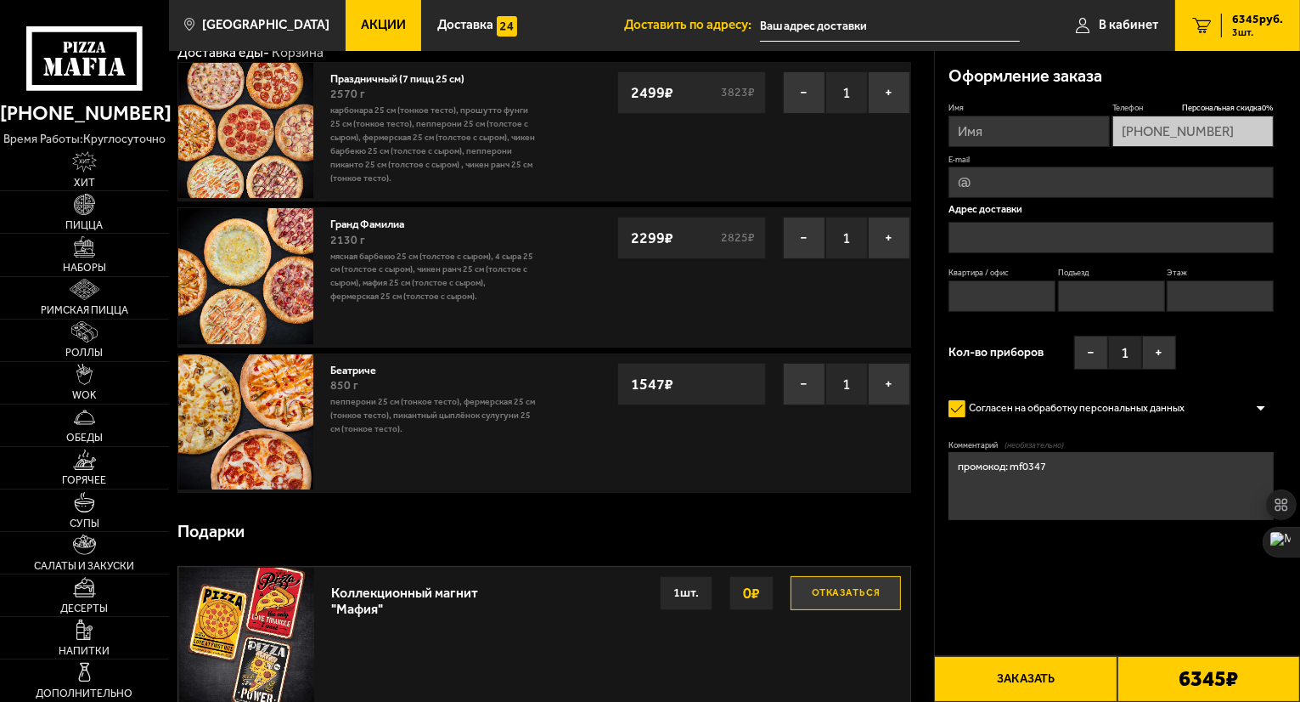
scroll to position [85, 0]
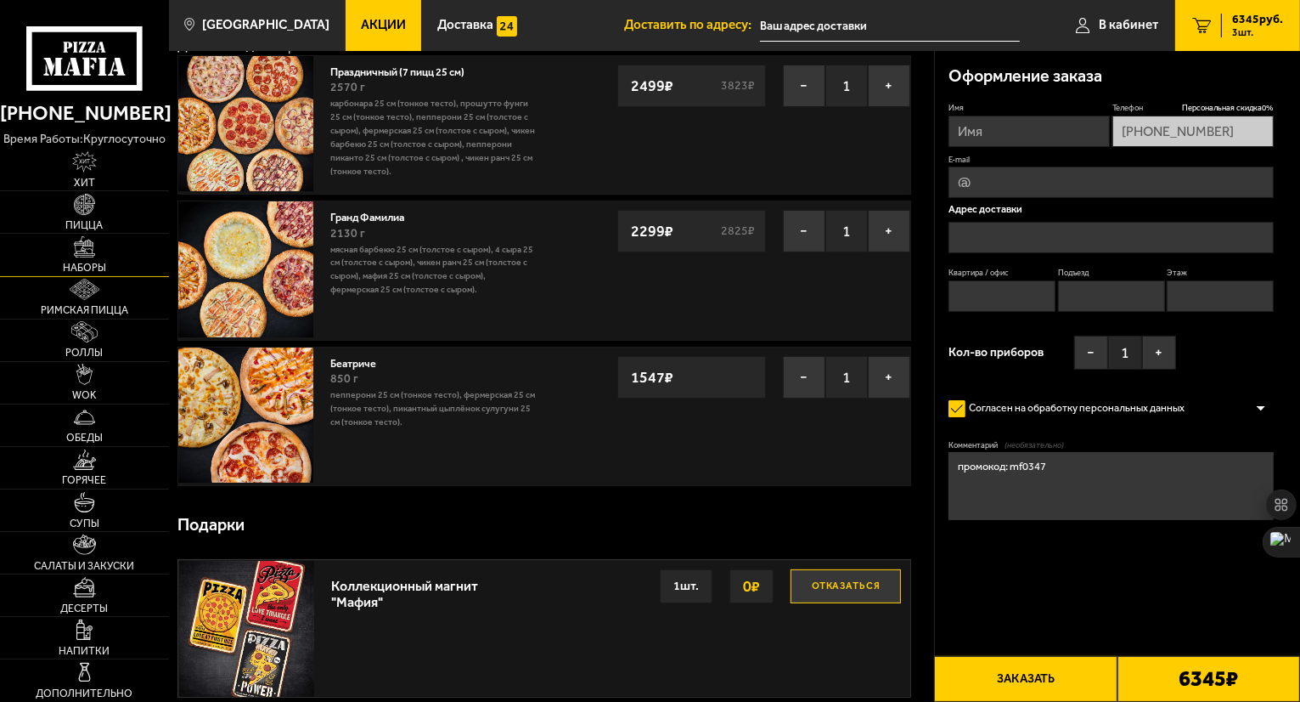
type textarea "промокод: mf0347"
drag, startPoint x: 81, startPoint y: 256, endPoint x: 163, endPoint y: 256, distance: 82.4
click at [81, 256] on img at bounding box center [84, 246] width 21 height 21
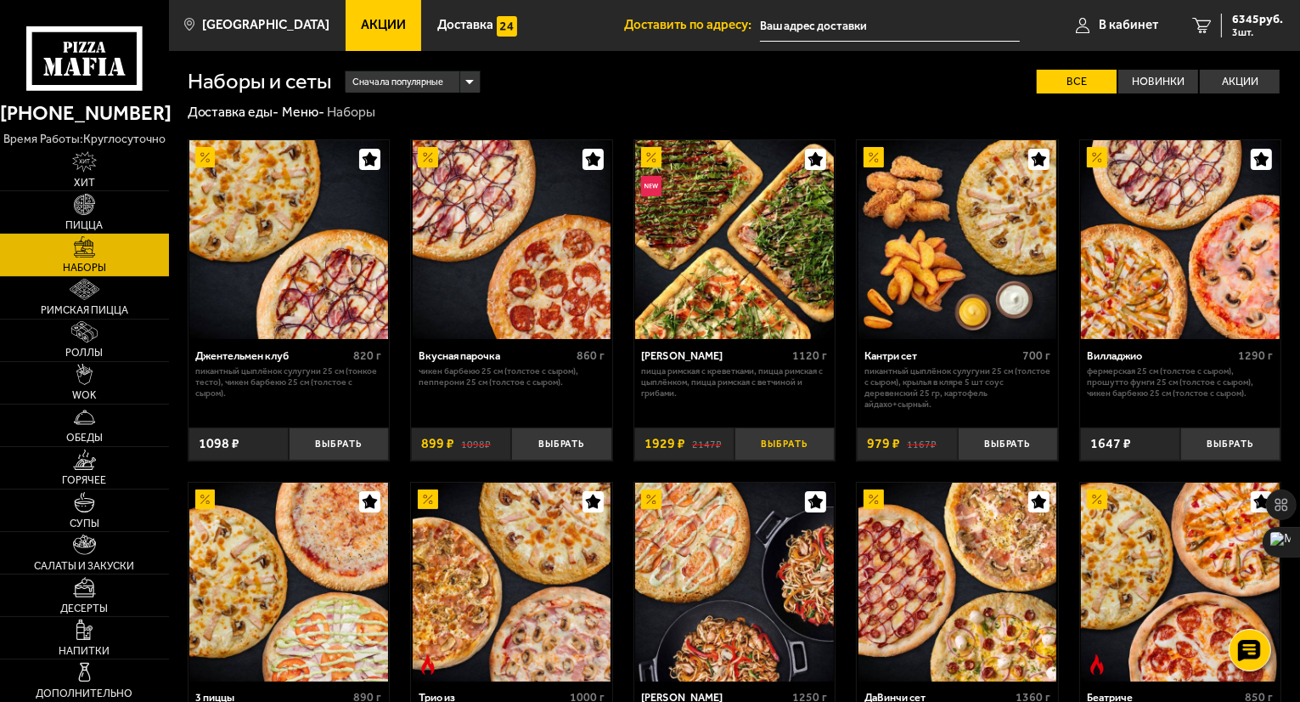
click at [800, 441] on button "Выбрать" at bounding box center [785, 443] width 100 height 33
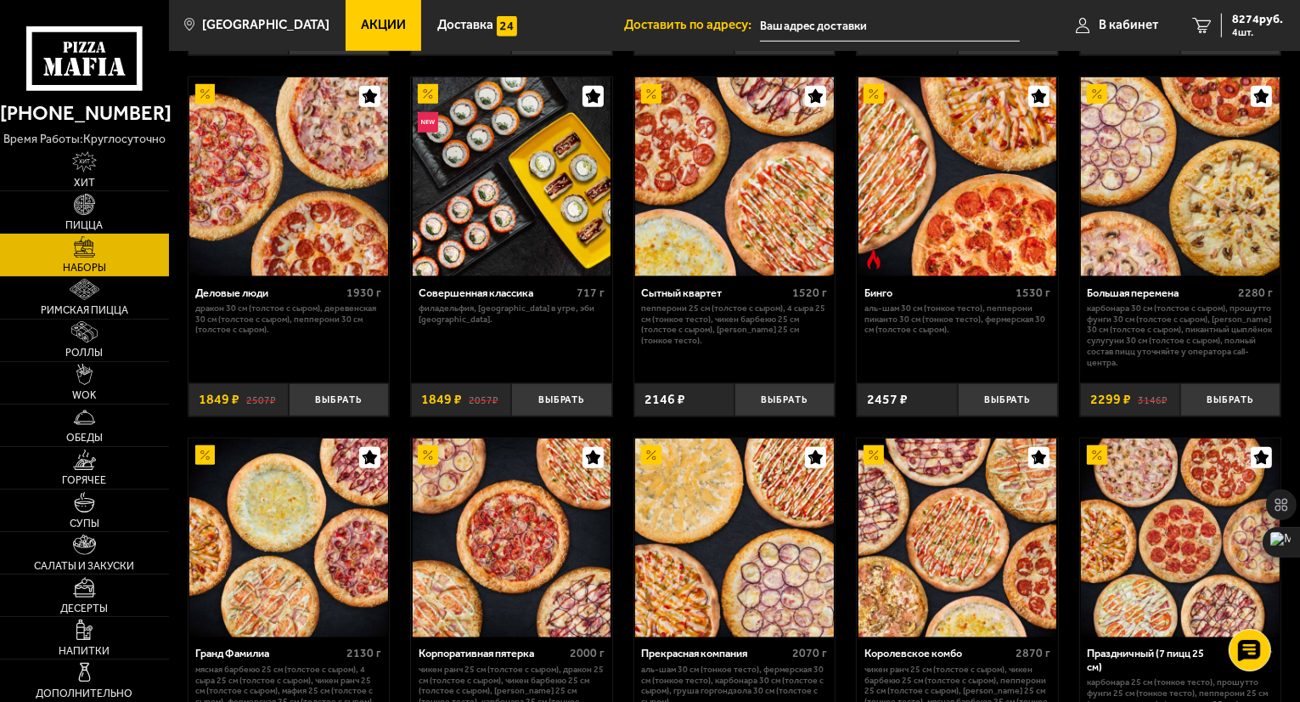
scroll to position [1444, 0]
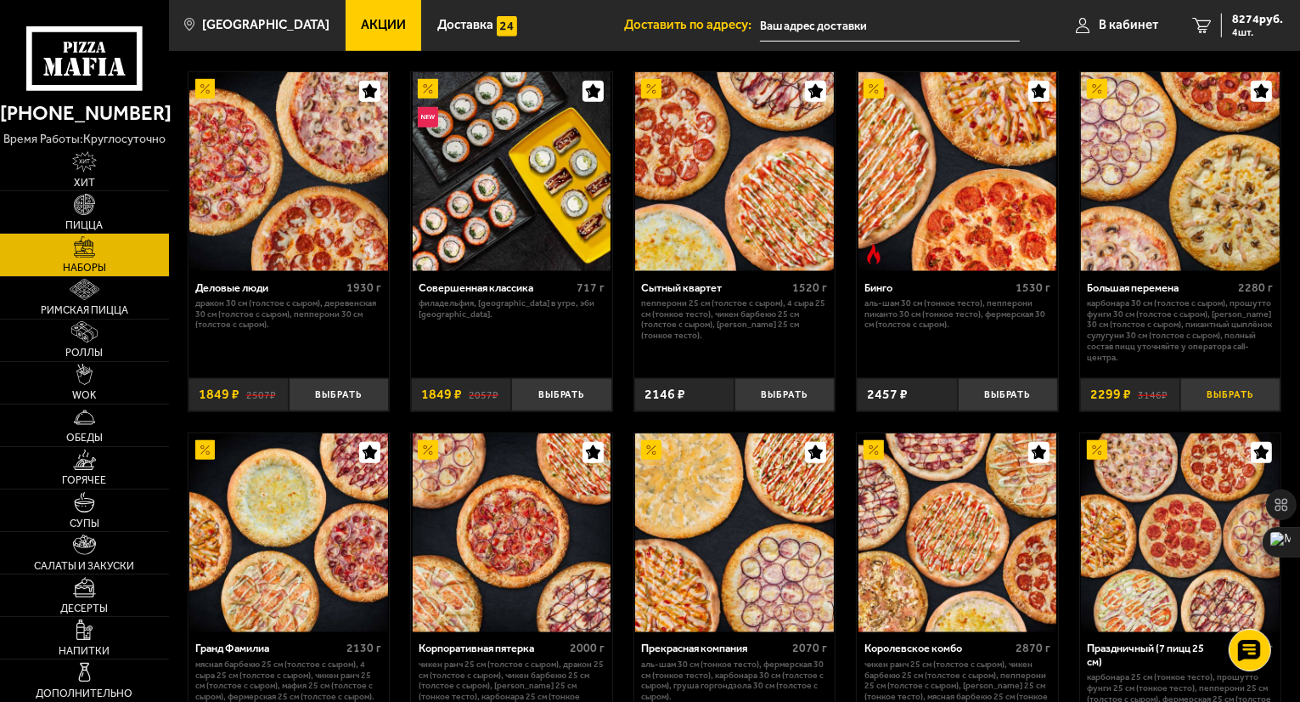
click at [1214, 395] on button "Выбрать" at bounding box center [1231, 394] width 100 height 33
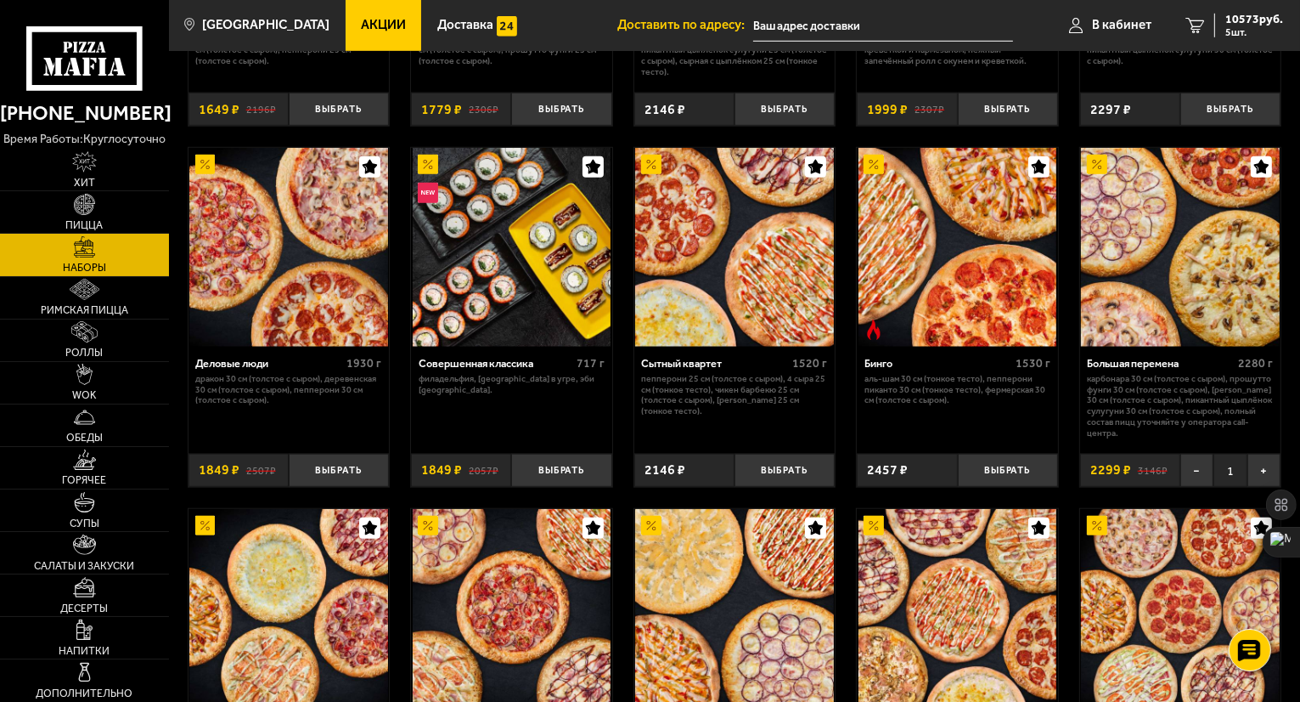
scroll to position [1359, 0]
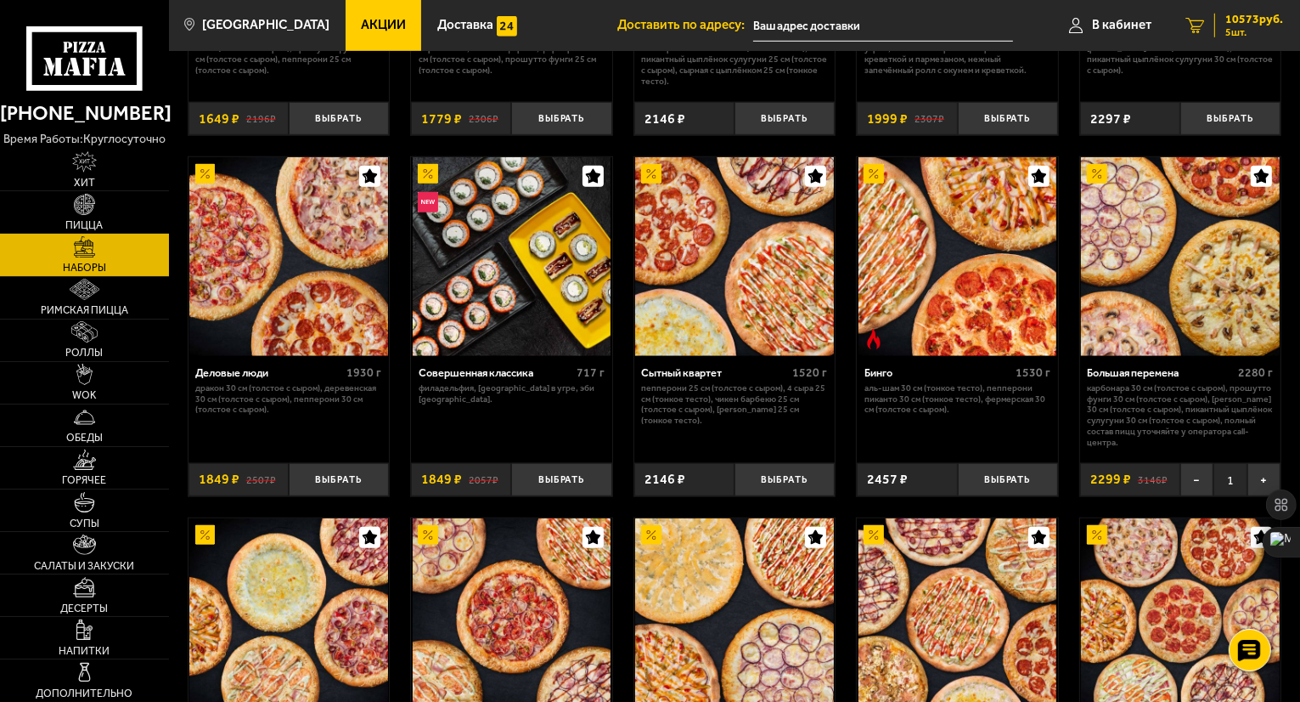
click at [1237, 31] on span "5 шт." at bounding box center [1255, 32] width 58 height 10
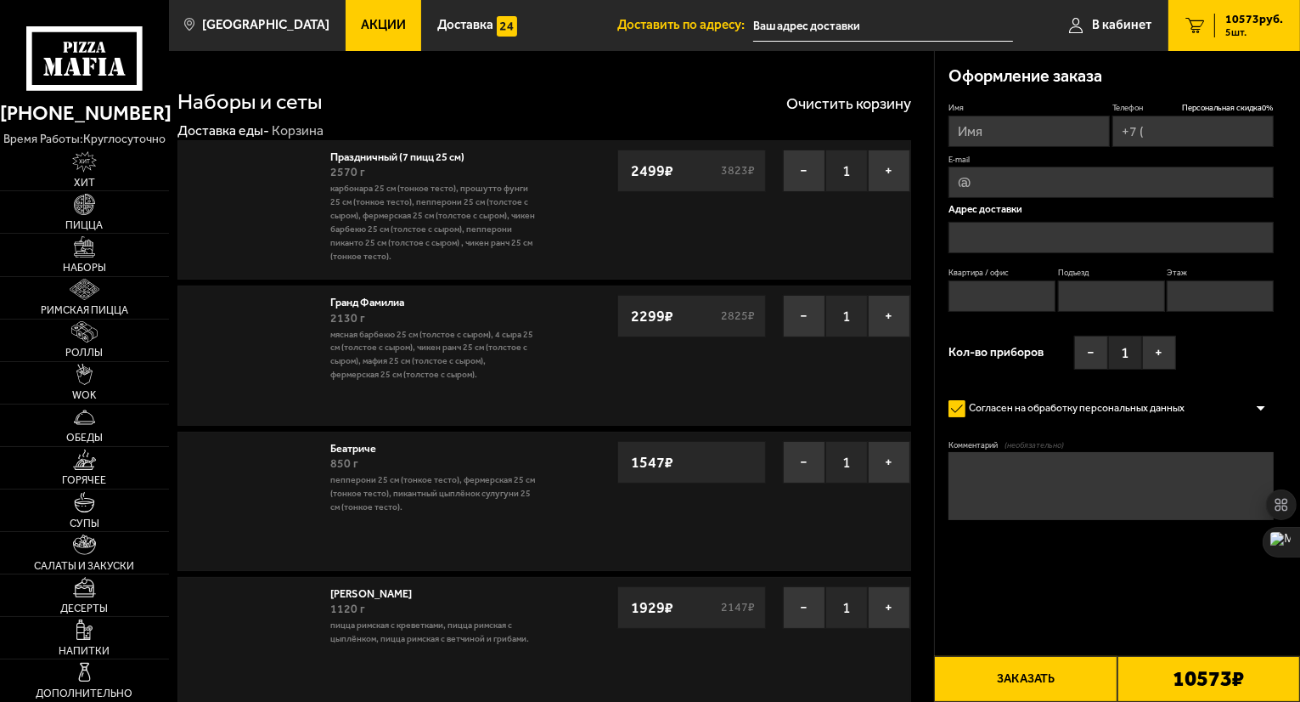
type input "[PHONE_NUMBER]"
